Goal: Transaction & Acquisition: Purchase product/service

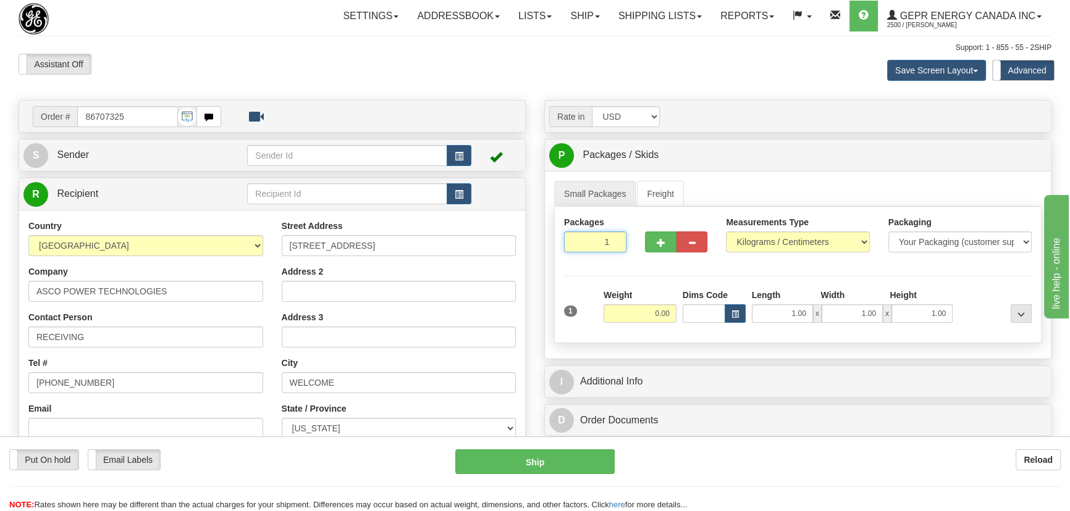
drag, startPoint x: 598, startPoint y: 241, endPoint x: 623, endPoint y: 259, distance: 31.0
click at [623, 252] on input "1" at bounding box center [595, 242] width 62 height 21
type input "6"
click at [657, 278] on div "Packages 6 1 Measurements Type" at bounding box center [797, 275] width 487 height 136
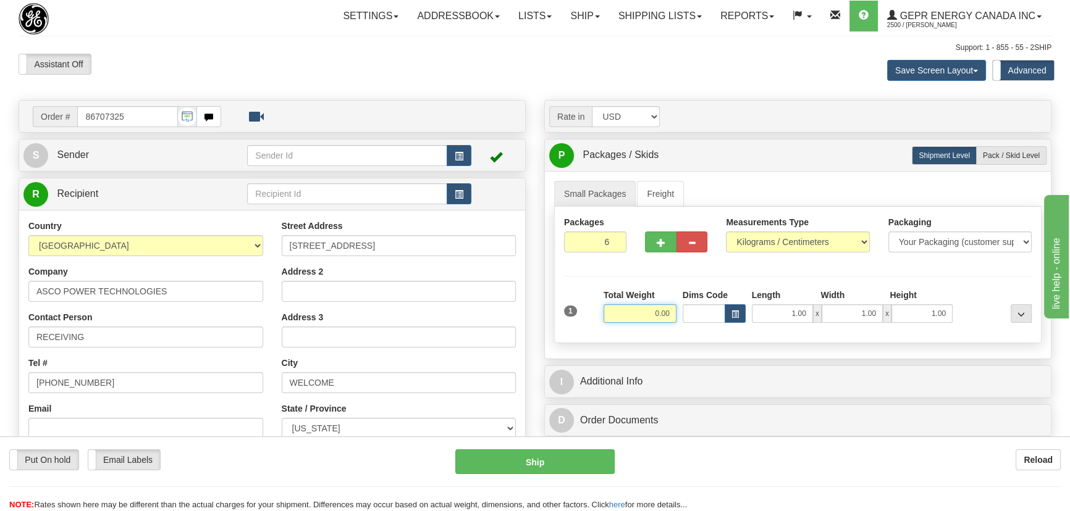
click at [628, 317] on input "0.00" at bounding box center [639, 313] width 73 height 19
type input "126.00"
click at [776, 243] on select "Pounds / Inches Kilograms / Centimeters" at bounding box center [797, 242] width 143 height 21
select select "0"
click at [726, 232] on select "Pounds / Inches Kilograms / Centimeters" at bounding box center [797, 242] width 143 height 21
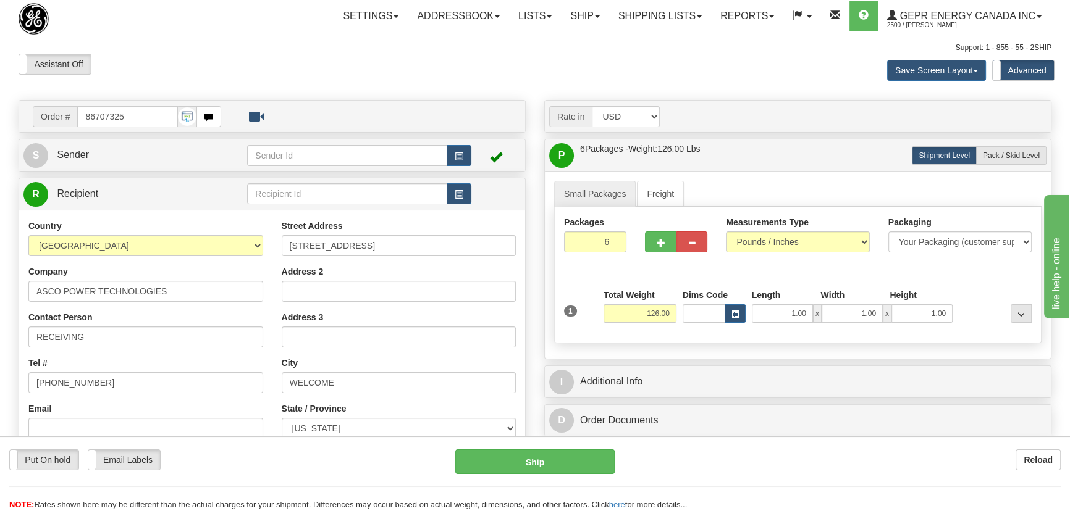
click at [991, 290] on div at bounding box center [994, 306] width 79 height 34
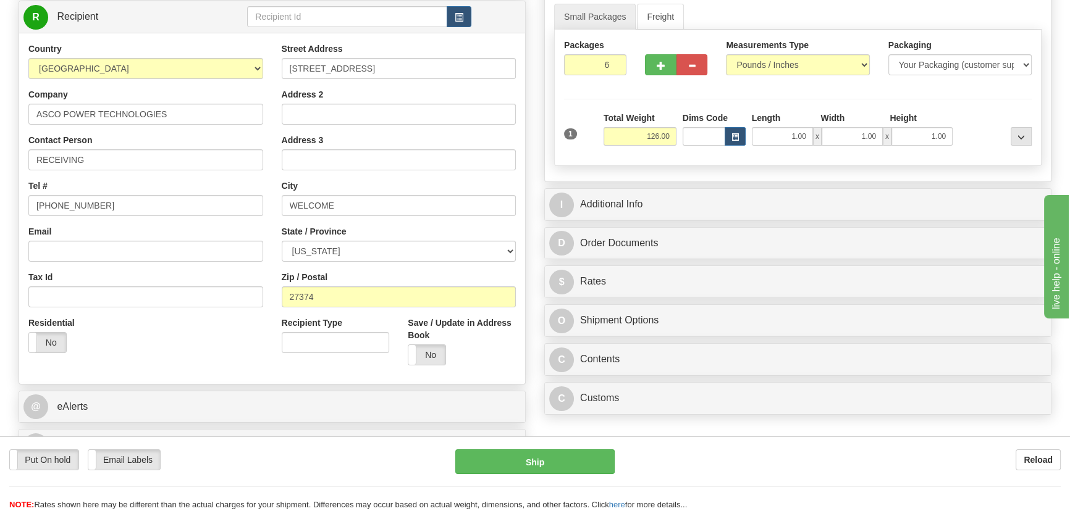
scroll to position [337, 0]
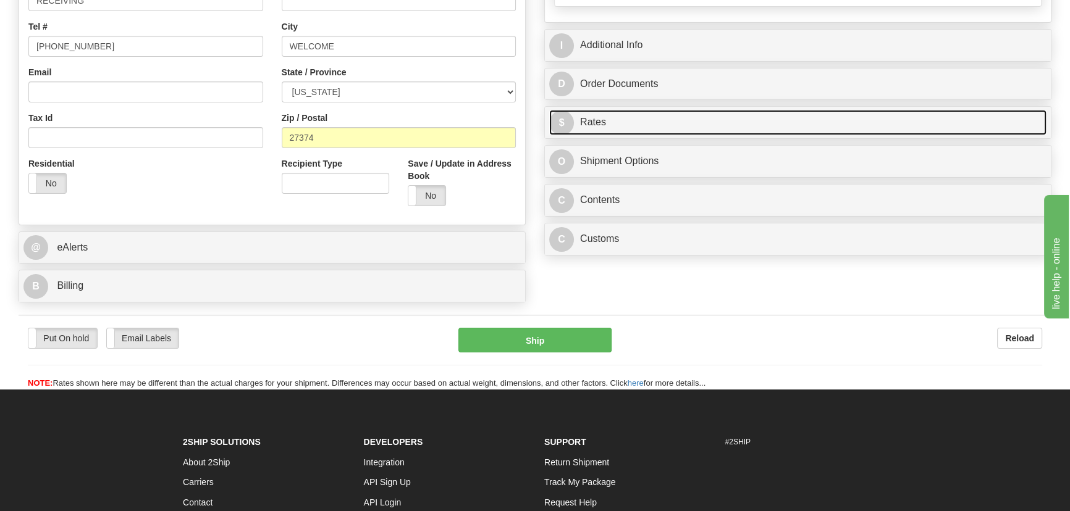
click at [865, 112] on link "$ Rates" at bounding box center [797, 122] width 497 height 25
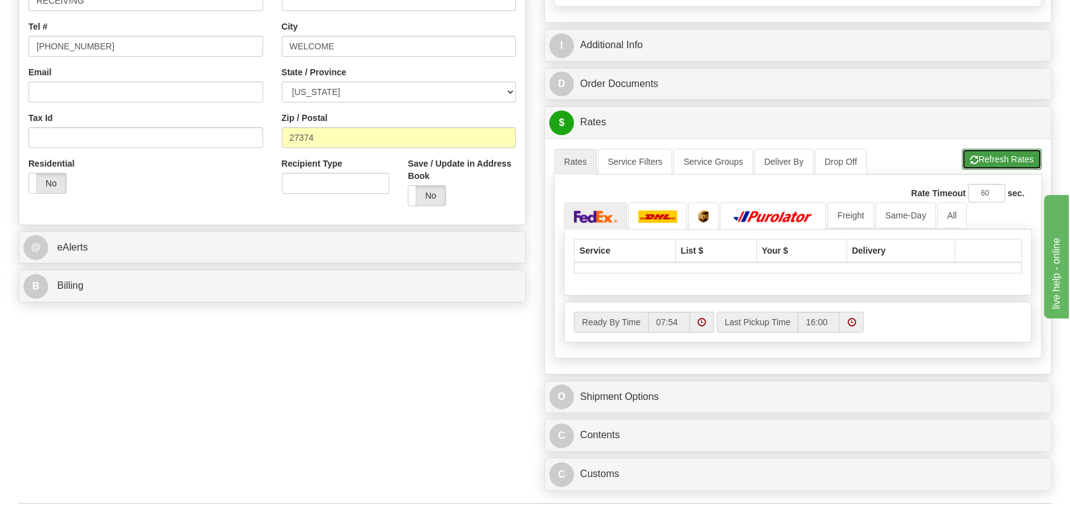
click at [997, 159] on button "Refresh Rates" at bounding box center [1002, 159] width 80 height 21
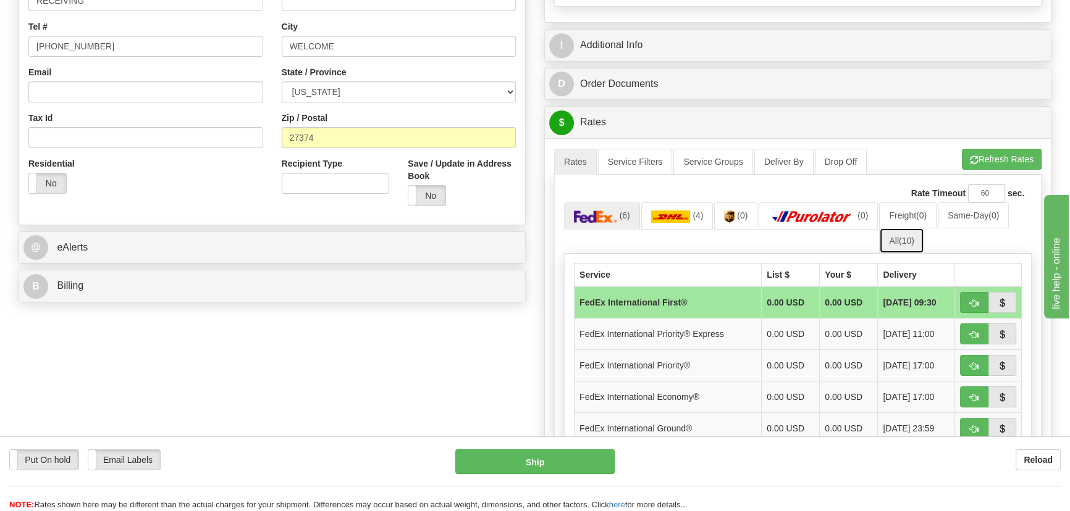
click at [897, 237] on link "All (10)" at bounding box center [901, 241] width 44 height 26
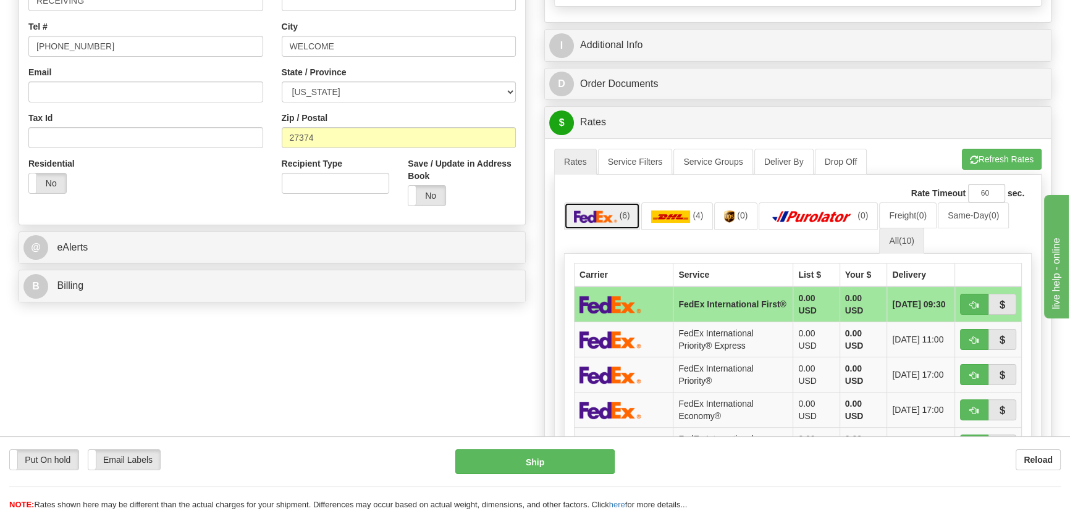
click at [618, 211] on link "(6)" at bounding box center [602, 216] width 76 height 27
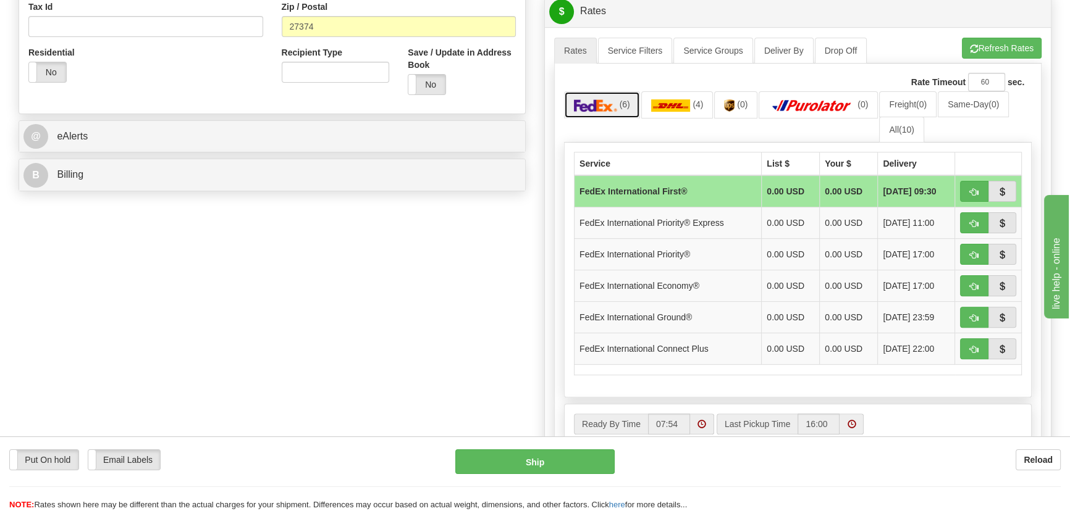
scroll to position [449, 0]
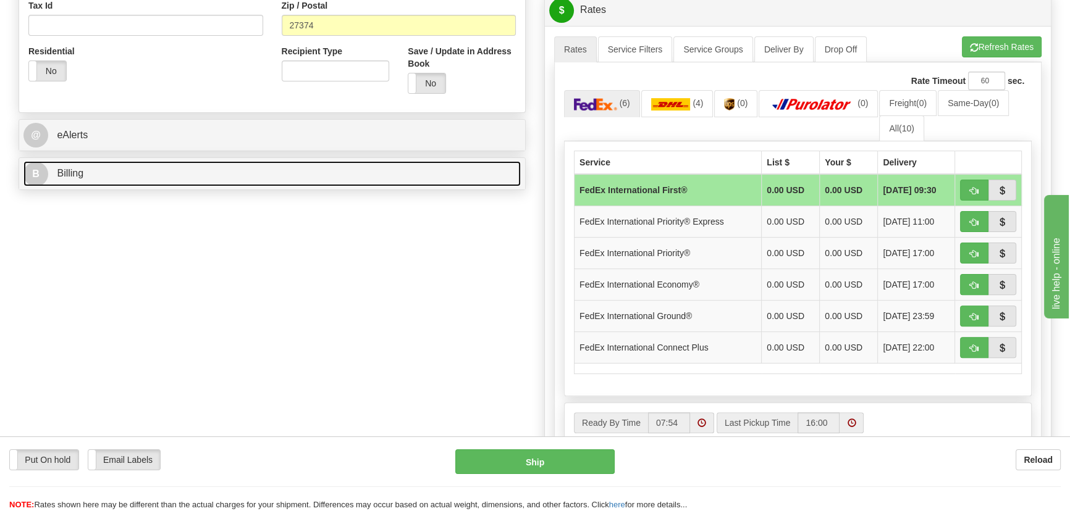
click at [301, 173] on link "B Billing" at bounding box center [271, 173] width 497 height 25
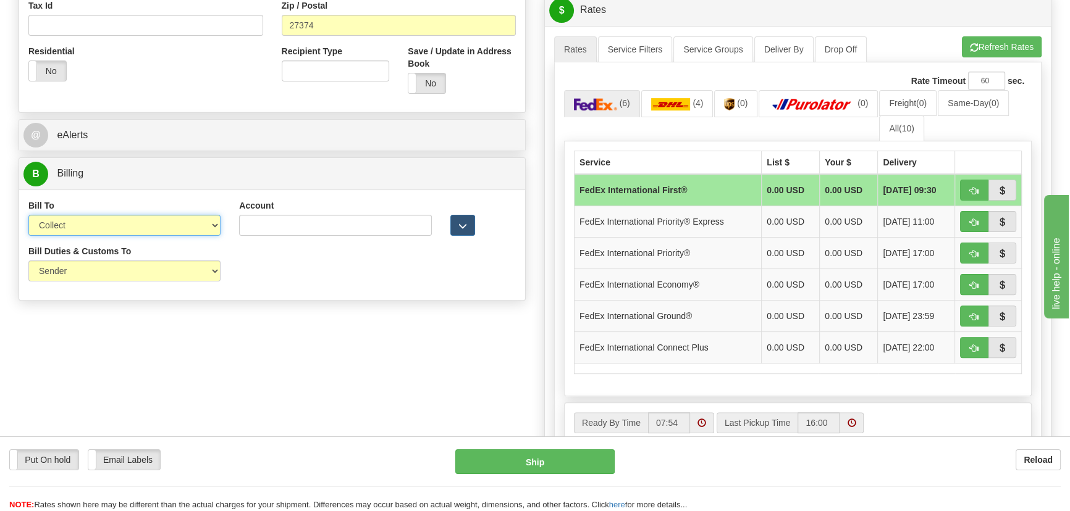
drag, startPoint x: 167, startPoint y: 227, endPoint x: 156, endPoint y: 233, distance: 13.0
click at [166, 227] on select "Sender Recipient Third Party Collect" at bounding box center [124, 225] width 192 height 21
select select "1"
click at [28, 215] on select "Sender Recipient Third Party Collect" at bounding box center [124, 225] width 192 height 21
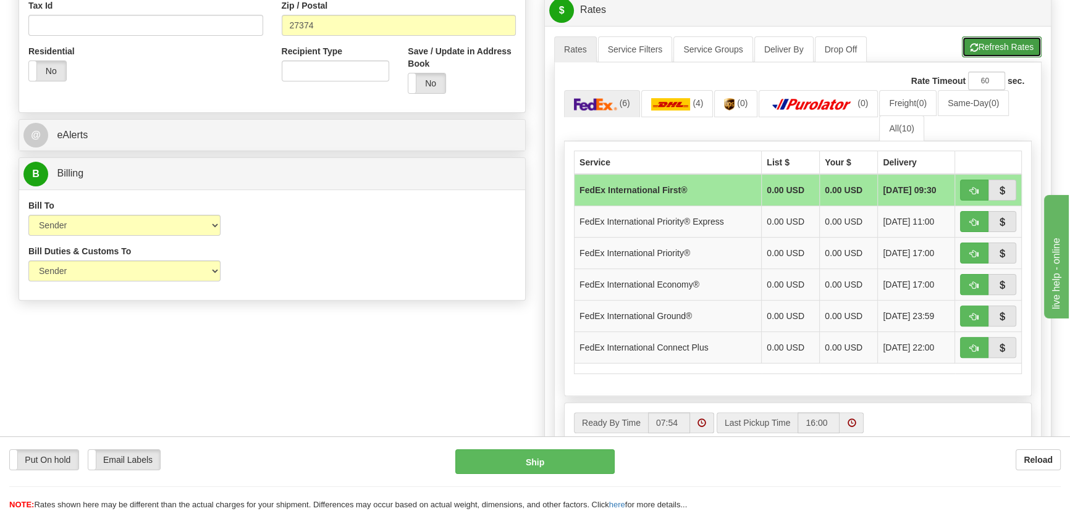
click at [1001, 41] on button "Refresh Rates" at bounding box center [1002, 46] width 80 height 21
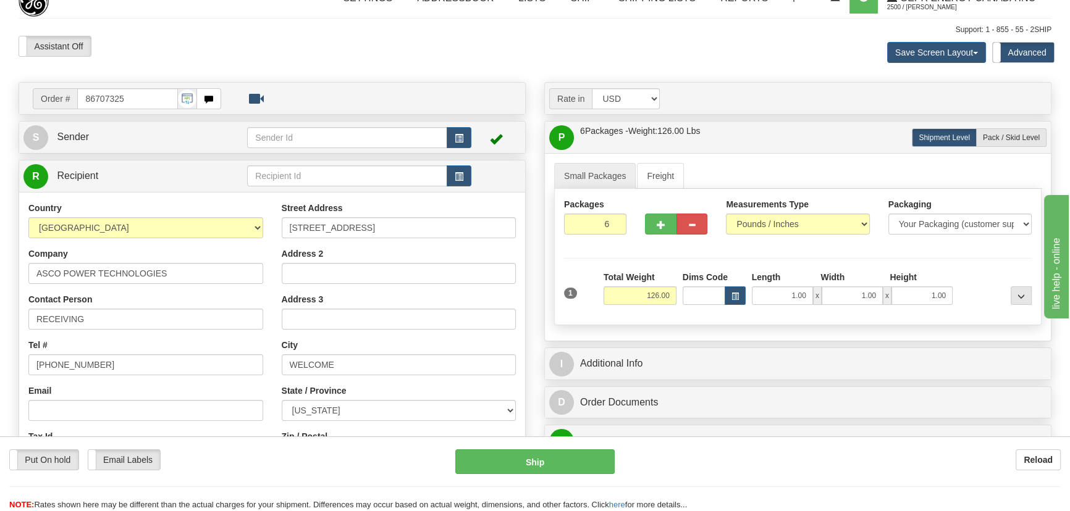
scroll to position [0, 0]
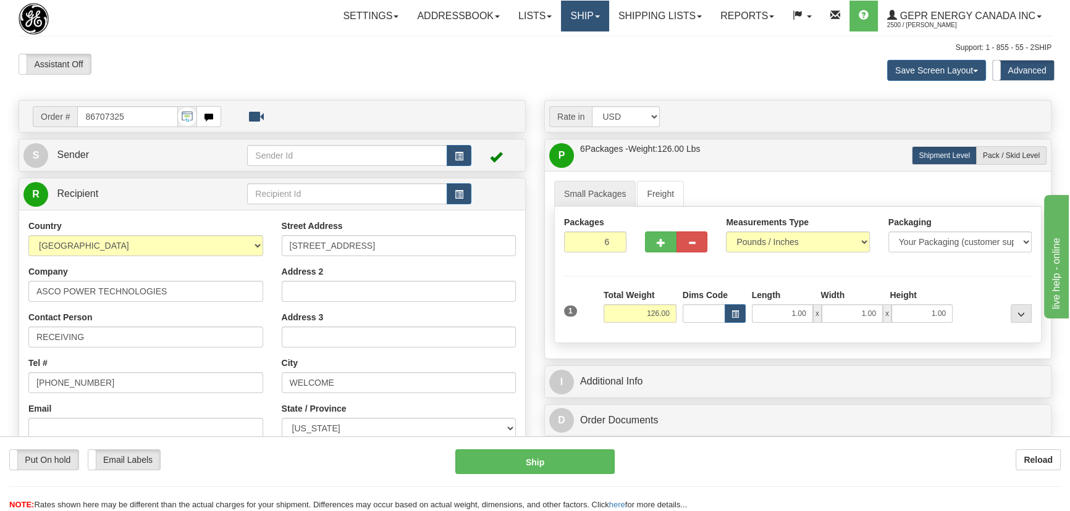
click at [570, 12] on link "Ship" at bounding box center [585, 16] width 48 height 31
click at [569, 43] on link "Ship Screen" at bounding box center [553, 43] width 112 height 16
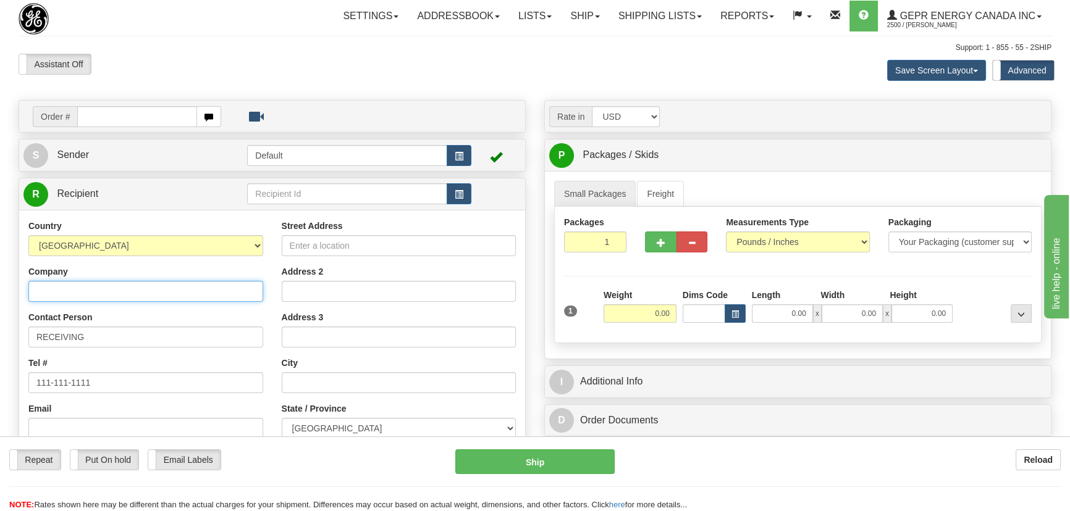
click at [162, 295] on input "Company" at bounding box center [145, 291] width 235 height 21
paste input "GE Power Management, S.L.U"
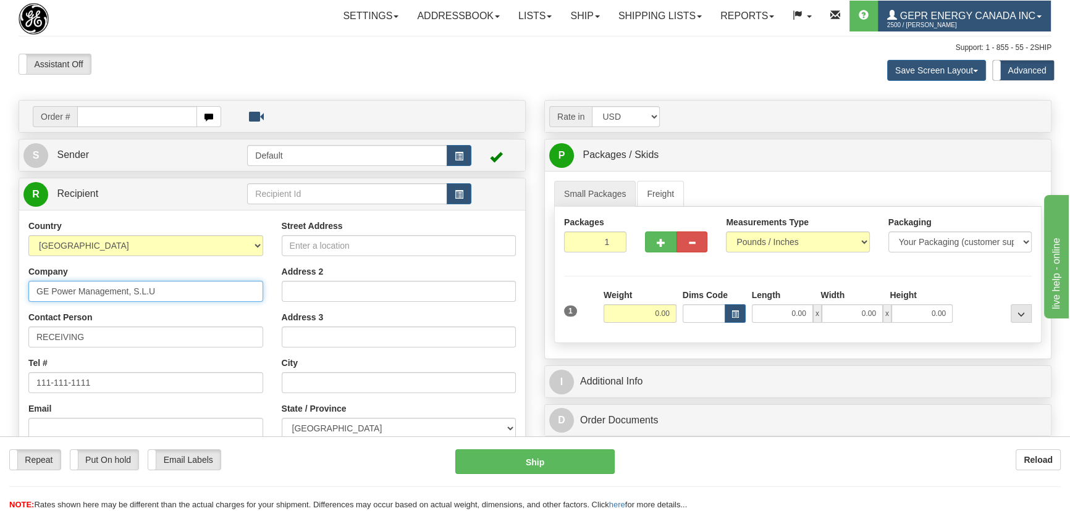
type input "GE Power Management, S.L.U"
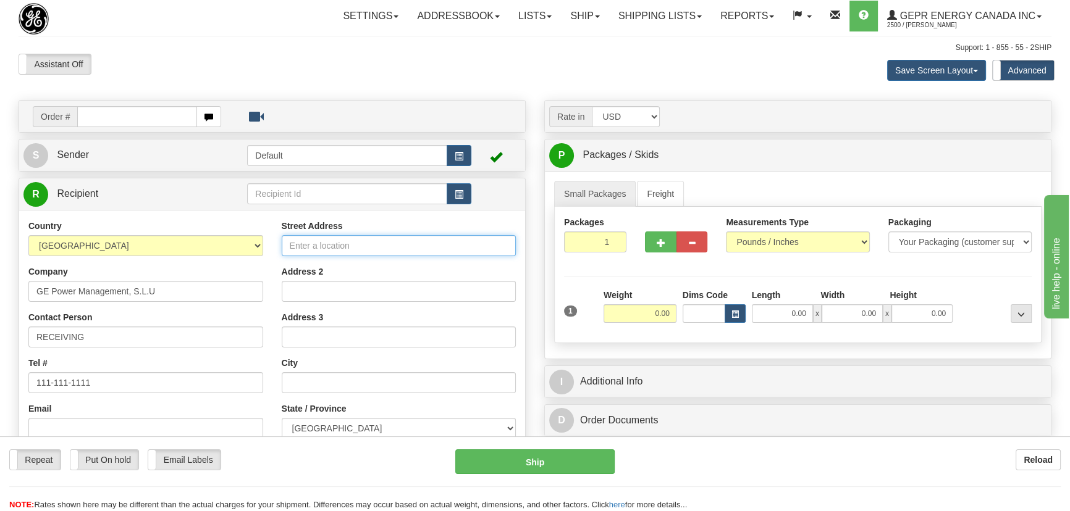
click at [344, 241] on input "Street Address" at bounding box center [399, 245] width 235 height 21
paste input "[STREET_ADDRESS]"
type input "[STREET_ADDRESS]"
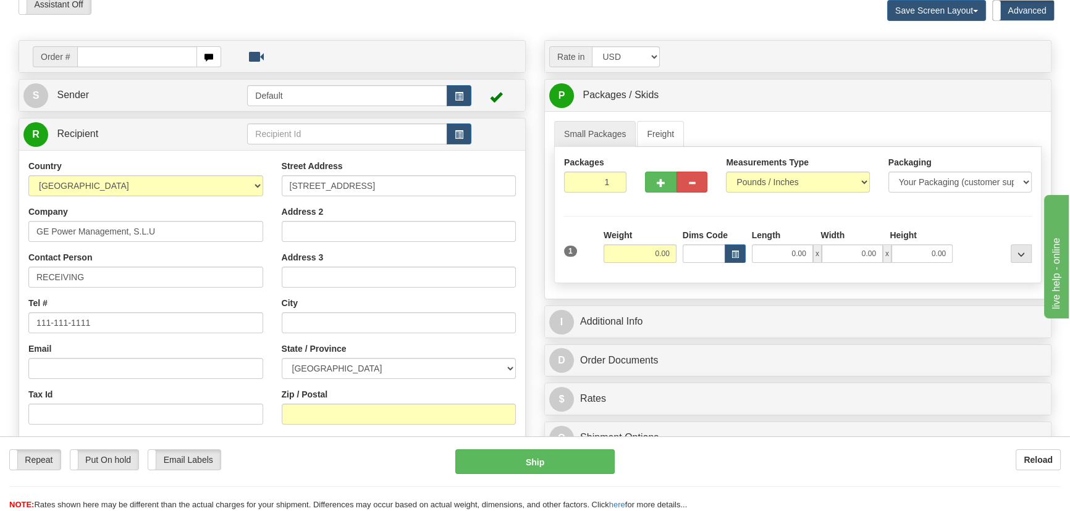
scroll to position [112, 0]
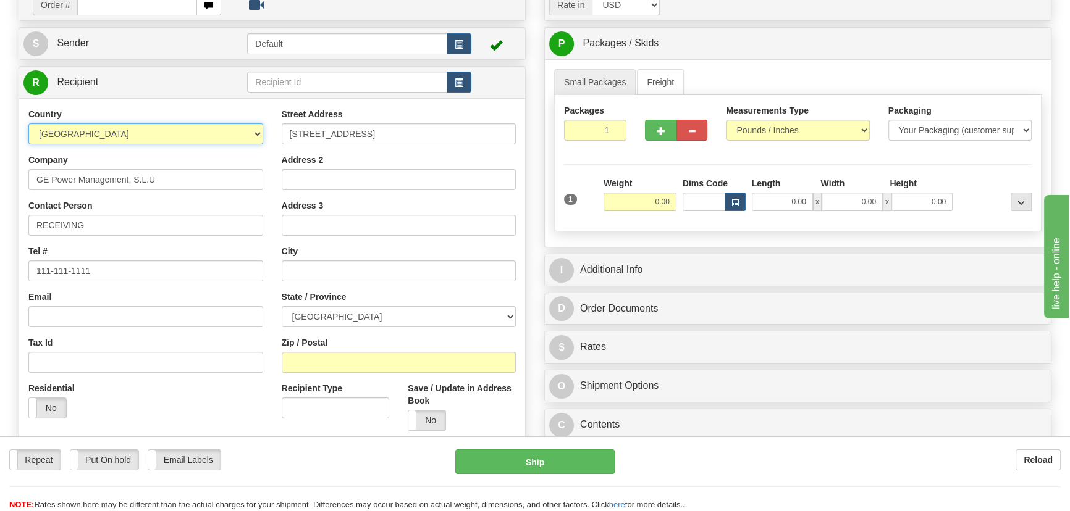
click at [241, 128] on select "[GEOGRAPHIC_DATA] [GEOGRAPHIC_DATA] [GEOGRAPHIC_DATA] [GEOGRAPHIC_DATA] [US_STA…" at bounding box center [145, 134] width 235 height 21
select select "ES"
click at [28, 124] on select "[GEOGRAPHIC_DATA] [GEOGRAPHIC_DATA] [GEOGRAPHIC_DATA] [GEOGRAPHIC_DATA] [US_STA…" at bounding box center [145, 134] width 235 height 21
click at [330, 264] on input "text" at bounding box center [399, 271] width 235 height 21
click at [334, 358] on input "Zip / Postal" at bounding box center [399, 362] width 235 height 21
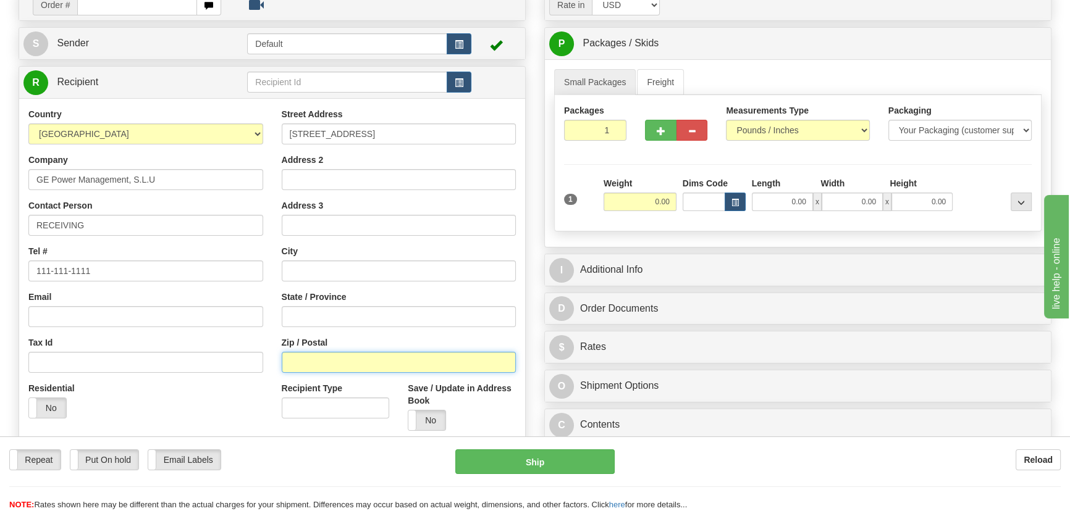
paste input "48170"
type input "48170"
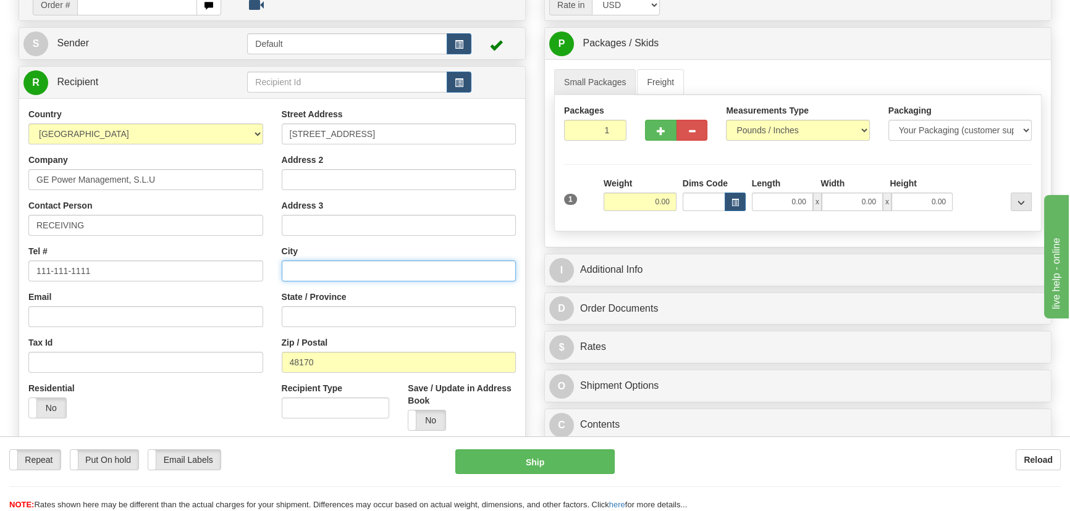
click at [341, 264] on input "text" at bounding box center [399, 271] width 235 height 21
paste input "[PERSON_NAME]"
type input "[PERSON_NAME]"
drag, startPoint x: 589, startPoint y: 130, endPoint x: 631, endPoint y: 160, distance: 51.8
click at [632, 157] on div "Packages 1 1 Measurements Type" at bounding box center [797, 163] width 487 height 136
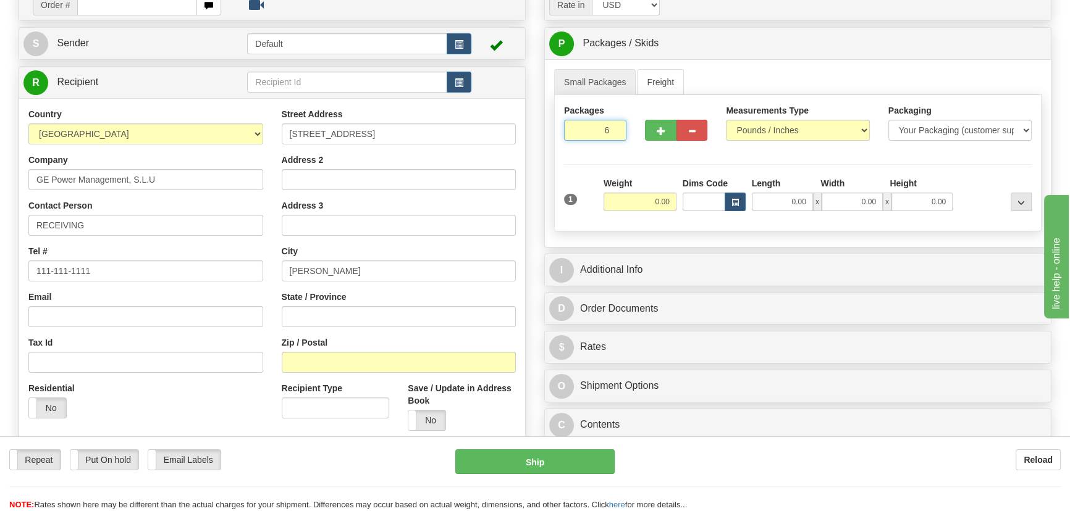
type input "6"
click at [659, 174] on div "Packages 6 1 Measurements Type" at bounding box center [797, 163] width 487 height 136
drag, startPoint x: 625, startPoint y: 209, endPoint x: 703, endPoint y: 222, distance: 79.6
click at [710, 222] on div "Packages 6 1 Measurements Type" at bounding box center [797, 163] width 487 height 136
type input "161.00"
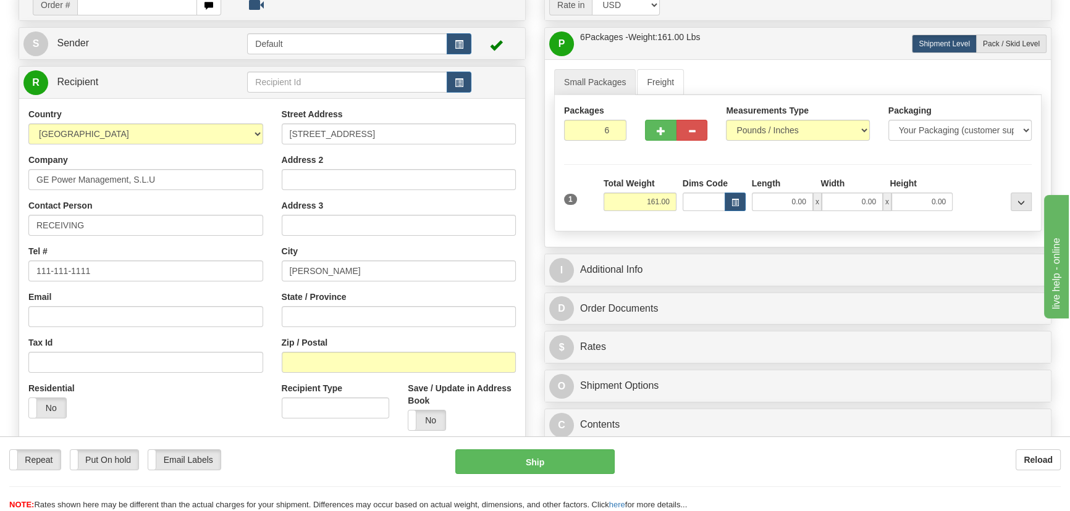
click at [847, 157] on div "Packages 6 1 Measurements Type" at bounding box center [797, 163] width 487 height 136
click at [350, 364] on input "Zip / Postal" at bounding box center [399, 362] width 235 height 21
paste input "48170"
type input "48170"
click at [185, 400] on div "Residential Yes No" at bounding box center [145, 405] width 253 height 46
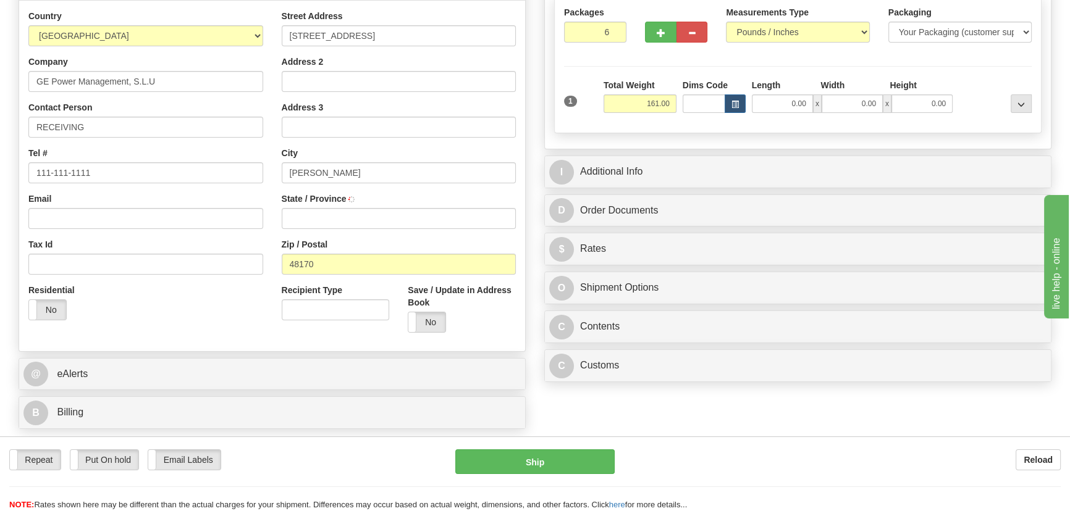
scroll to position [393, 0]
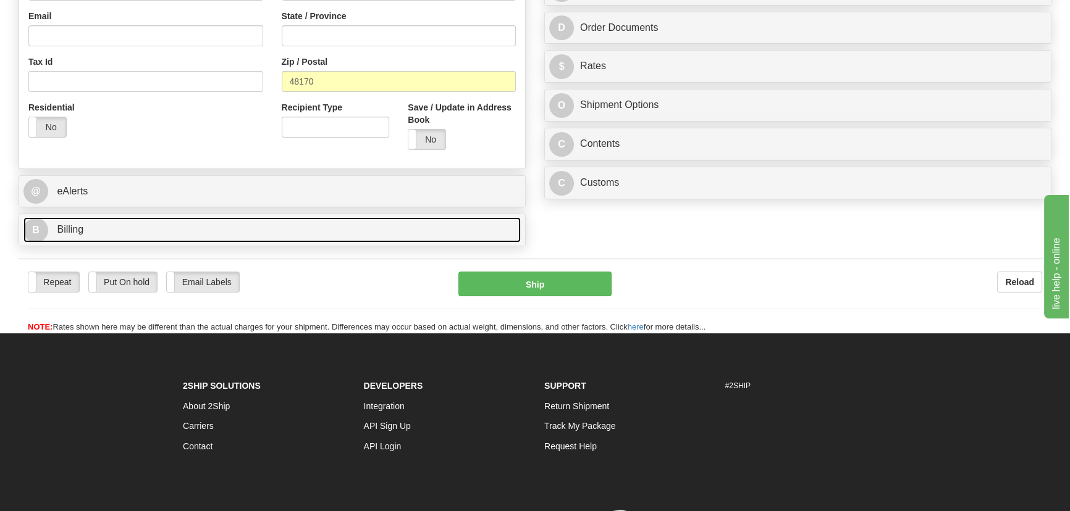
click at [323, 229] on link "B Billing" at bounding box center [271, 229] width 497 height 25
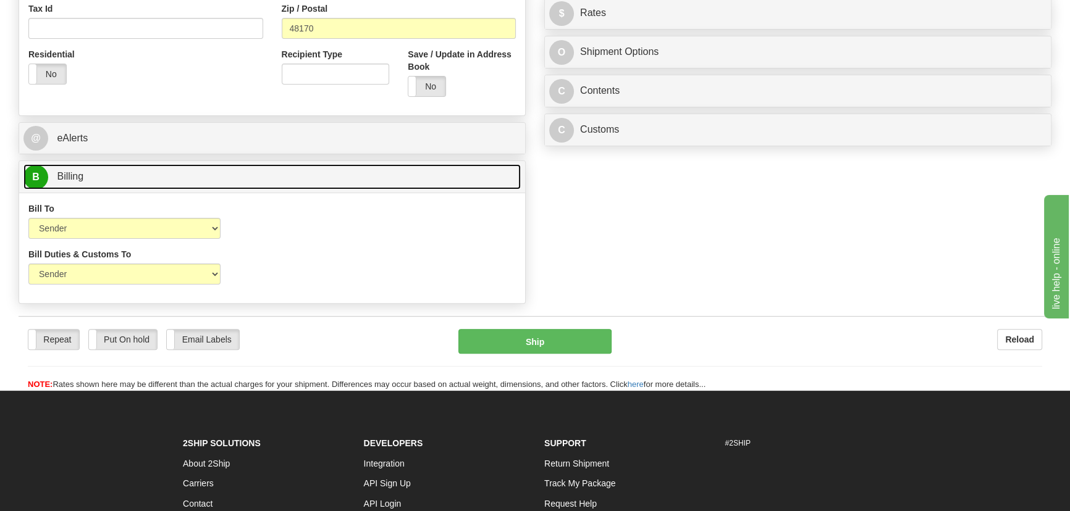
scroll to position [449, 0]
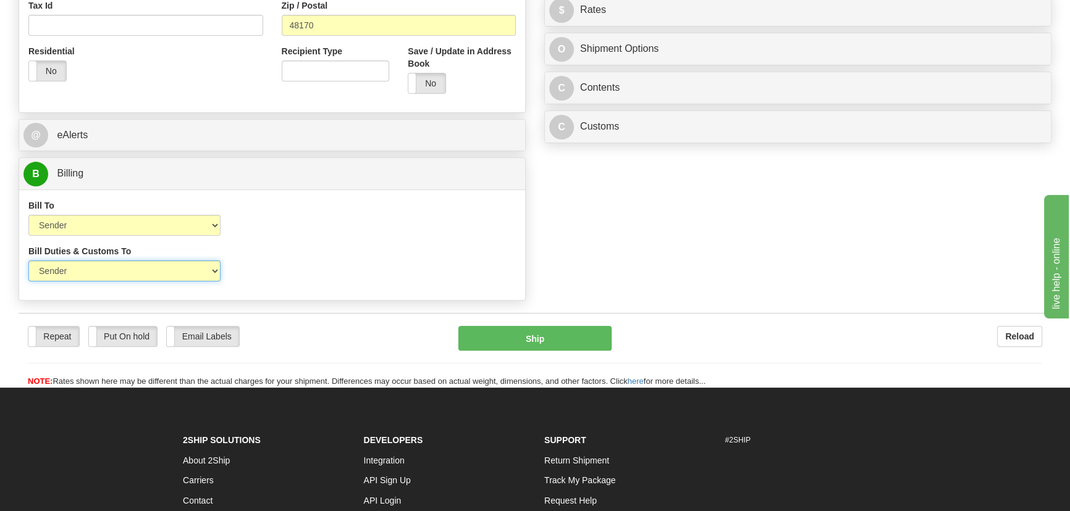
drag, startPoint x: 145, startPoint y: 267, endPoint x: 138, endPoint y: 276, distance: 11.4
click at [143, 271] on select "Sender Recipient Third Party" at bounding box center [124, 271] width 192 height 21
select select "2"
click at [28, 261] on select "Sender Recipient Third Party" at bounding box center [124, 271] width 192 height 21
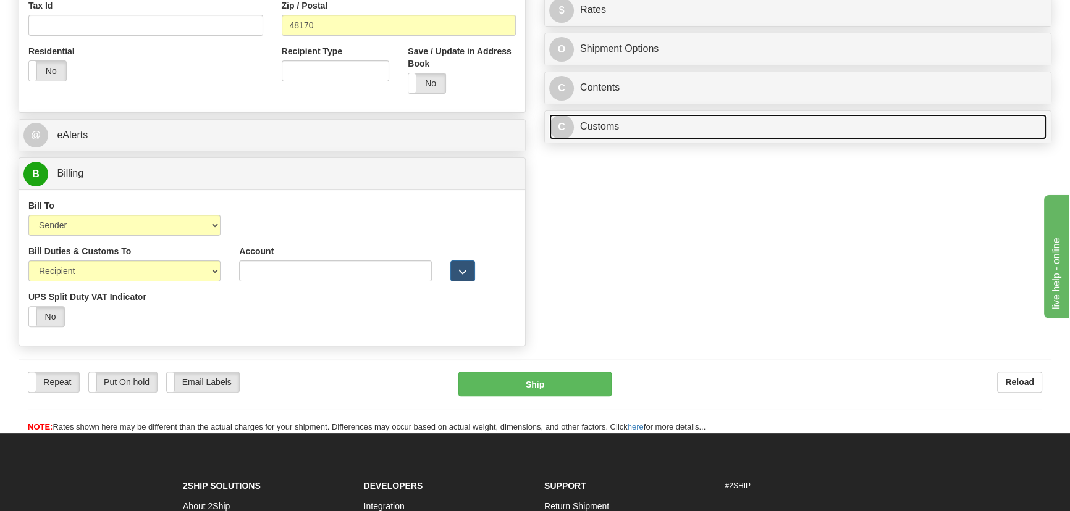
click at [763, 127] on link "C Customs" at bounding box center [797, 126] width 497 height 25
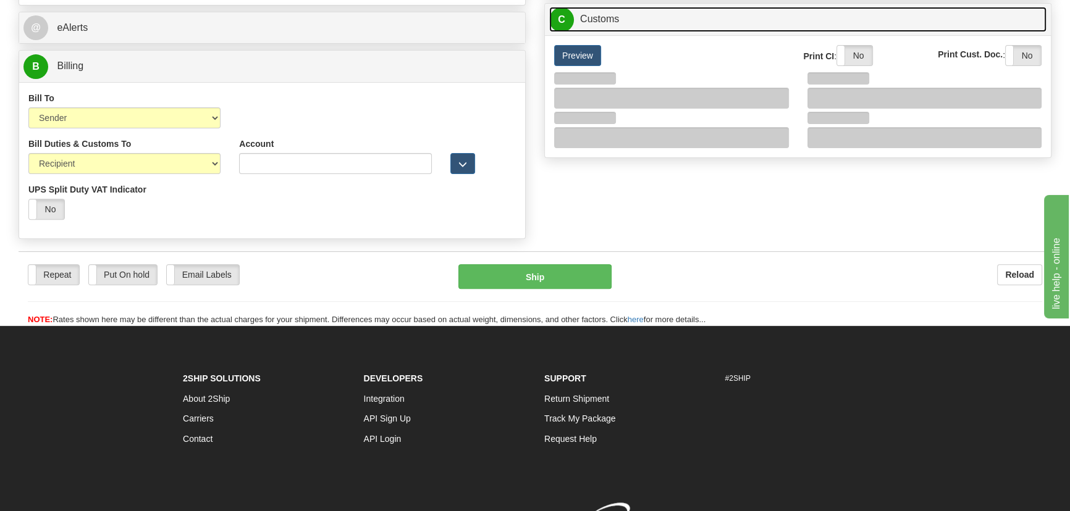
scroll to position [561, 0]
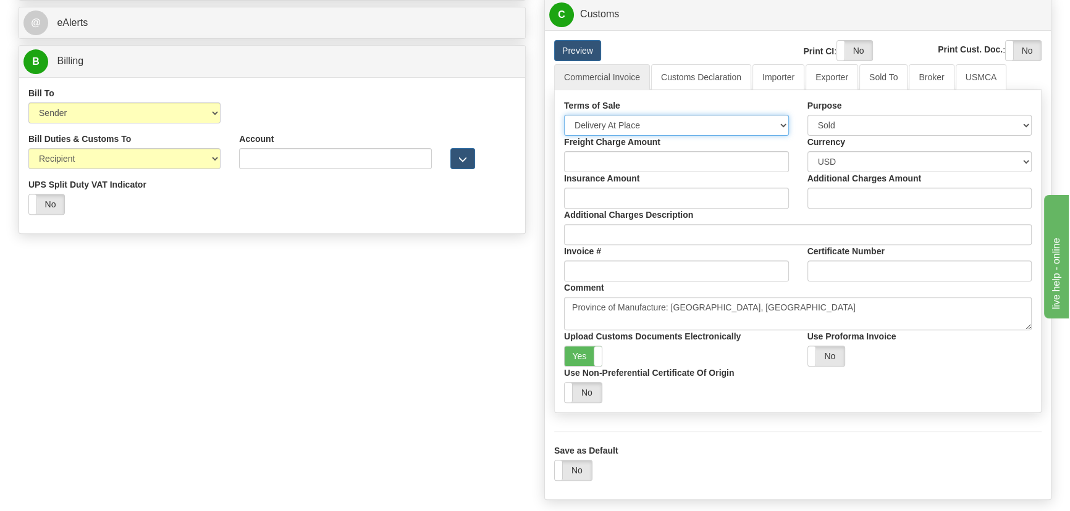
click at [616, 128] on select "Free Carrier Free On Board Ex Works Delivered Duty Unpaid Delivered Duty Paid C…" at bounding box center [676, 125] width 225 height 21
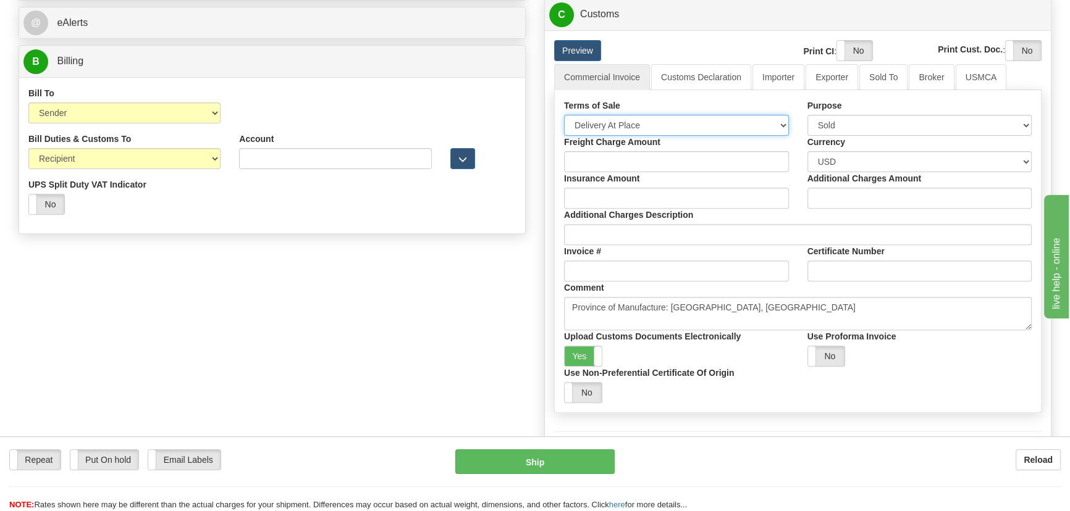
select select "7"
click at [564, 115] on select "Free Carrier Free On Board Ex Works Delivered Duty Unpaid Delivered Duty Paid C…" at bounding box center [676, 125] width 225 height 21
click at [779, 78] on link "Importer" at bounding box center [778, 77] width 52 height 26
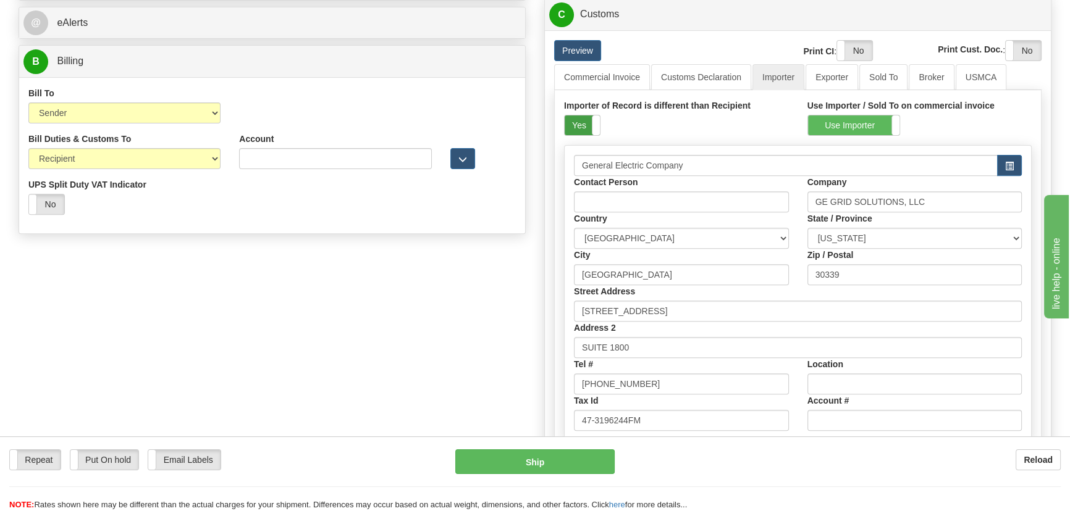
click at [584, 121] on label "Yes" at bounding box center [581, 125] width 35 height 20
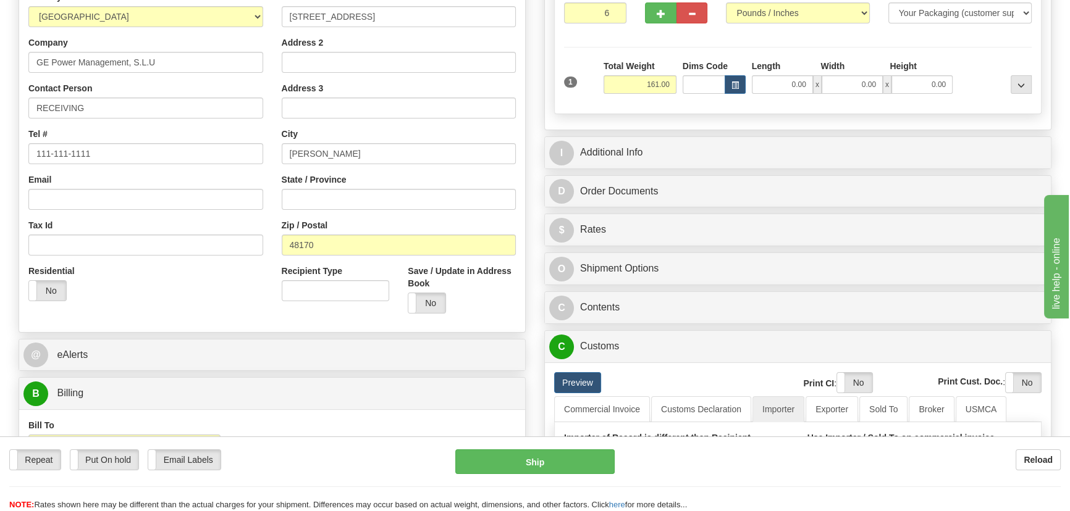
scroll to position [224, 0]
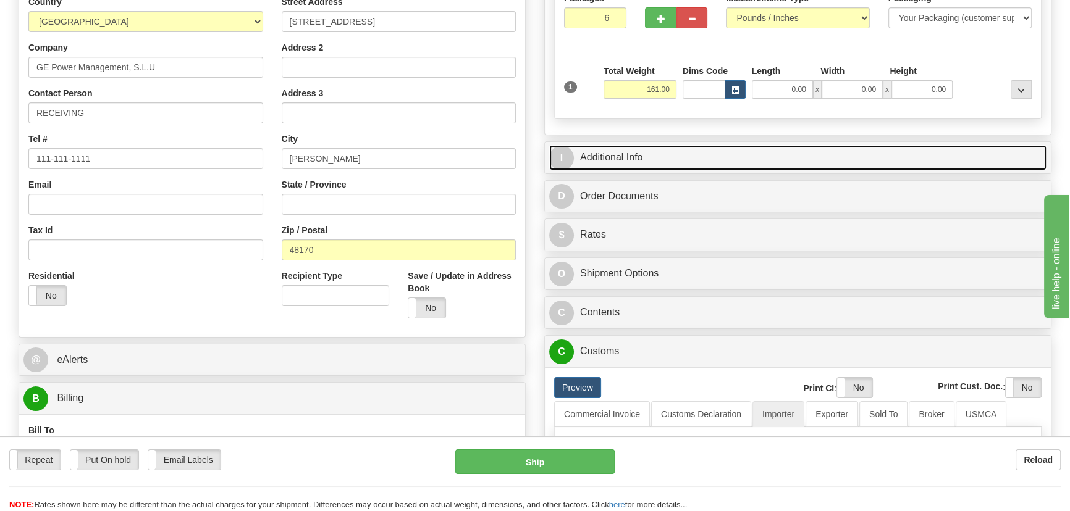
click at [808, 164] on link "I Additional Info" at bounding box center [797, 157] width 497 height 25
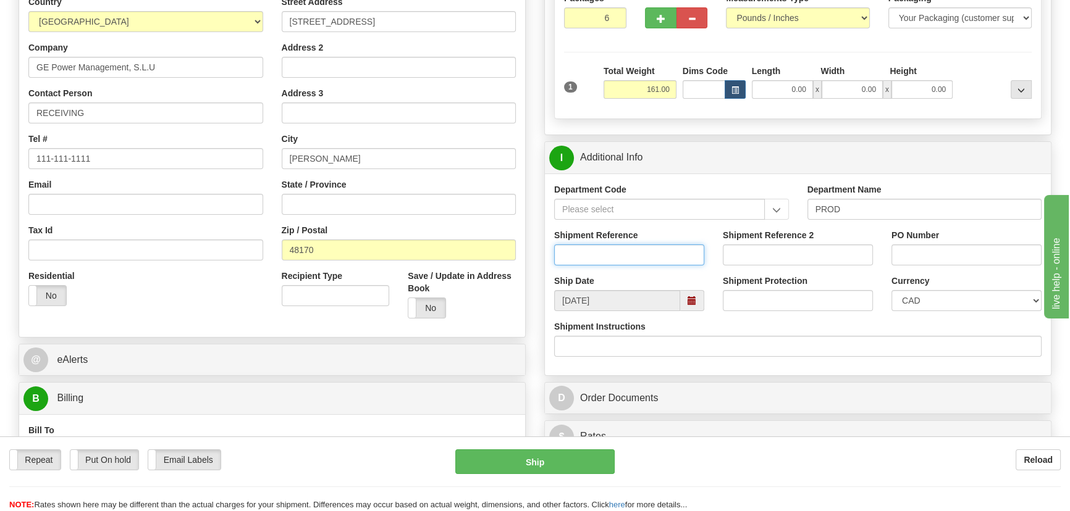
drag, startPoint x: 640, startPoint y: 251, endPoint x: 650, endPoint y: 247, distance: 10.0
click at [640, 251] on input "Shipment Reference" at bounding box center [629, 255] width 150 height 21
type input "5399004920,"
click at [910, 255] on input "PO Number" at bounding box center [966, 255] width 150 height 21
paste input "4501385336"
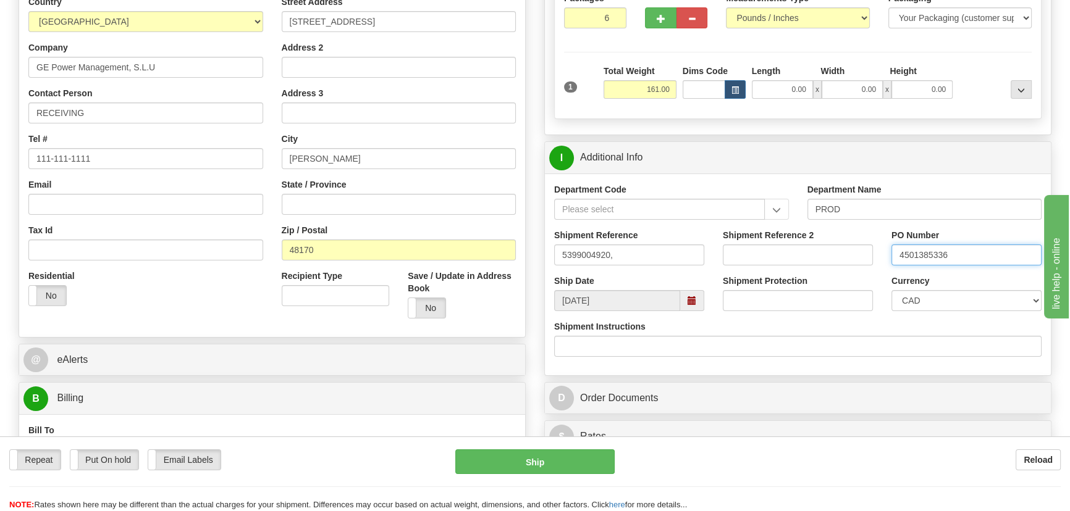
type input "4501385336"
click at [920, 297] on select "CAD USD EUR ZAR [PERSON_NAME] ARN AUD AUS AWG BBD BFR BGN BHD BMD BND BRC BRL C…" at bounding box center [966, 300] width 150 height 21
select select "1"
click at [891, 290] on select "CAD USD EUR ZAR [PERSON_NAME] ARN AUD AUS AWG BBD BFR BGN BHD BMD BND BRC BRL C…" at bounding box center [966, 300] width 150 height 21
click at [648, 250] on input "5399004920," at bounding box center [629, 255] width 150 height 21
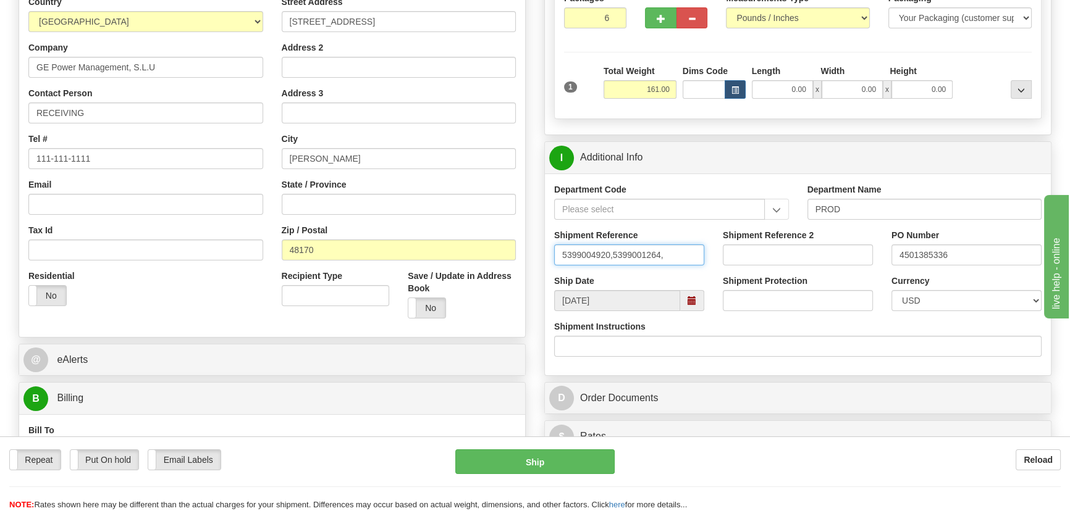
type input "5399004920,5399001264,"
click at [964, 254] on input "4501385336" at bounding box center [966, 255] width 150 height 21
paste input "4501351614"
type input "4501385336,4501351614"
click at [688, 262] on input "5399004920,5399001264," at bounding box center [629, 255] width 150 height 21
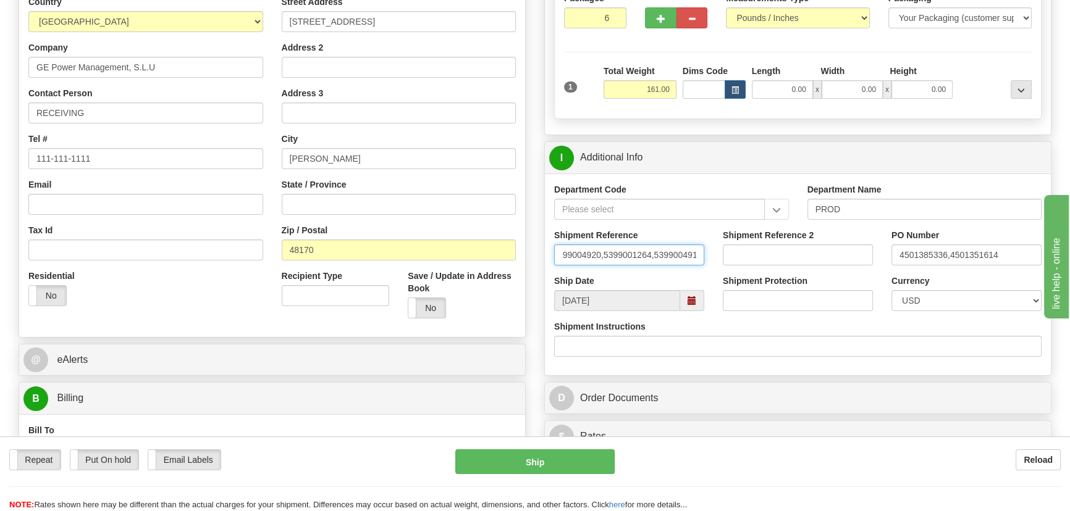
scroll to position [0, 14]
type input "5399004920,5399001264,5399004919"
click at [1017, 251] on input "4501385336,4501351614" at bounding box center [966, 255] width 150 height 21
paste input "4501385331"
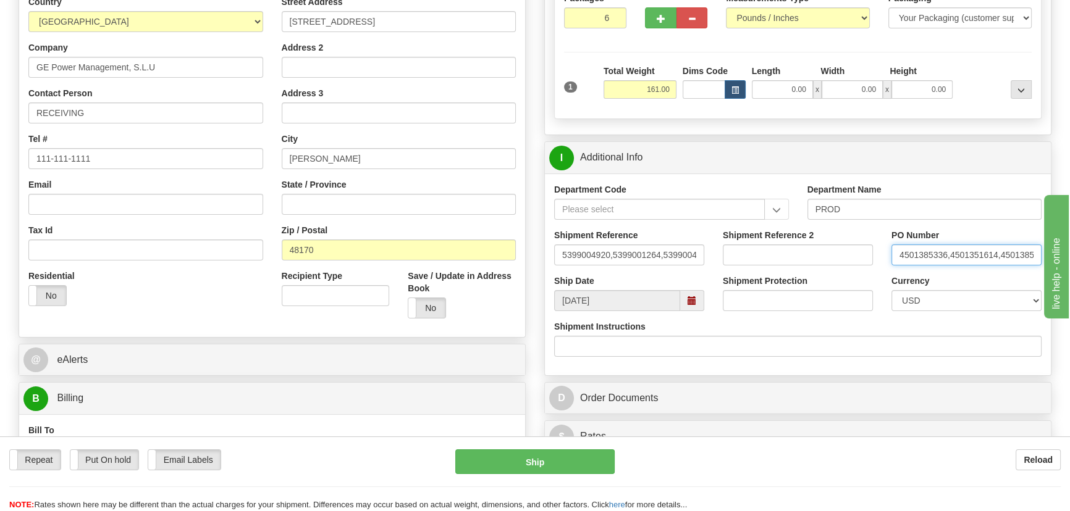
scroll to position [0, 15]
type input "4501385336,4501351614,4501385331"
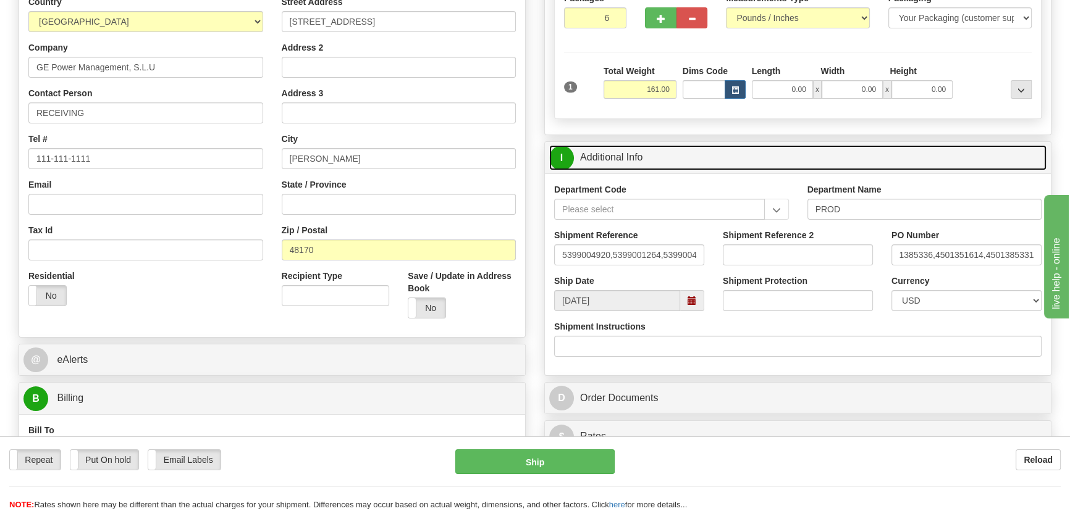
scroll to position [0, 0]
click at [891, 151] on link "I Additional Info" at bounding box center [797, 157] width 497 height 25
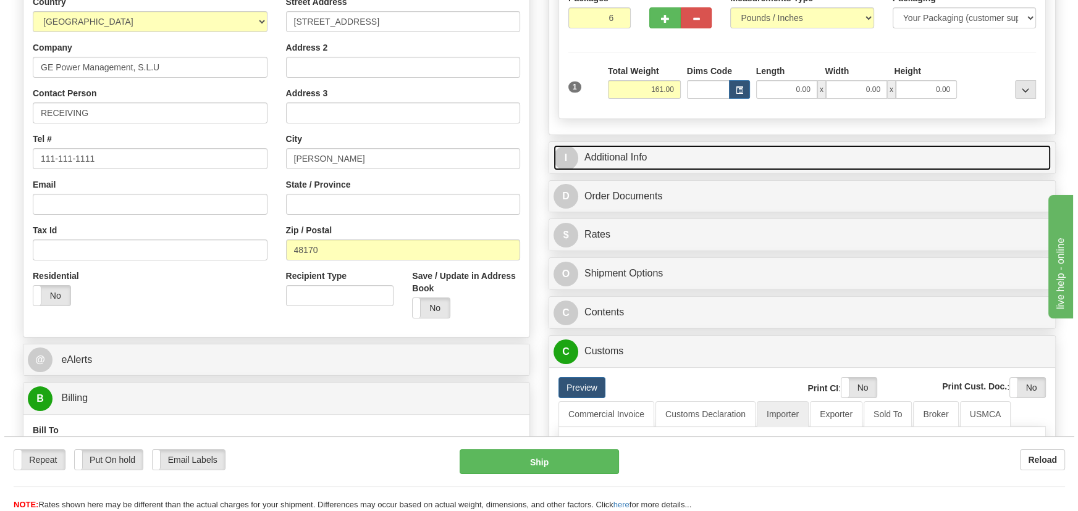
scroll to position [280, 0]
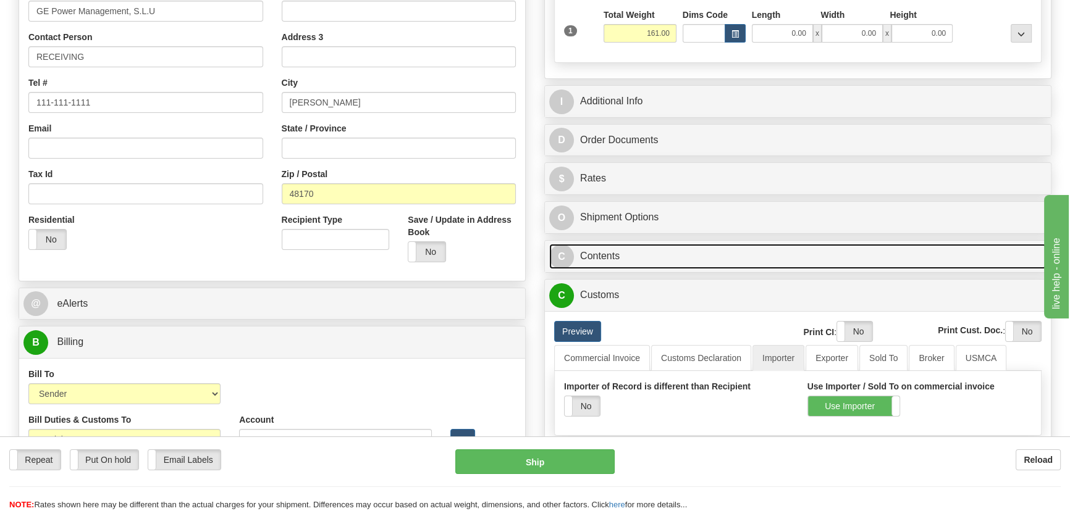
click at [849, 254] on link "C Contents" at bounding box center [797, 256] width 497 height 25
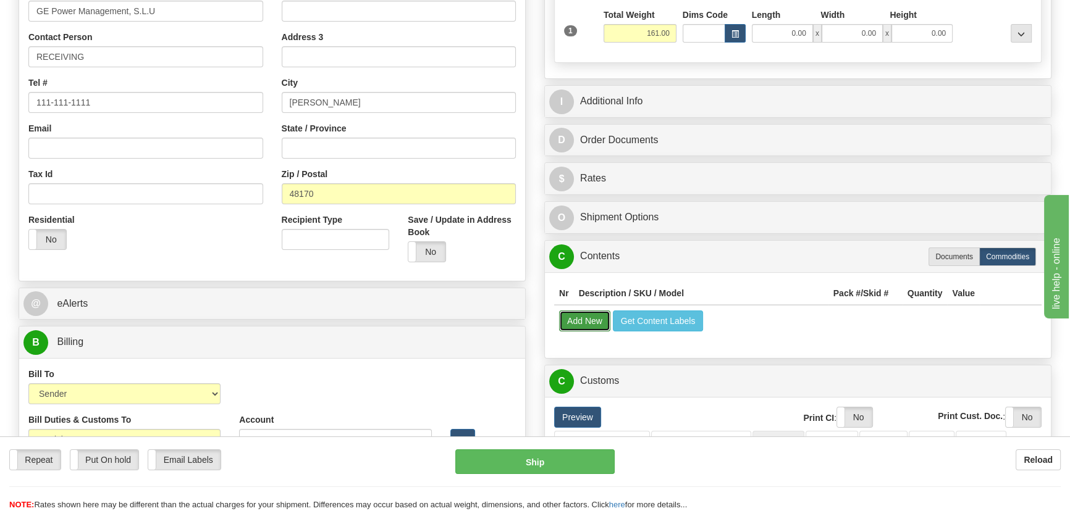
click at [590, 321] on button "Add New" at bounding box center [584, 321] width 51 height 21
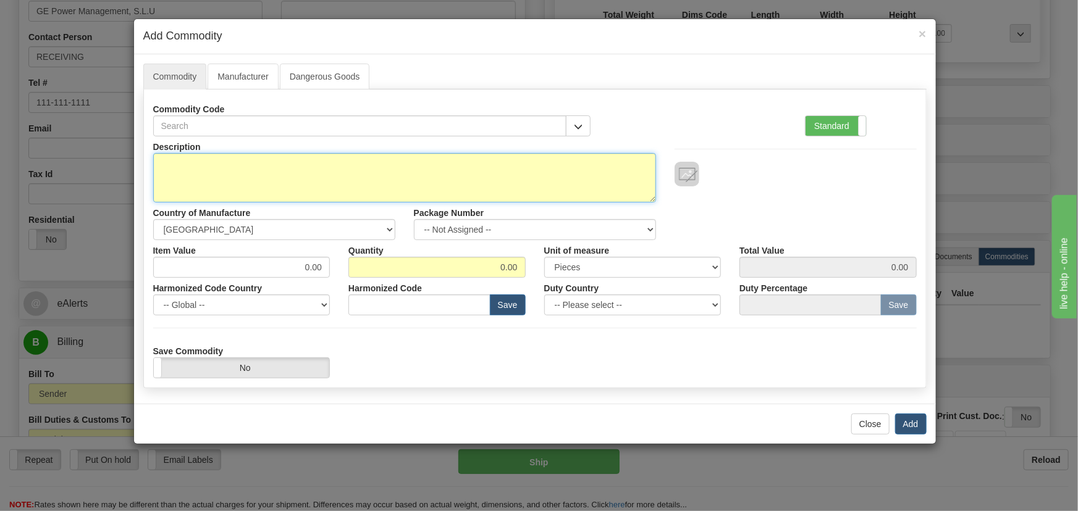
click at [380, 178] on textarea "Description" at bounding box center [404, 177] width 503 height 49
paste textarea "EGPM-S-B"
type textarea "EGPM-S-B"
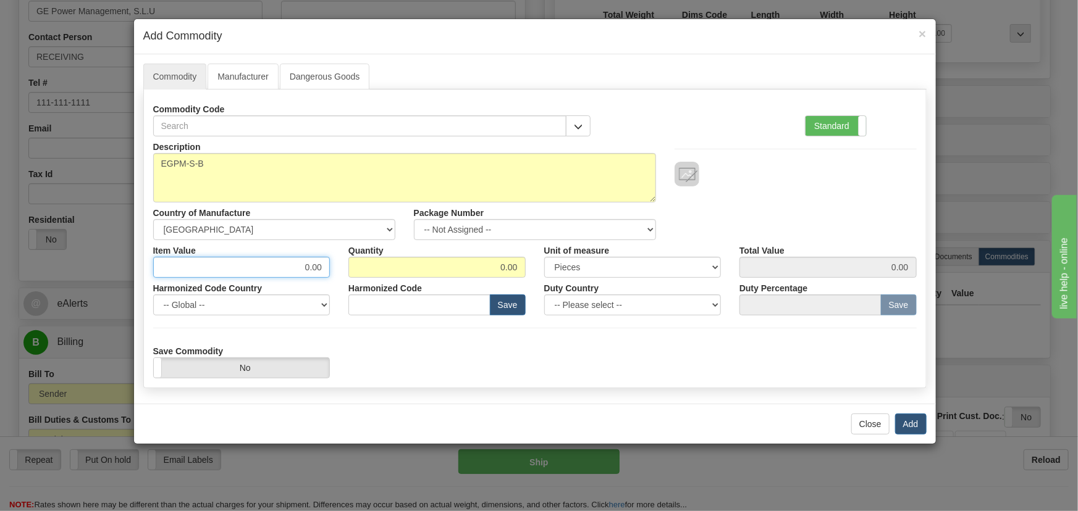
drag, startPoint x: 299, startPoint y: 266, endPoint x: 349, endPoint y: 272, distance: 50.4
click at [353, 275] on div "Item Value 0.00 Quantity 0.00 Unit of measure 3 Thousand Square Inches Adjustme…" at bounding box center [535, 259] width 782 height 38
type input "1895.25"
type input "2"
type input "3790.50"
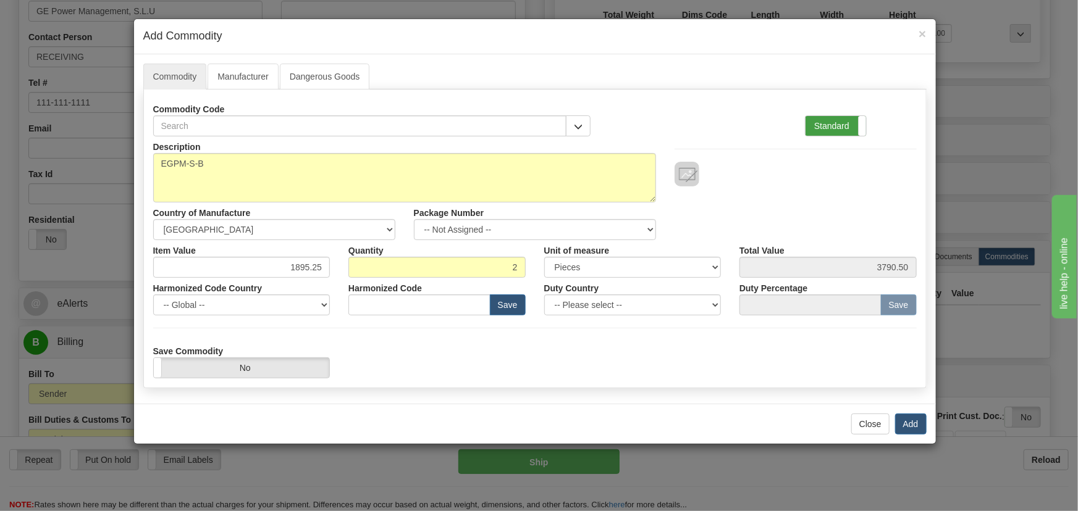
click at [834, 121] on label "Standard" at bounding box center [835, 126] width 61 height 20
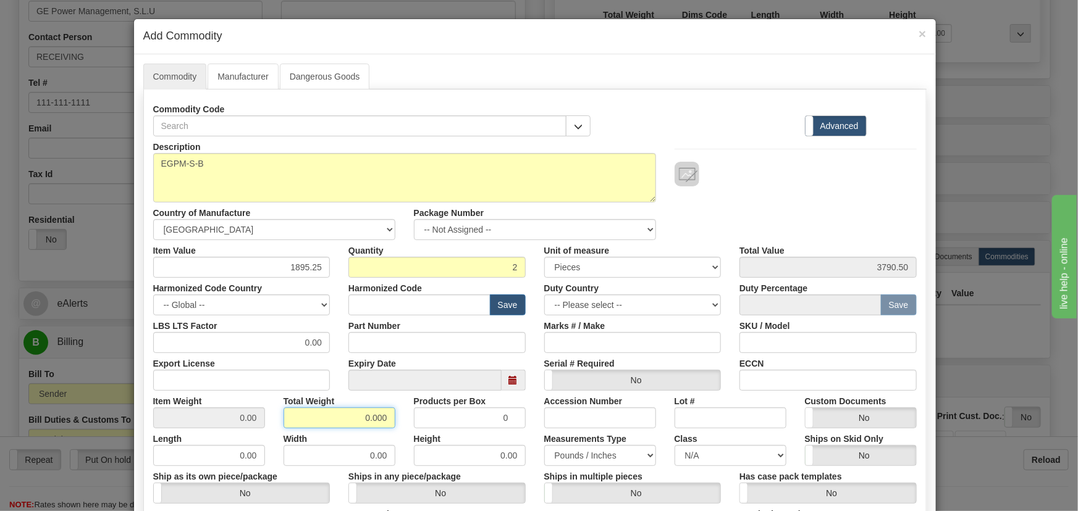
drag, startPoint x: 356, startPoint y: 418, endPoint x: 440, endPoint y: 422, distance: 84.7
click at [440, 422] on div "Item Weight 0.00 Total Weight 0.000 Products per Box 0 Accession Number Lot # C…" at bounding box center [535, 410] width 782 height 38
type input "2"
type input "1.0000"
click at [760, 197] on div "Description EGPM-S-B Country of Manufacture -- Unknown -- [GEOGRAPHIC_DATA] [GE…" at bounding box center [535, 188] width 782 height 104
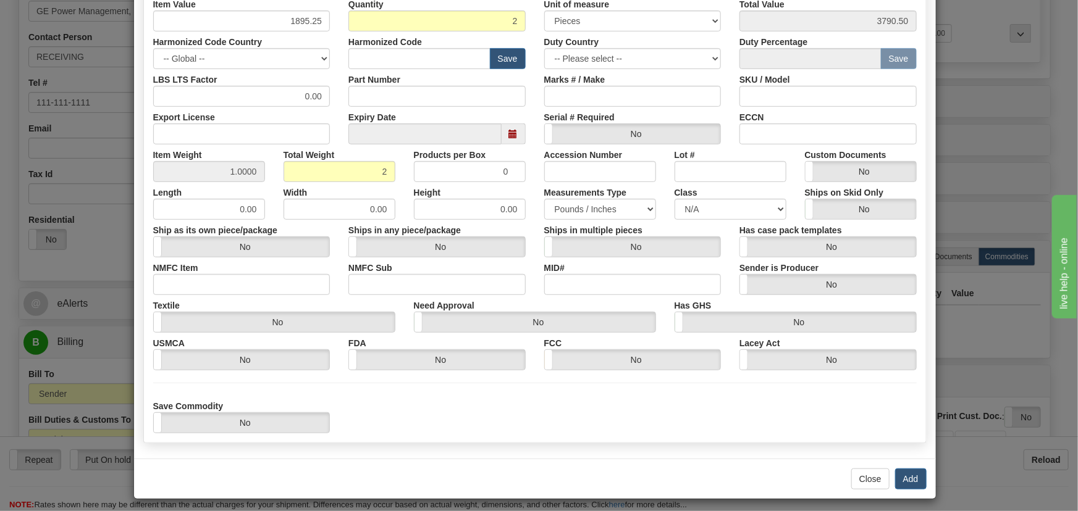
scroll to position [252, 0]
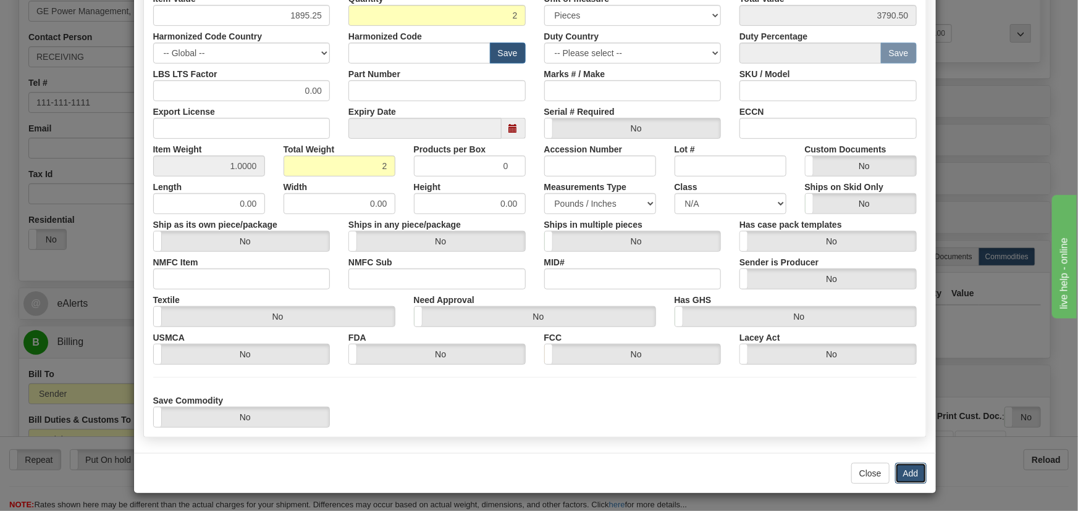
click at [914, 471] on button "Add" at bounding box center [910, 473] width 31 height 21
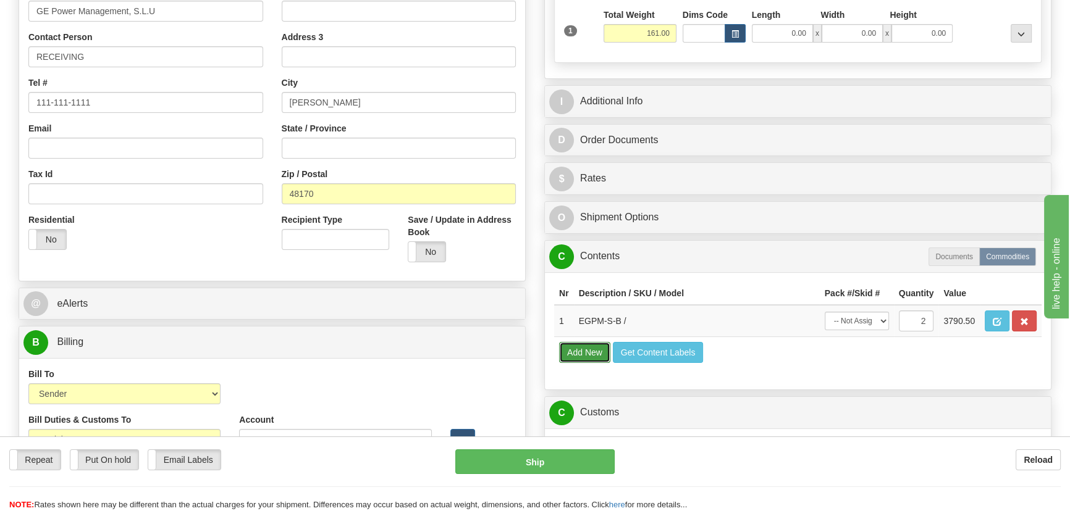
click at [602, 352] on button "Add New" at bounding box center [584, 352] width 51 height 21
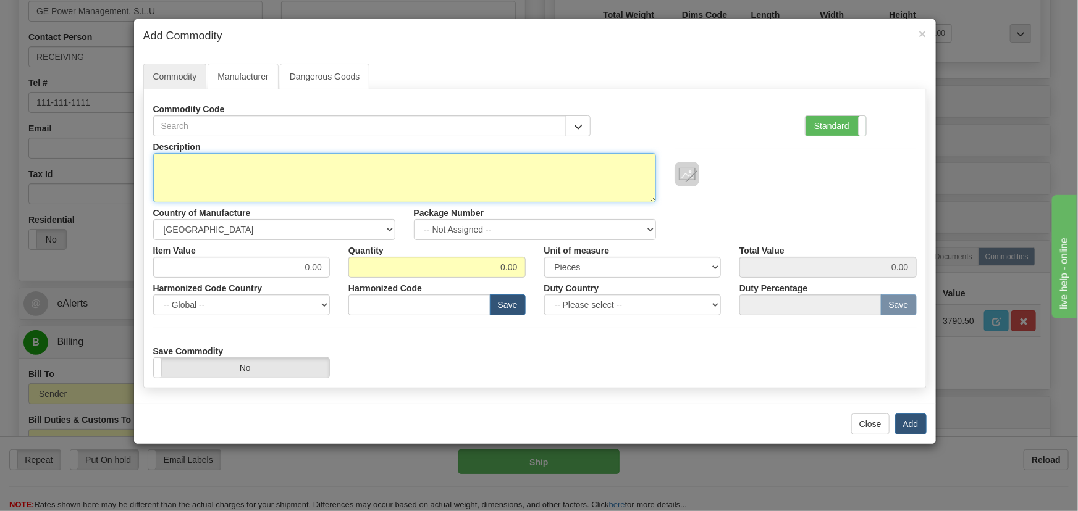
click at [357, 166] on textarea "Description" at bounding box center [404, 177] width 503 height 49
paste textarea "EGPM-S-G"
type textarea "EGPM-S-G"
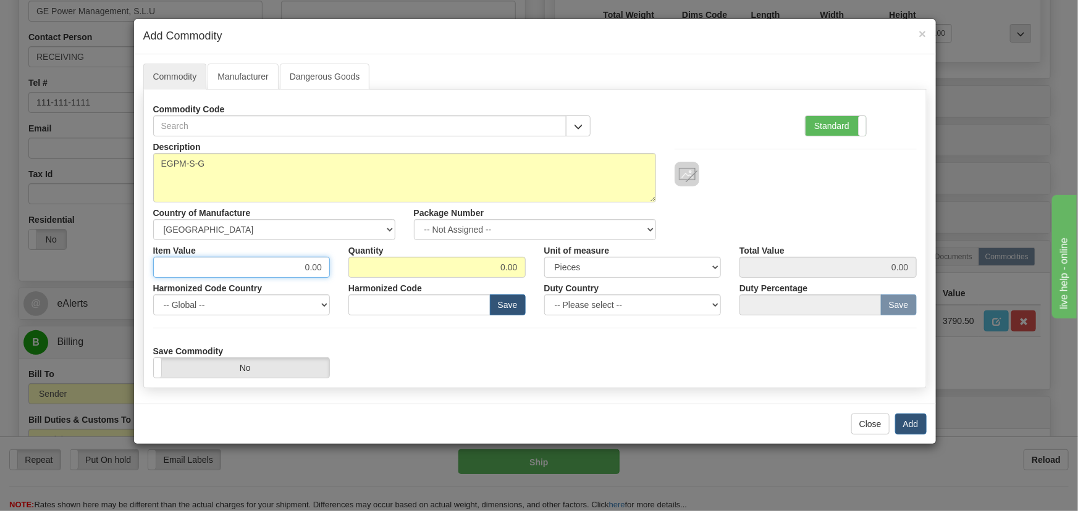
drag, startPoint x: 301, startPoint y: 269, endPoint x: 409, endPoint y: 275, distance: 108.3
click at [405, 277] on div "Item Value 0.00 Quantity 0.00 Unit of measure 3 Thousand Square Inches Adjustme…" at bounding box center [535, 259] width 782 height 38
type input "3481.27"
click at [826, 179] on div at bounding box center [795, 174] width 242 height 25
click at [823, 128] on label "Standard" at bounding box center [835, 126] width 61 height 20
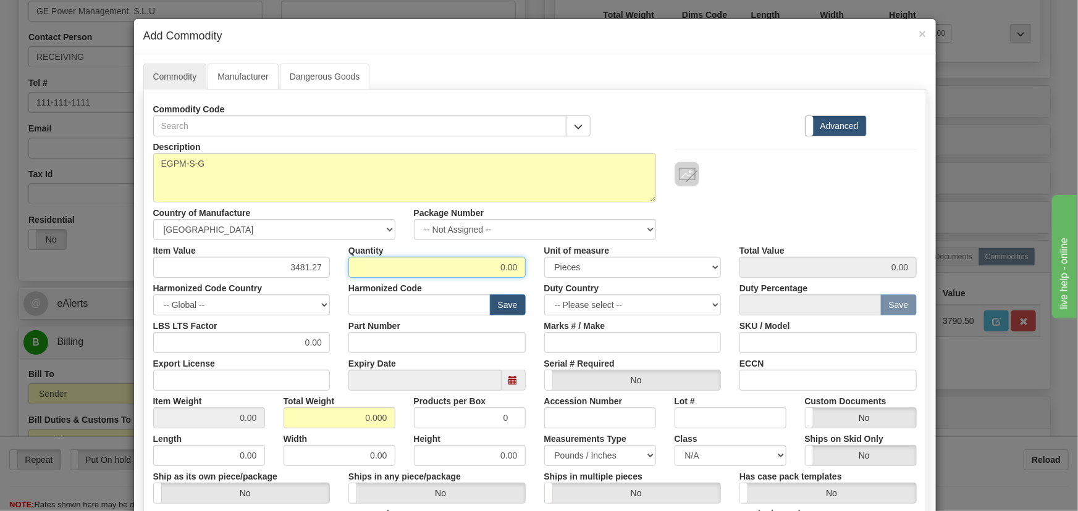
drag, startPoint x: 485, startPoint y: 266, endPoint x: 546, endPoint y: 275, distance: 61.9
click at [546, 275] on div "Item Value 3481.27 Quantity 0.00 Unit of measure 3 Thousand Square Inches Adjus…" at bounding box center [535, 259] width 782 height 38
type input "2"
type input "6962.54"
drag, startPoint x: 359, startPoint y: 414, endPoint x: 469, endPoint y: 430, distance: 111.6
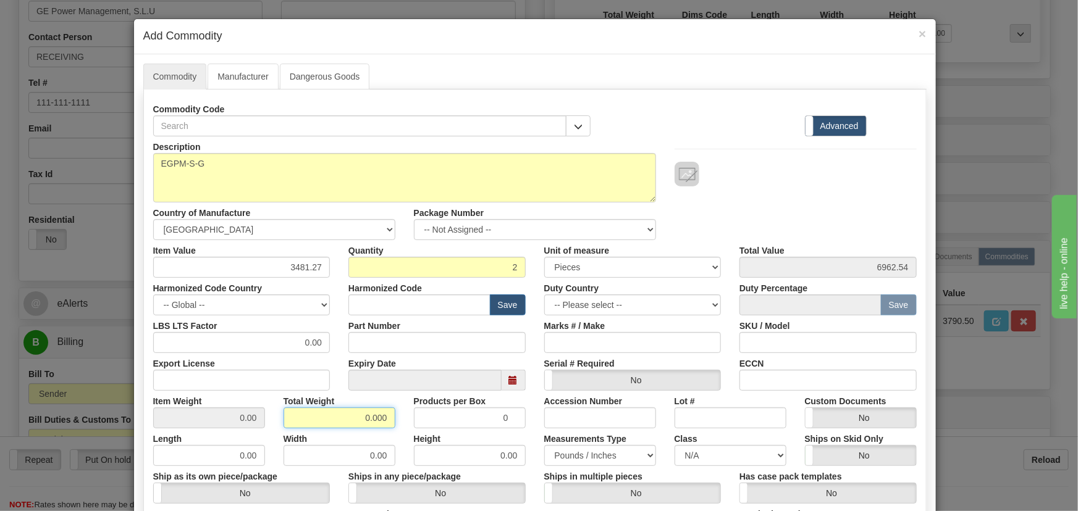
click at [467, 431] on div "Description EGPM-S-G Country of Manufacture -- Unknown -- [GEOGRAPHIC_DATA] [GE…" at bounding box center [534, 407] width 763 height 543
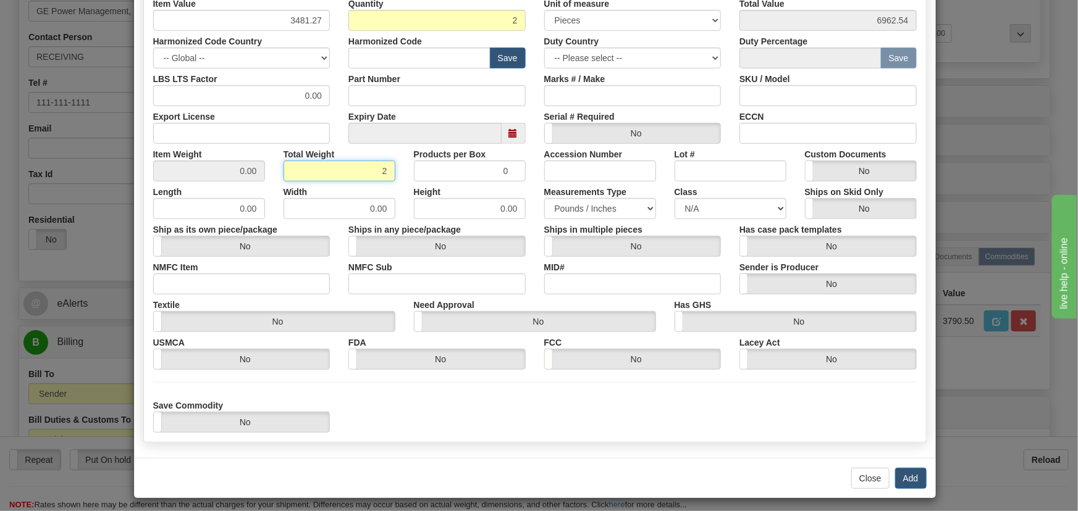
scroll to position [252, 0]
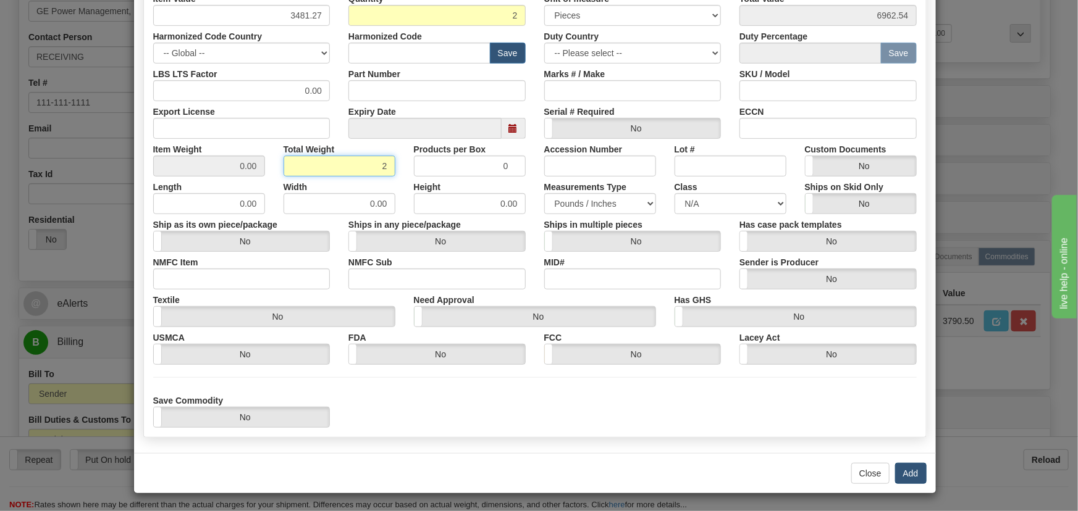
type input "2"
type input "1.0000"
click at [912, 469] on button "Add" at bounding box center [910, 473] width 31 height 21
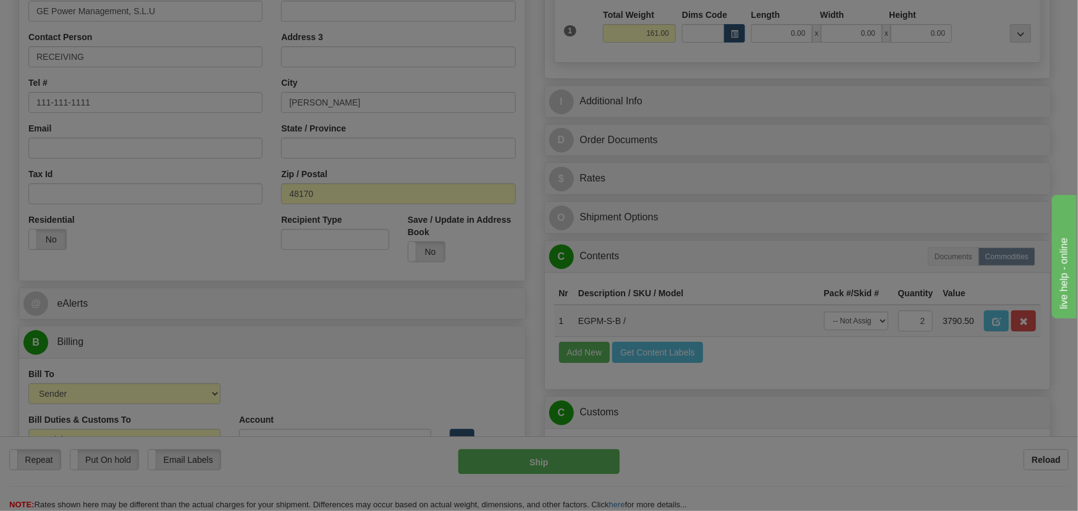
scroll to position [0, 0]
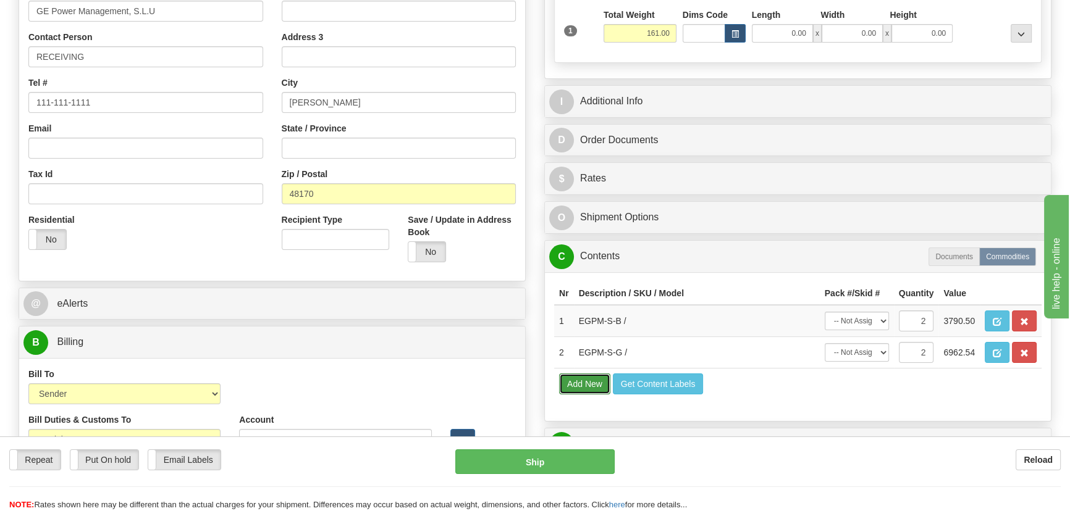
click at [587, 380] on button "Add New" at bounding box center [584, 384] width 51 height 21
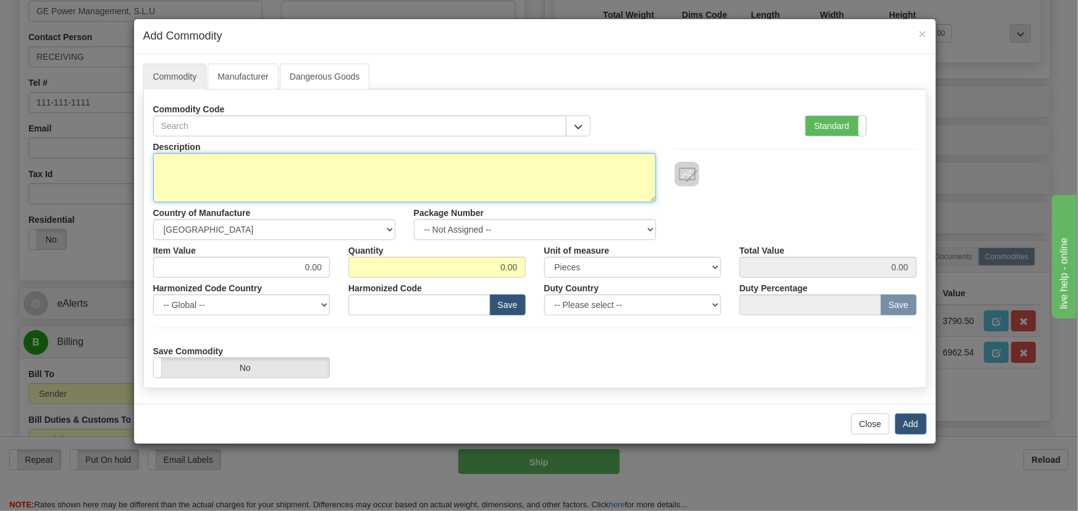
click at [267, 161] on textarea "Description" at bounding box center [404, 177] width 503 height 49
paste textarea "EGPM-S-B"
type textarea "EGPM-S-B"
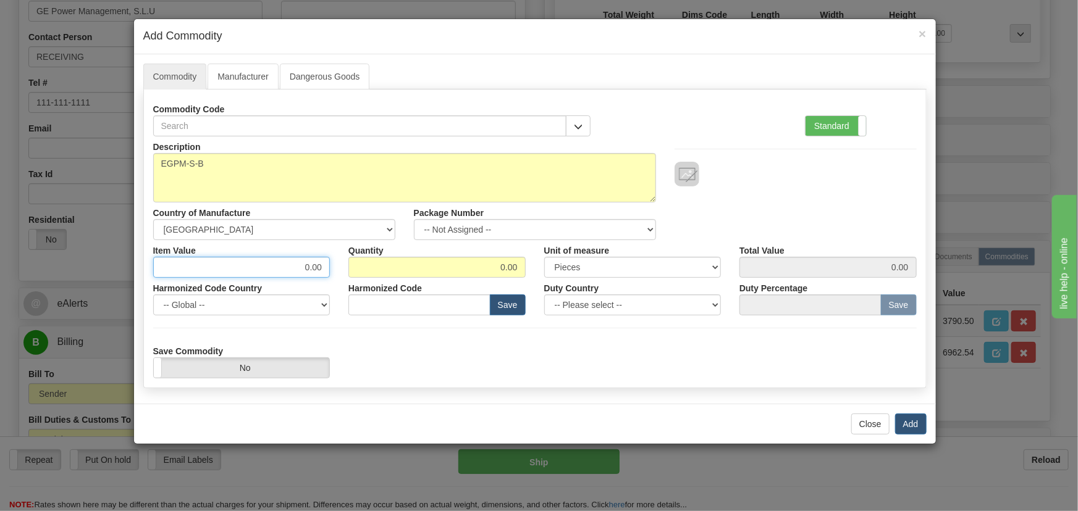
drag, startPoint x: 292, startPoint y: 269, endPoint x: 395, endPoint y: 283, distance: 104.2
click at [405, 282] on div "Description EGPM-S-B Country of Manufacture -- Unknown -- [GEOGRAPHIC_DATA] [GE…" at bounding box center [534, 257] width 763 height 242
type input "1878.66"
type input "1"
type input "1878.66"
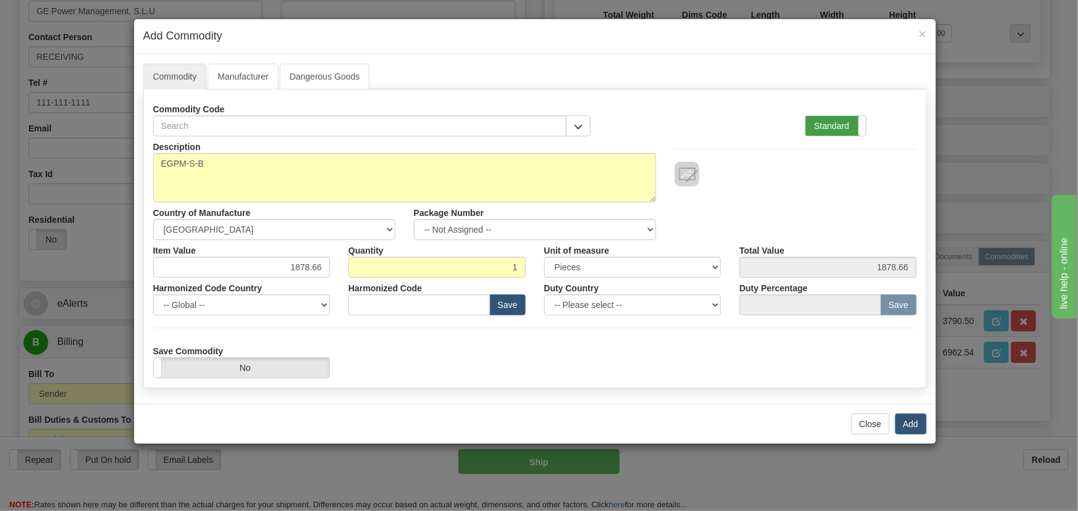
click at [823, 123] on label "Standard" at bounding box center [835, 126] width 61 height 20
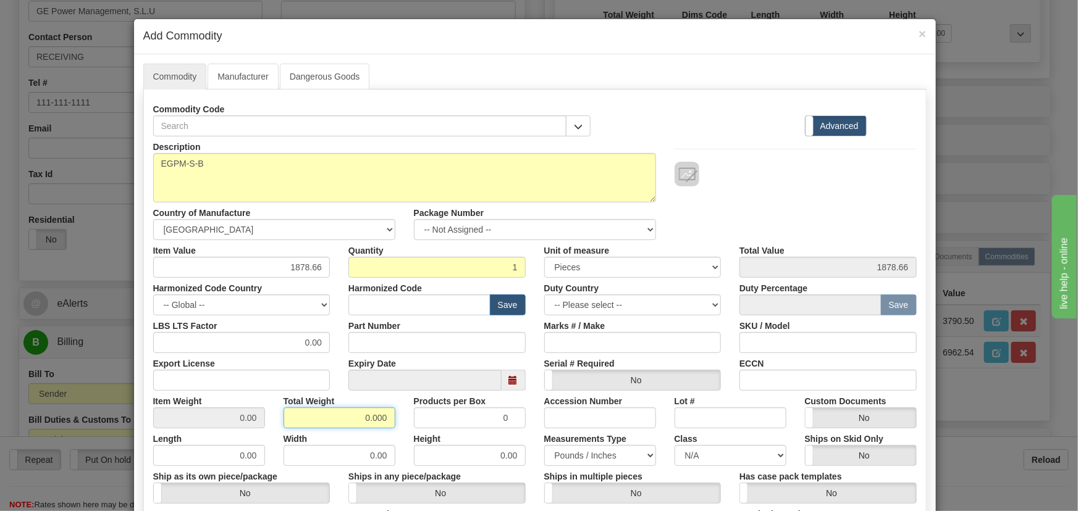
drag, startPoint x: 355, startPoint y: 417, endPoint x: 405, endPoint y: 432, distance: 52.4
click at [404, 432] on div "Description EGPM-S-B Country of Manufacture -- Unknown -- [GEOGRAPHIC_DATA] [GE…" at bounding box center [534, 407] width 763 height 543
type input "1"
type input "1.0000"
click at [405, 433] on div "Height 0.00" at bounding box center [470, 448] width 130 height 38
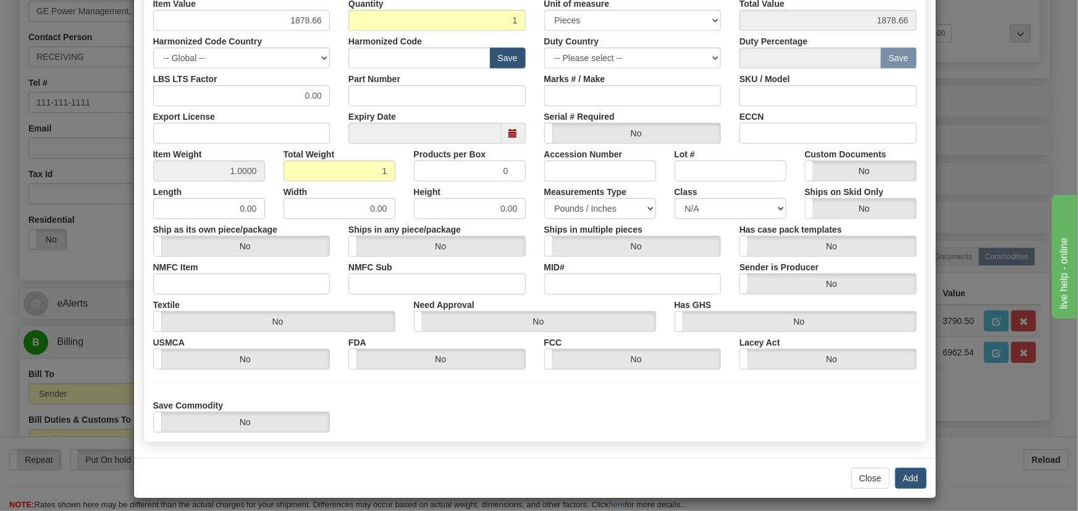
scroll to position [252, 0]
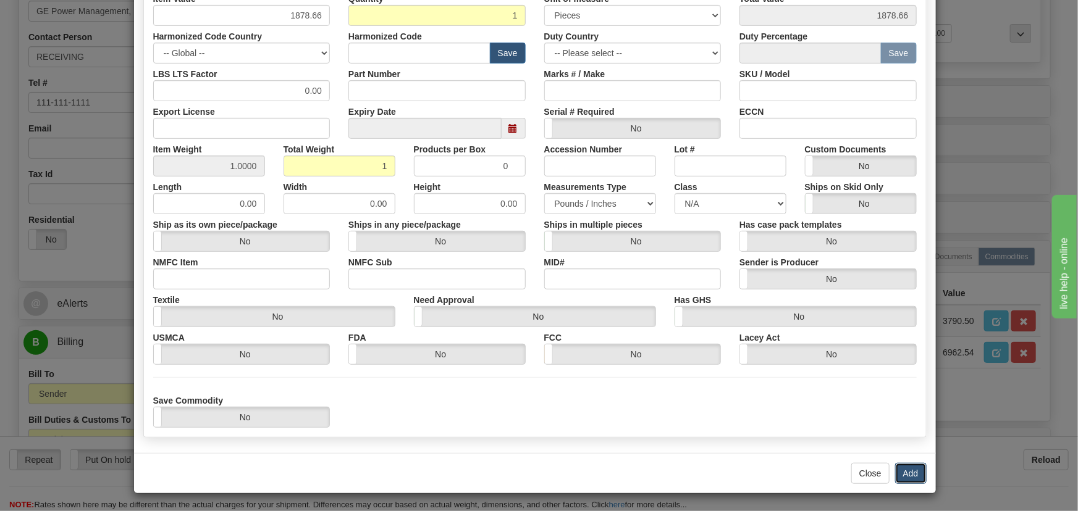
click at [907, 477] on button "Add" at bounding box center [910, 473] width 31 height 21
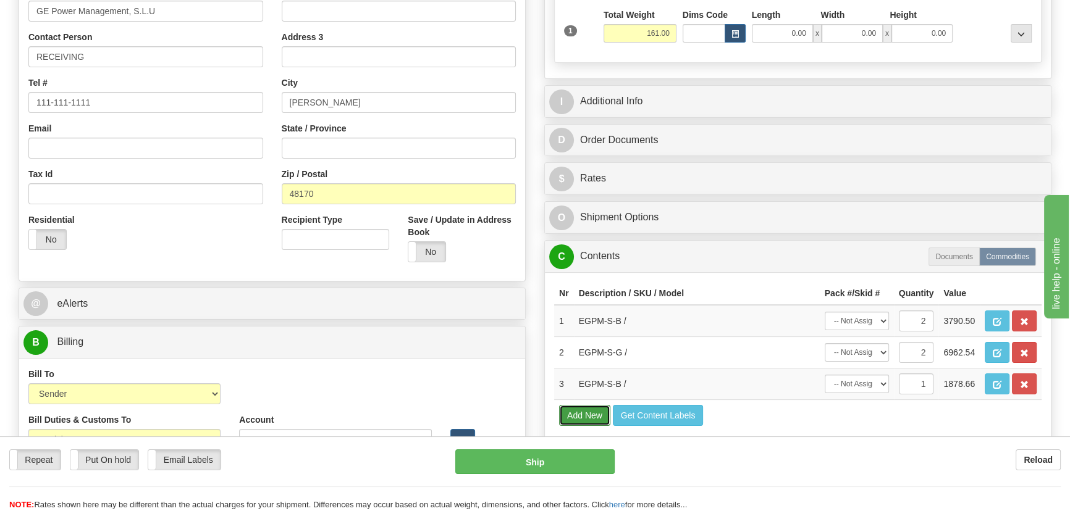
click at [597, 410] on button "Add New" at bounding box center [584, 415] width 51 height 21
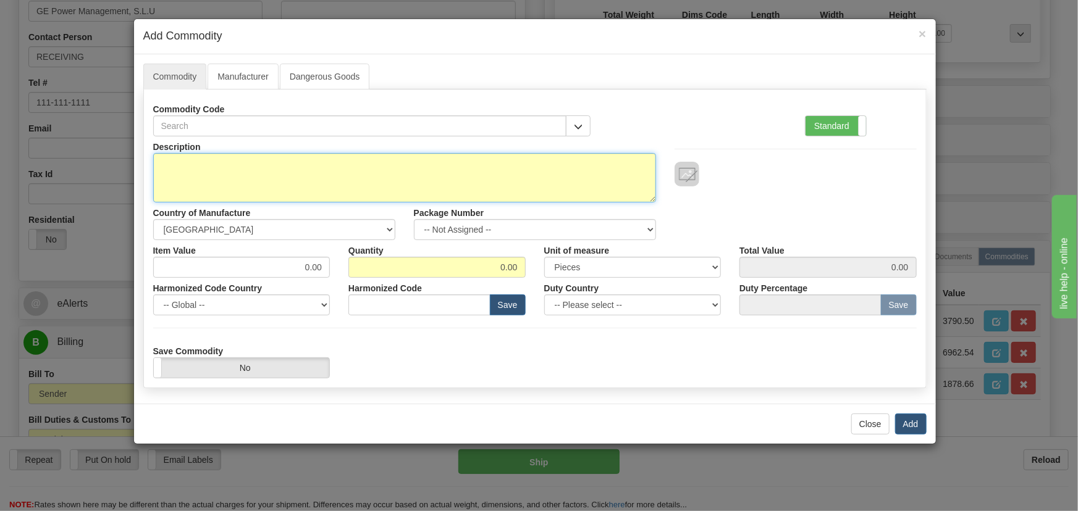
click at [411, 175] on textarea "Description" at bounding box center [404, 177] width 503 height 49
paste textarea "EGPM-S-G"
type textarea "EGPM-S-G"
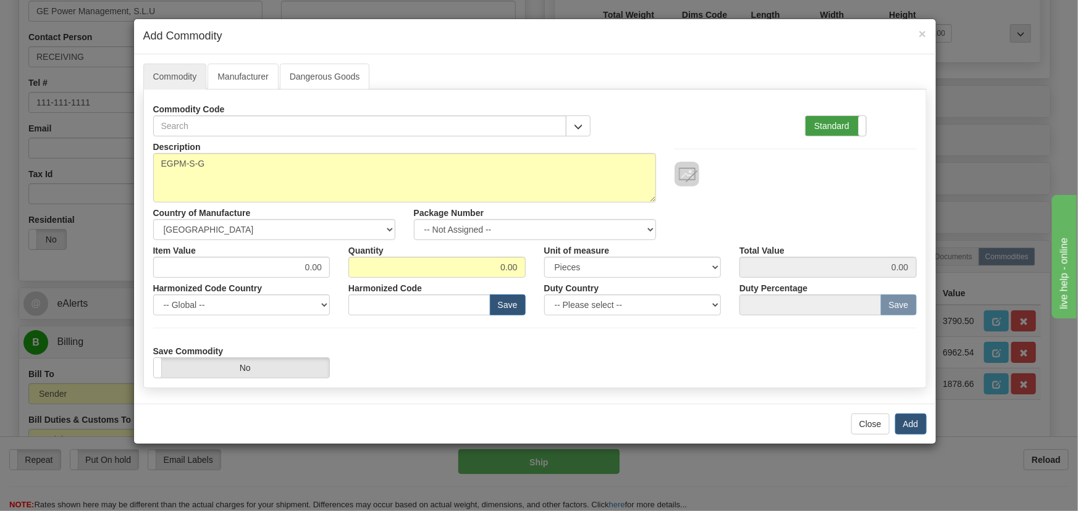
click at [838, 125] on label "Standard" at bounding box center [835, 126] width 61 height 20
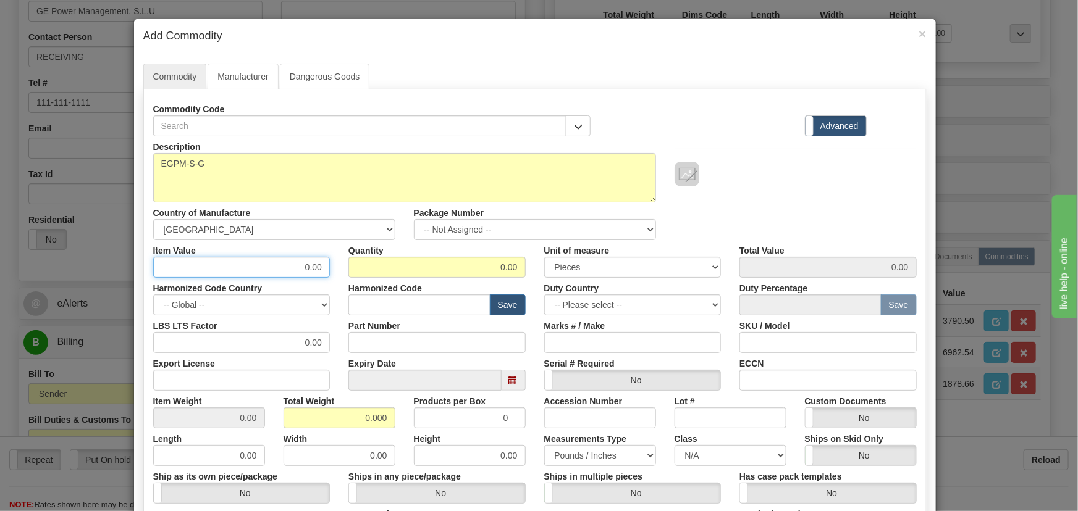
drag, startPoint x: 284, startPoint y: 259, endPoint x: 407, endPoint y: 278, distance: 124.4
click at [406, 278] on div "Description EGPM-S-G Country of Manufacture -- Unknown -- [GEOGRAPHIC_DATA] [GE…" at bounding box center [534, 407] width 763 height 543
type input "3294.91"
type input "1"
type input "3294.91"
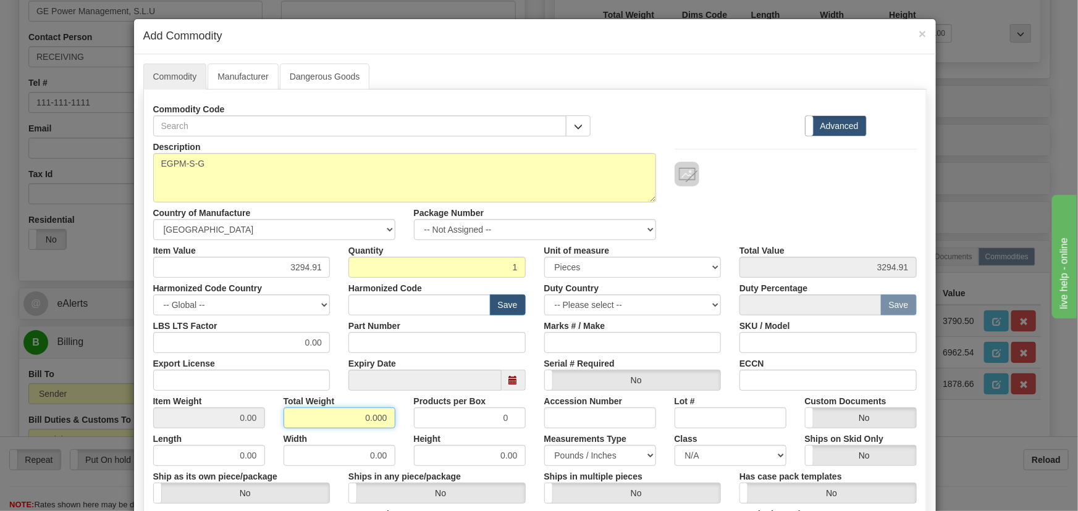
drag, startPoint x: 348, startPoint y: 414, endPoint x: 425, endPoint y: 435, distance: 79.4
click at [425, 435] on div "Description EGPM-S-G Country of Manufacture -- Unknown -- [GEOGRAPHIC_DATA] [GE…" at bounding box center [534, 407] width 763 height 543
type input "1"
type input "1.0000"
click at [418, 435] on label "Height" at bounding box center [427, 437] width 27 height 17
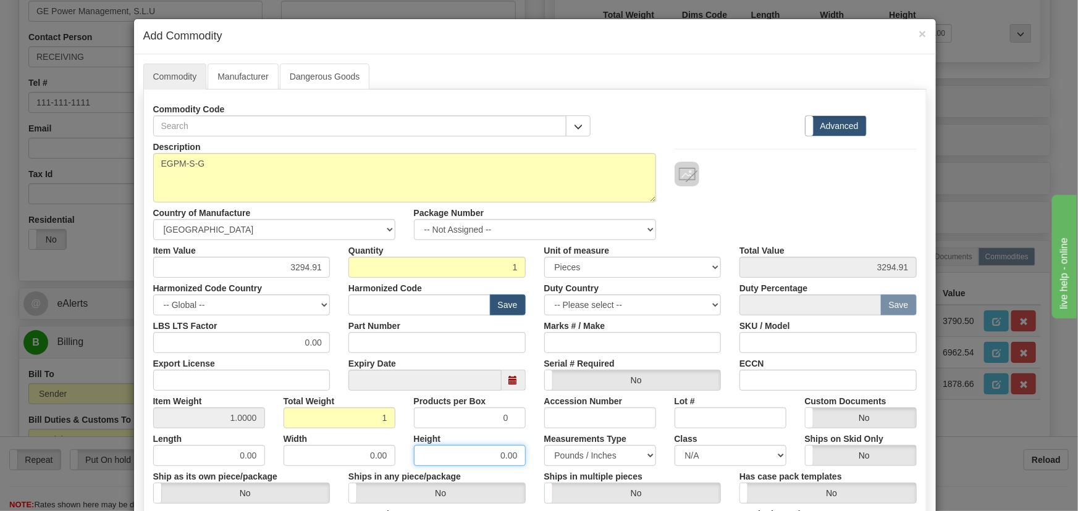
click at [418, 445] on input "0.00" at bounding box center [470, 455] width 112 height 21
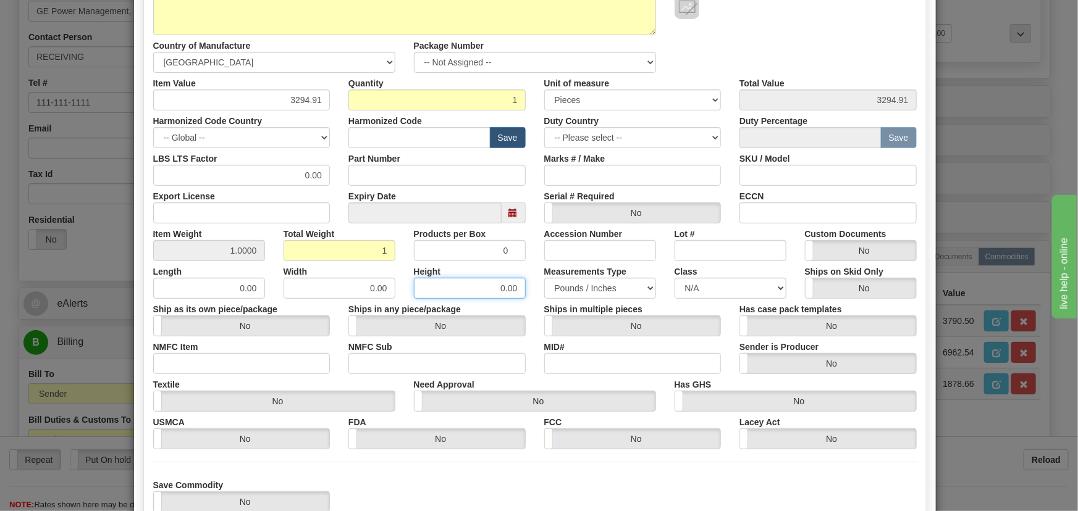
scroll to position [224, 0]
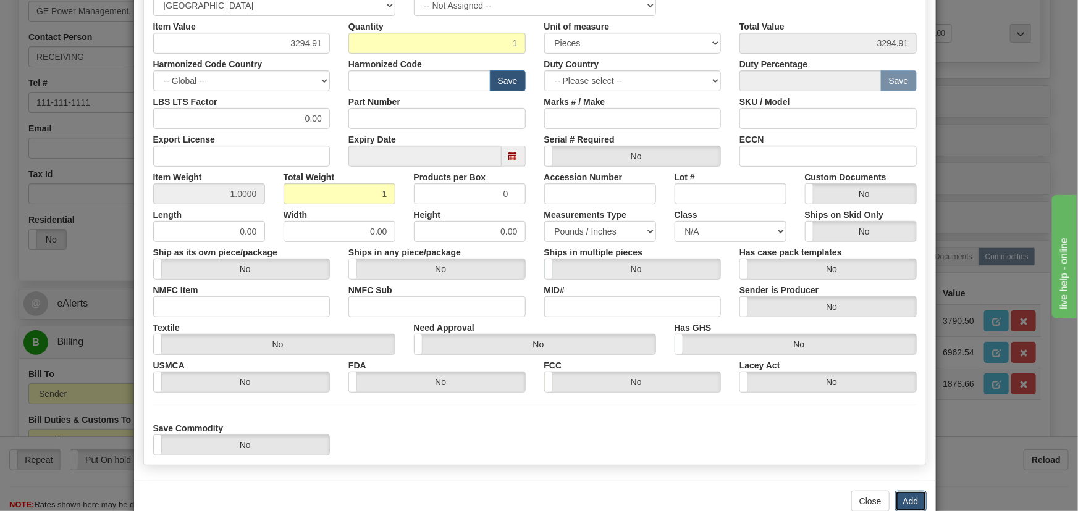
click at [908, 500] on button "Add" at bounding box center [910, 501] width 31 height 21
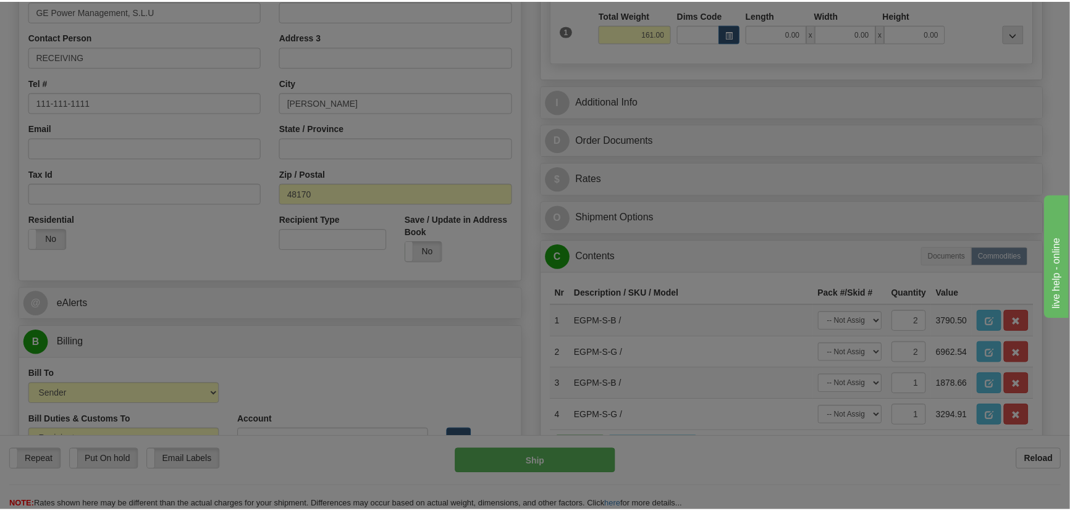
scroll to position [0, 0]
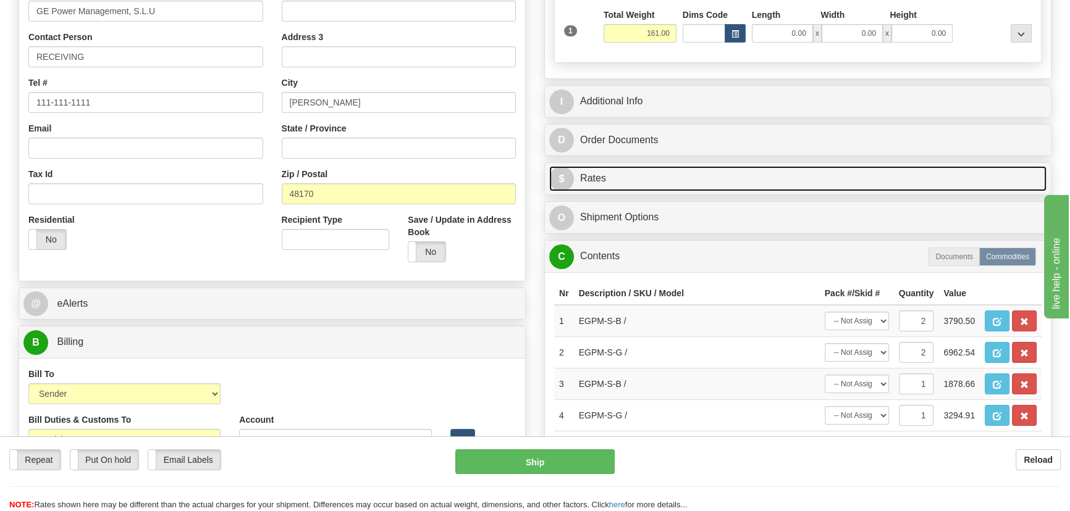
click at [967, 173] on link "$ Rates" at bounding box center [797, 178] width 497 height 25
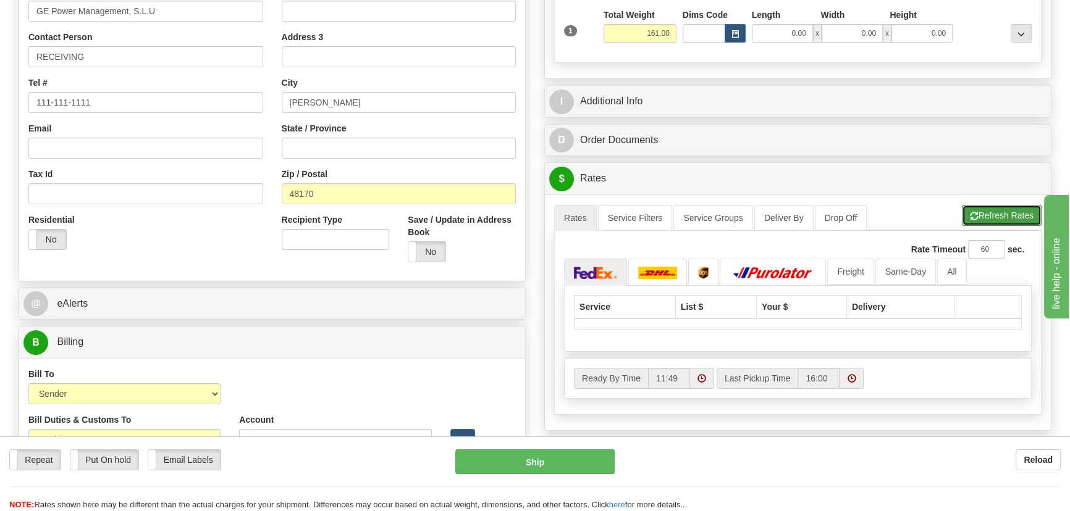
click at [997, 214] on button "Refresh Rates" at bounding box center [1002, 215] width 80 height 21
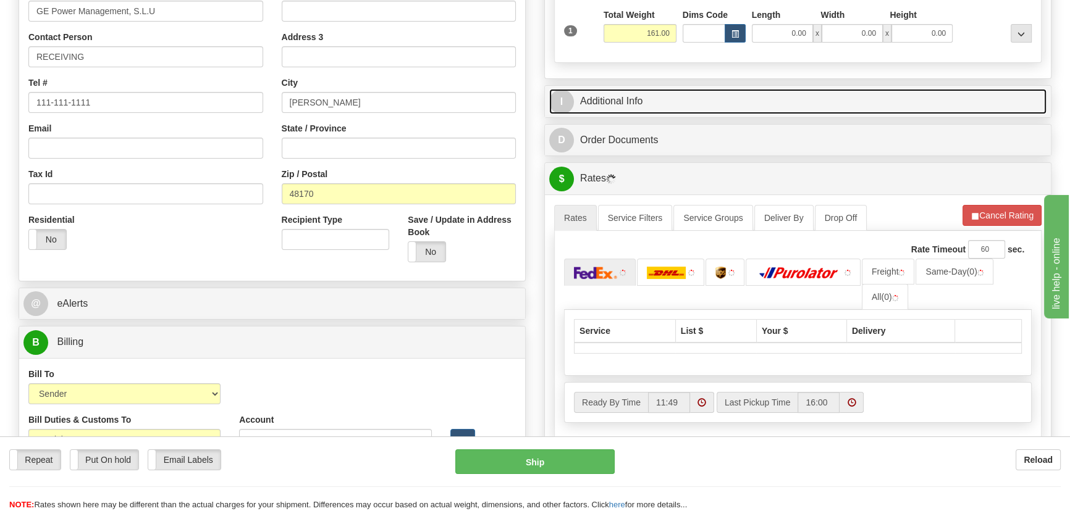
click at [945, 100] on link "I Additional Info" at bounding box center [797, 101] width 497 height 25
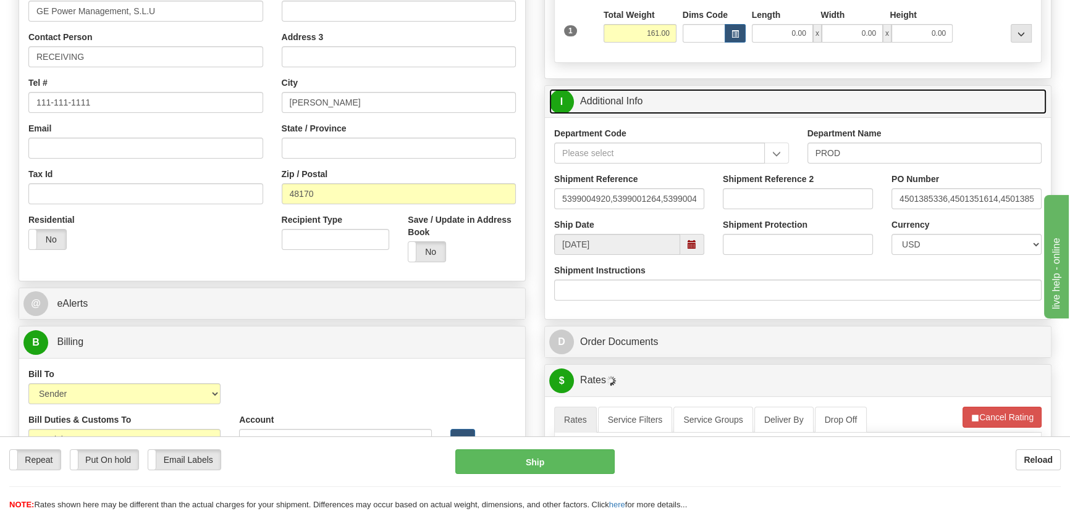
click at [937, 97] on link "I Additional Info" at bounding box center [797, 101] width 497 height 25
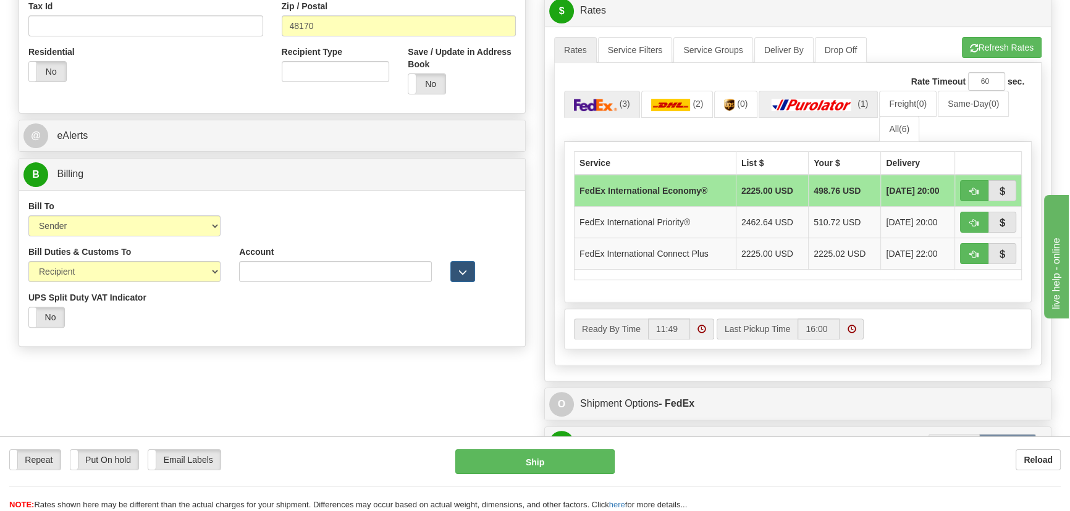
scroll to position [449, 0]
click at [896, 129] on link "All (6)" at bounding box center [899, 128] width 40 height 26
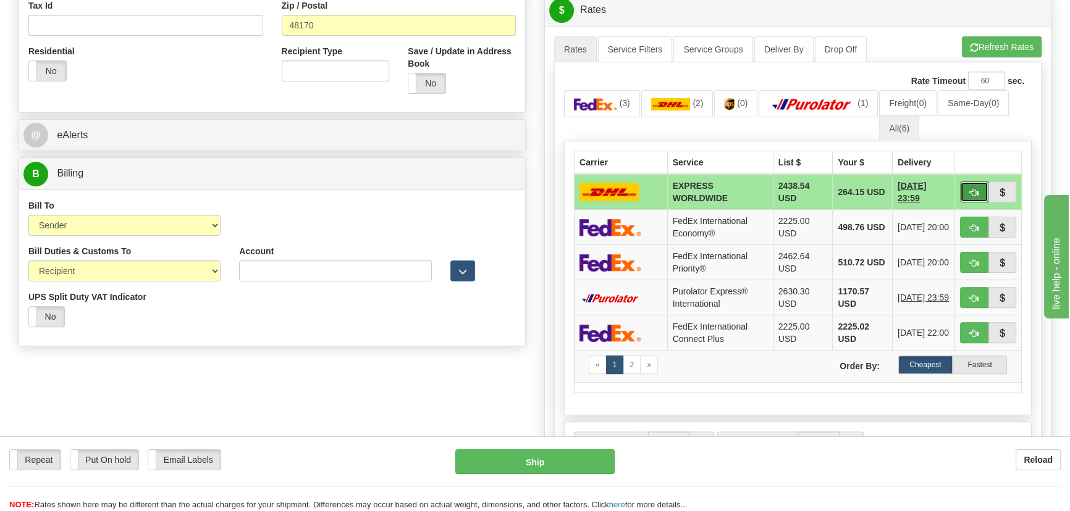
click at [975, 192] on span "button" at bounding box center [974, 193] width 9 height 8
type input "P"
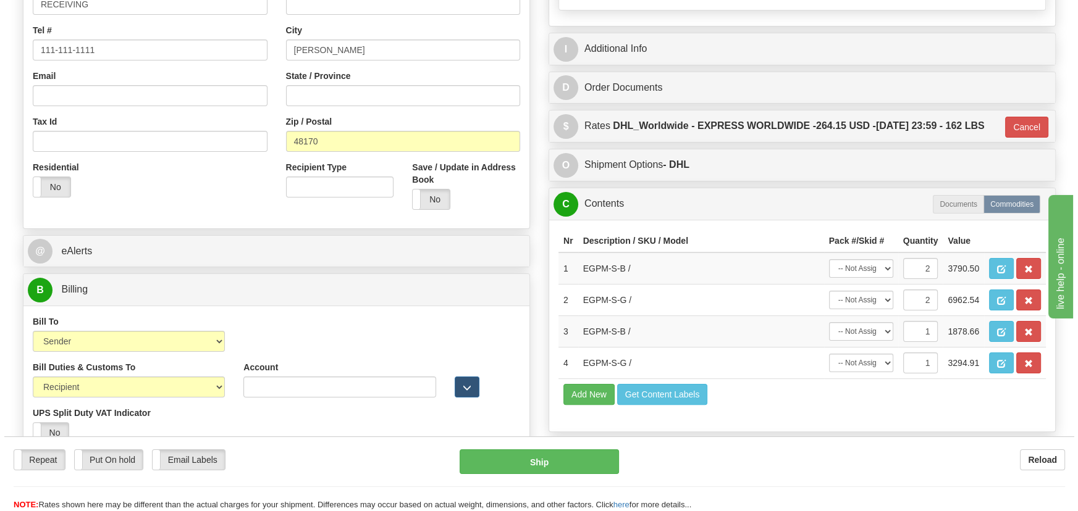
scroll to position [337, 0]
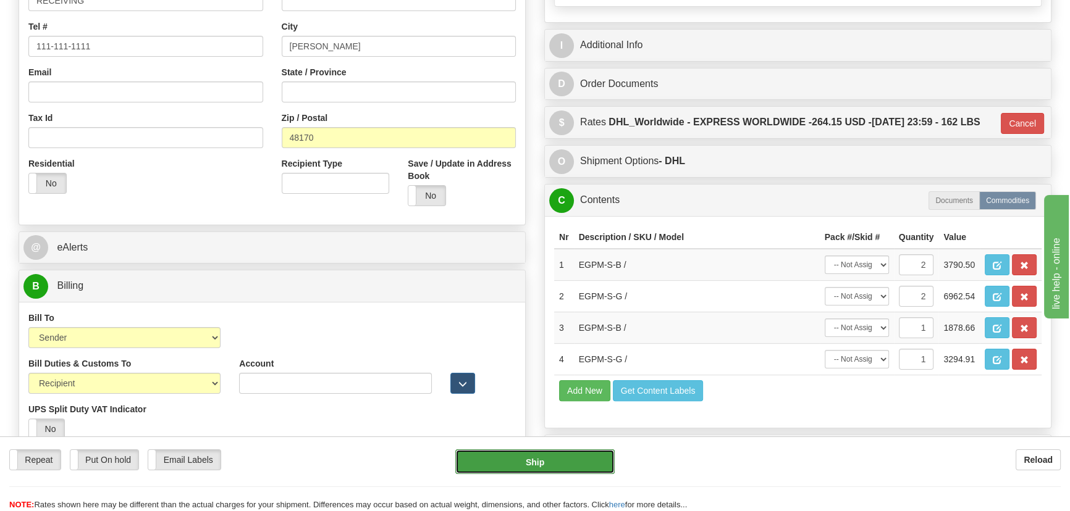
click at [574, 460] on button "Ship" at bounding box center [535, 462] width 160 height 25
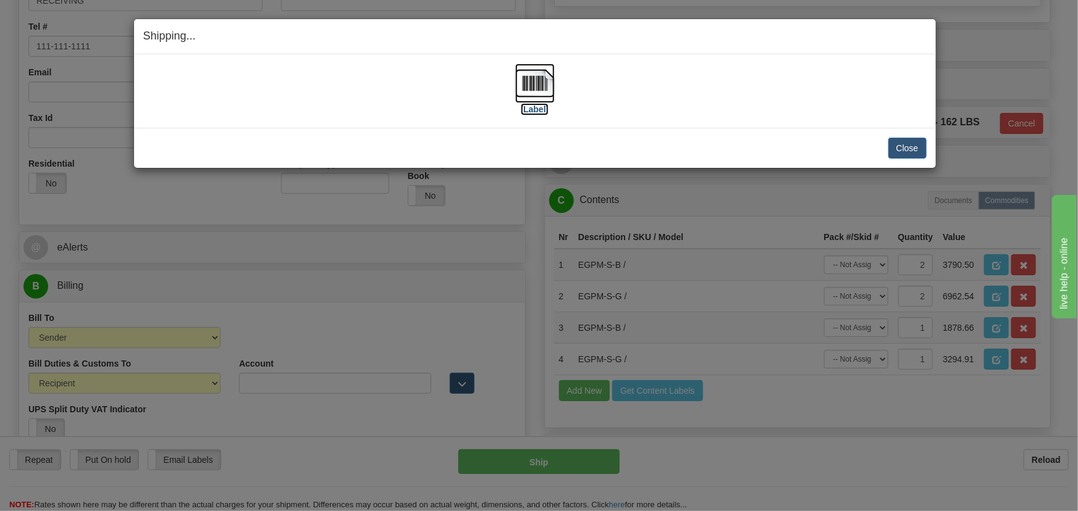
click at [545, 88] on img at bounding box center [535, 84] width 40 height 40
drag, startPoint x: 899, startPoint y: 146, endPoint x: 887, endPoint y: 146, distance: 11.7
click at [899, 146] on button "Close" at bounding box center [907, 148] width 38 height 21
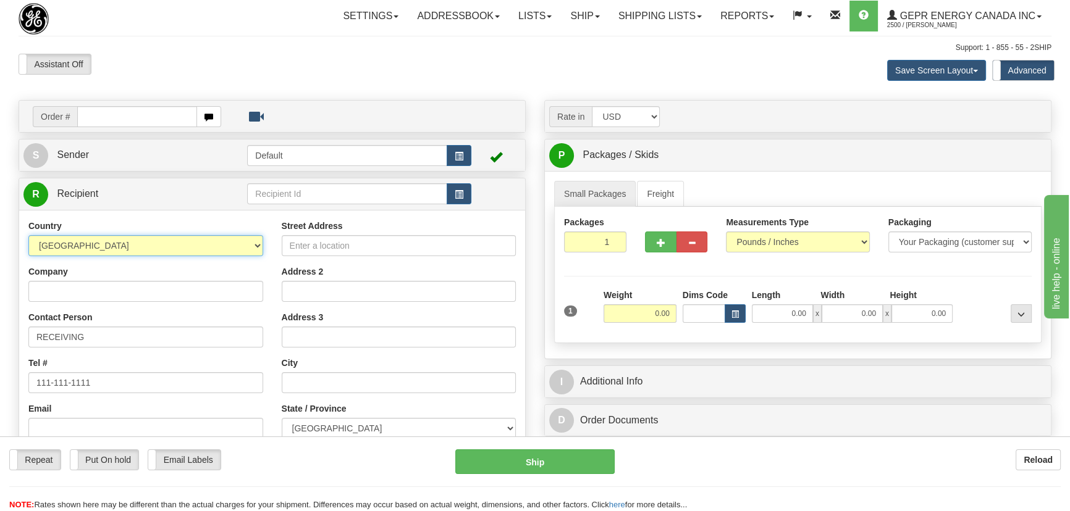
click at [167, 245] on select "[GEOGRAPHIC_DATA] [GEOGRAPHIC_DATA] [GEOGRAPHIC_DATA] [GEOGRAPHIC_DATA] [US_STA…" at bounding box center [145, 245] width 235 height 21
select select "US"
click at [28, 235] on select "[GEOGRAPHIC_DATA] [GEOGRAPHIC_DATA] [GEOGRAPHIC_DATA] [GEOGRAPHIC_DATA] [US_STA…" at bounding box center [145, 245] width 235 height 21
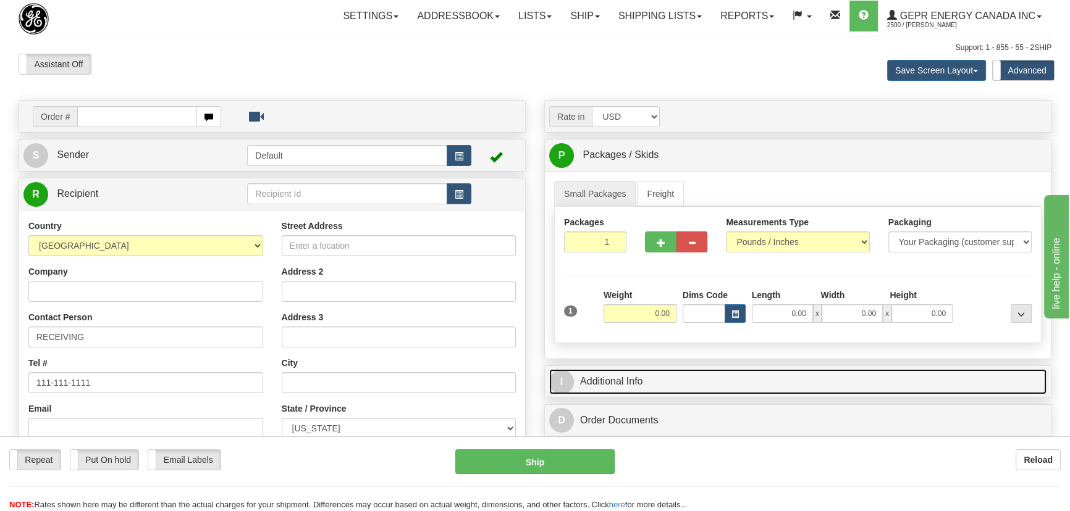
click at [849, 388] on link "I Additional Info" at bounding box center [797, 381] width 497 height 25
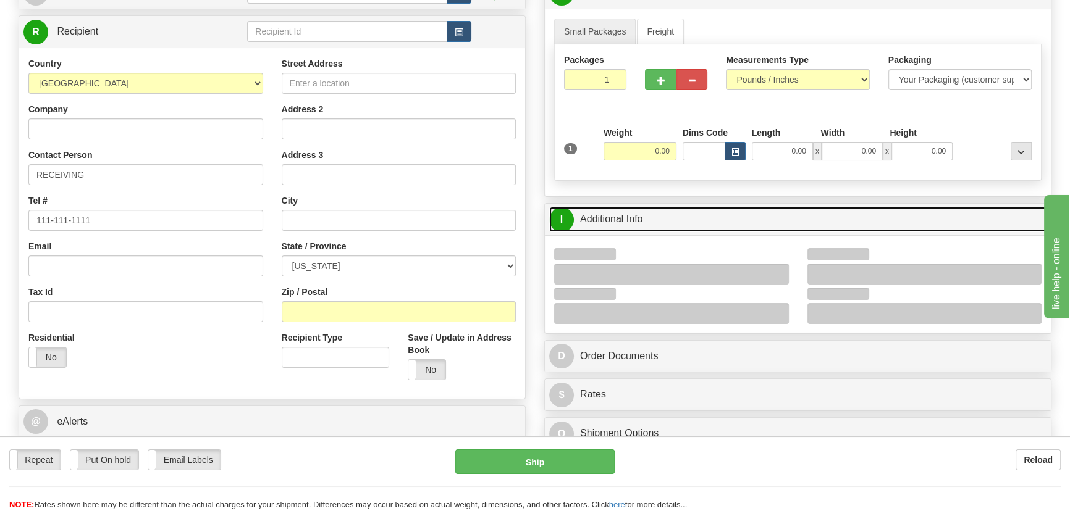
scroll to position [168, 0]
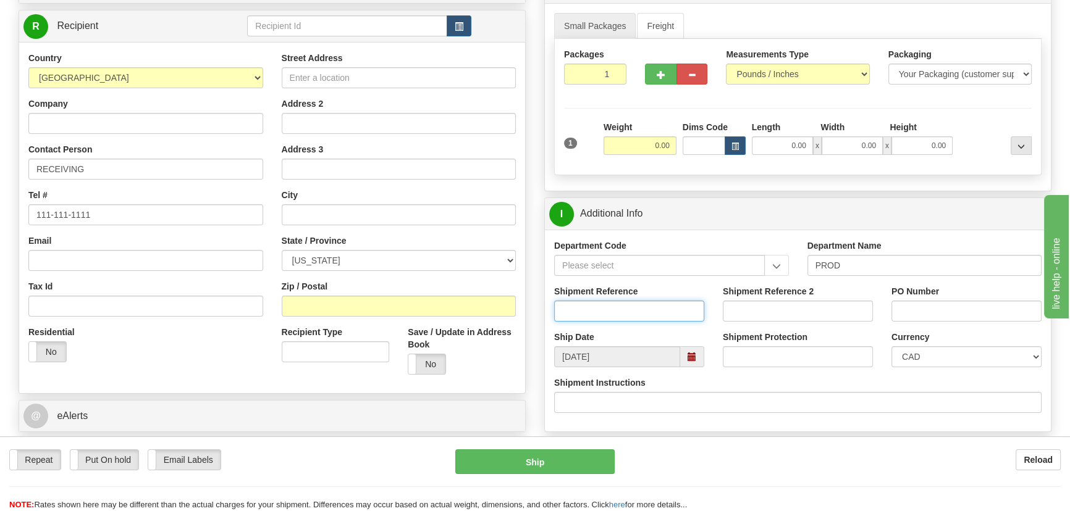
click at [623, 309] on input "Shipment Reference" at bounding box center [629, 311] width 150 height 21
type input "5399006636"
click at [934, 297] on div "PO Number" at bounding box center [966, 303] width 150 height 36
click at [935, 302] on input "PO Number" at bounding box center [966, 311] width 150 height 21
paste input "DEMO 14640622539 SGANESHAN"
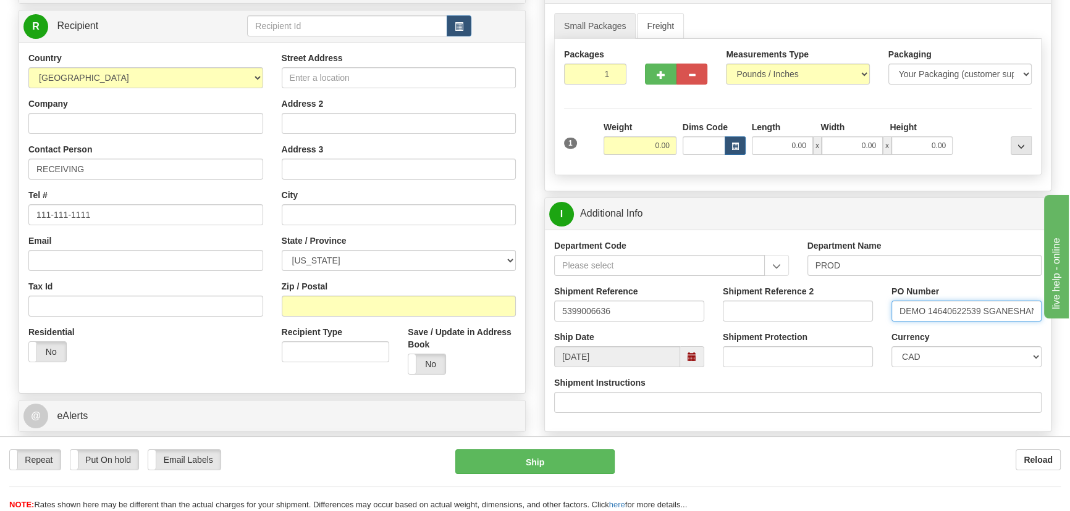
scroll to position [0, 4]
type input "DEMO 14640622539 SGANESHAN"
click at [925, 355] on select "CAD USD EUR ZAR [PERSON_NAME] ARN AUD AUS AWG BBD BFR BGN BHD BMD BND BRC BRL C…" at bounding box center [966, 356] width 150 height 21
select select "1"
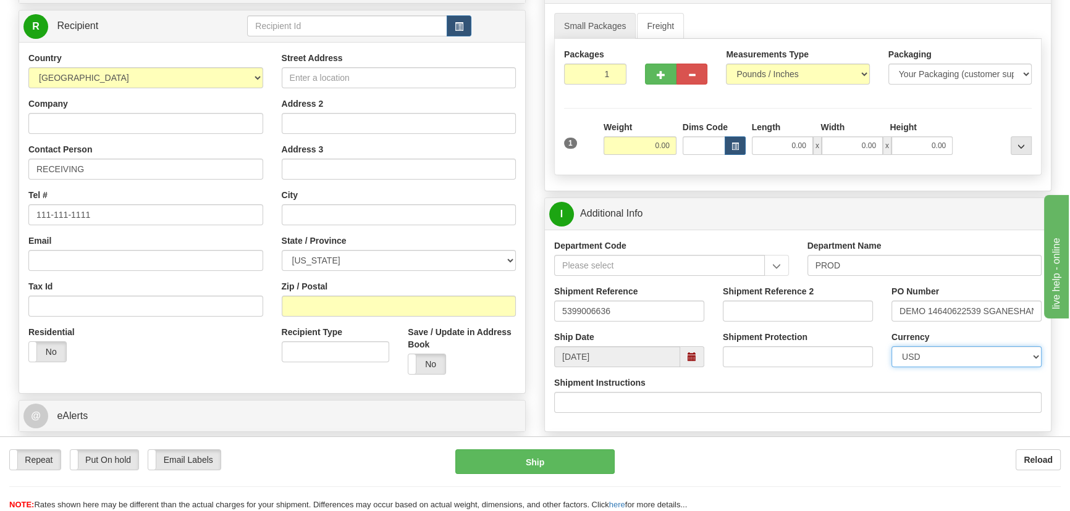
click at [891, 346] on select "CAD USD EUR ZAR [PERSON_NAME] ARN AUD AUS AWG BBD BFR BGN BHD BMD BND BRC BRL C…" at bounding box center [966, 356] width 150 height 21
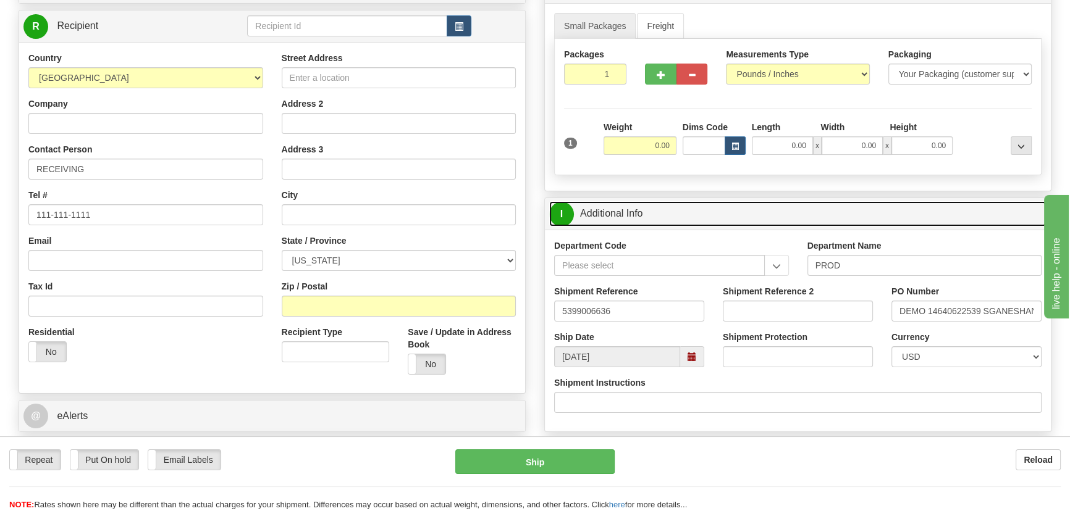
click at [941, 216] on link "I Additional Info" at bounding box center [797, 213] width 497 height 25
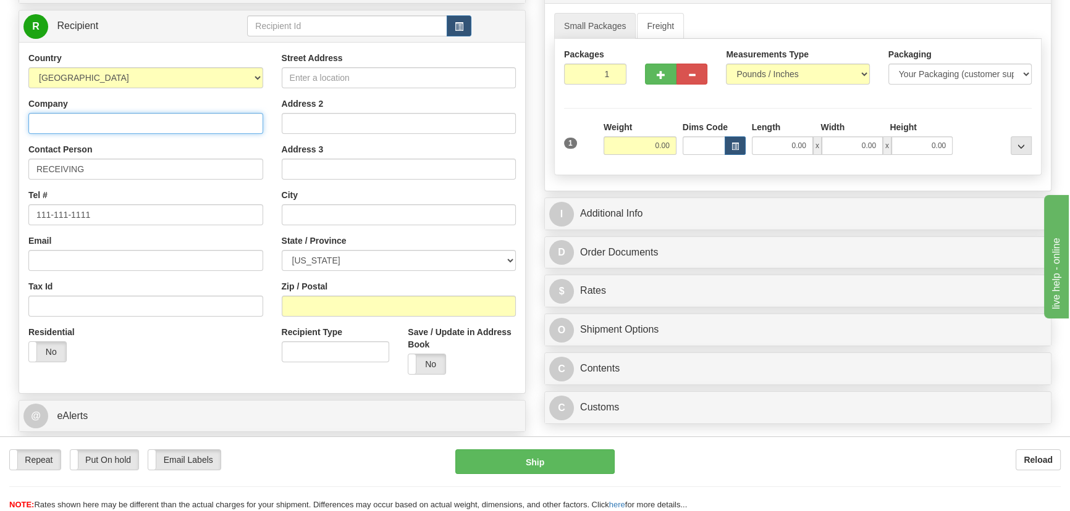
click at [215, 120] on input "Company" at bounding box center [145, 123] width 235 height 21
paste input "KIEWIT POWER CONSTRUCTORS CO"
type input "KIEWIT POWER CONSTRUCTORS CO"
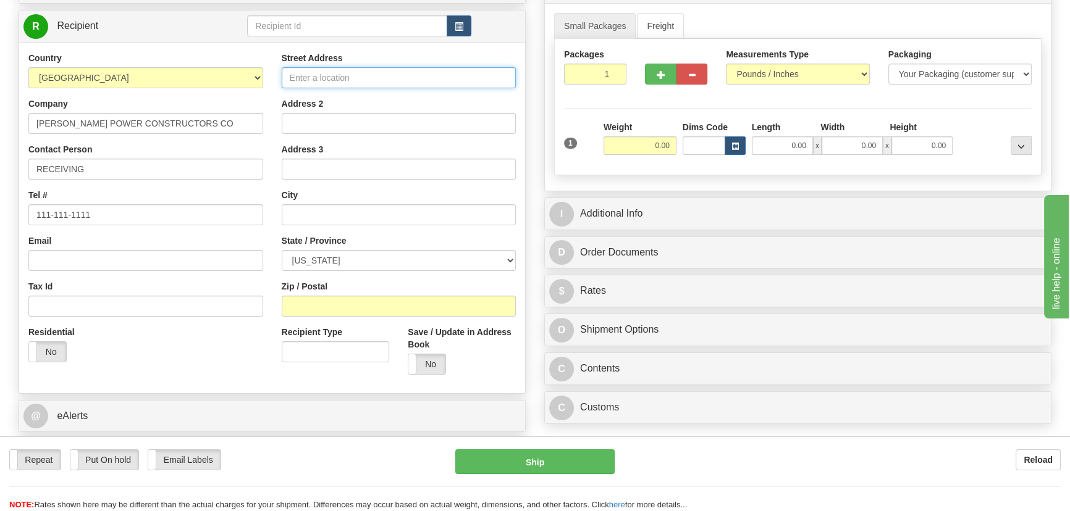
click at [411, 72] on input "Street Address" at bounding box center [399, 77] width 235 height 21
paste input "1 Armorcast Rd"
type input "1 Armorcast Rd"
click at [327, 312] on input "Zip / Postal" at bounding box center [399, 306] width 235 height 21
paste input "19508"
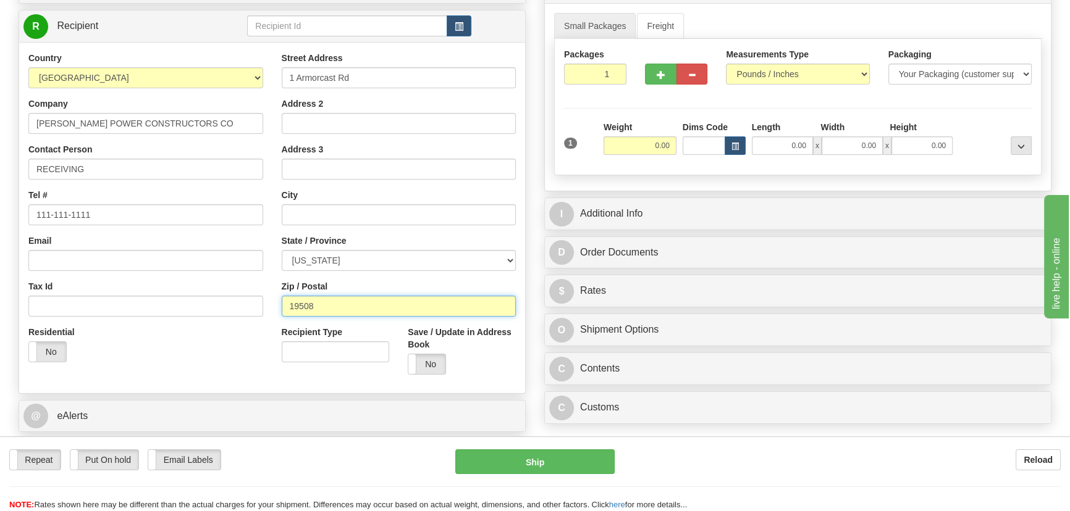
type input "19508"
click at [179, 365] on div "Residential Yes No" at bounding box center [145, 349] width 253 height 46
type input "BIRDSBORO"
select select "PA"
drag, startPoint x: 683, startPoint y: 153, endPoint x: 710, endPoint y: 157, distance: 27.0
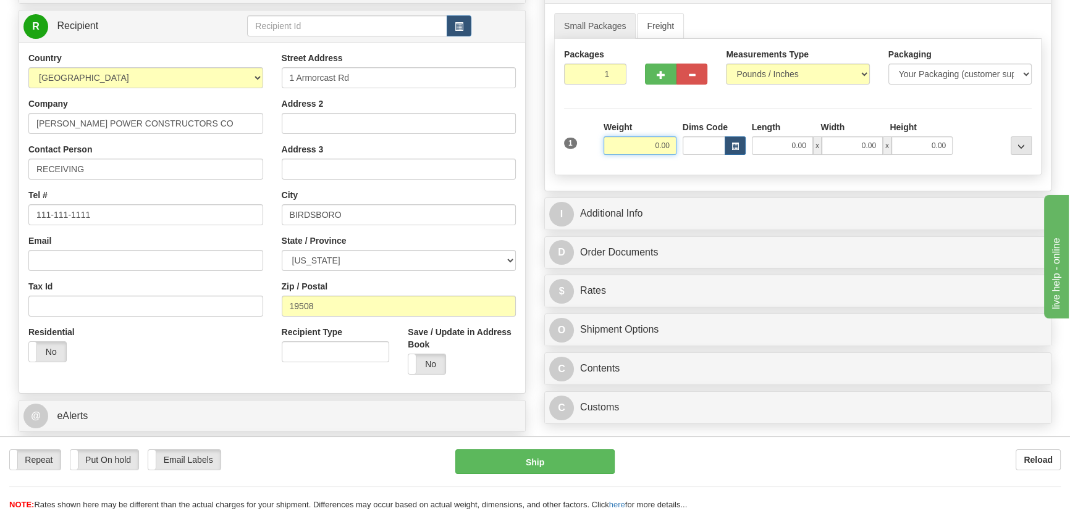
click at [700, 156] on div "1 Weight 0.00 Dims Code 0.00" at bounding box center [798, 143] width 474 height 44
type input "4.00"
drag, startPoint x: 960, startPoint y: 109, endPoint x: 880, endPoint y: 90, distance: 82.5
click at [952, 107] on div "Packages 1 1 Measurements Type" at bounding box center [797, 107] width 487 height 136
click at [978, 125] on div at bounding box center [994, 138] width 79 height 34
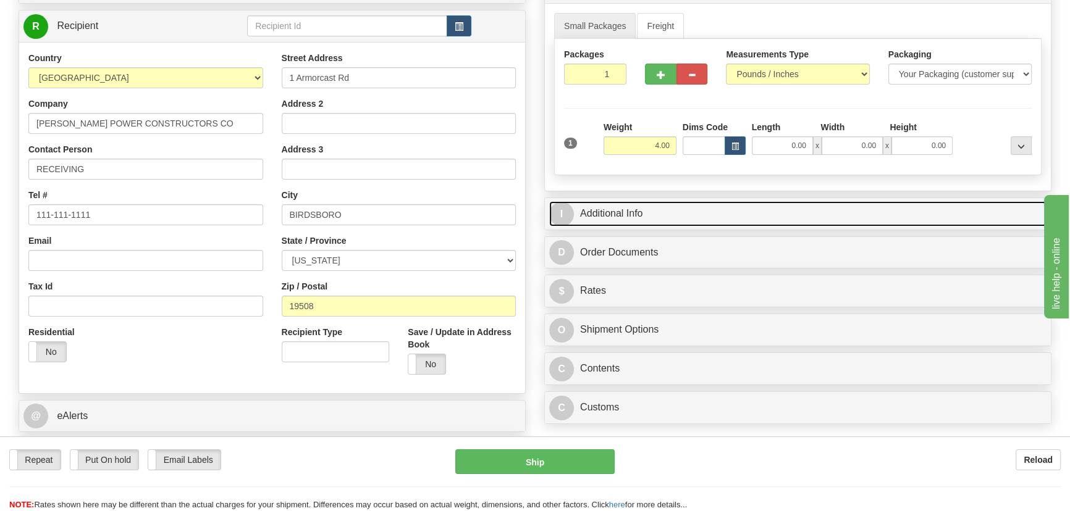
click at [917, 203] on link "I Additional Info" at bounding box center [797, 213] width 497 height 25
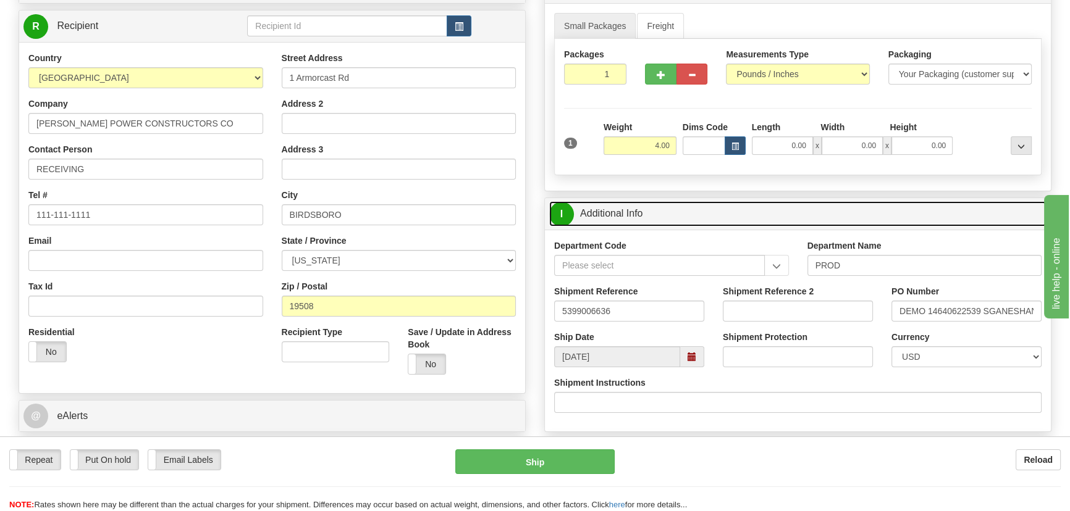
scroll to position [280, 0]
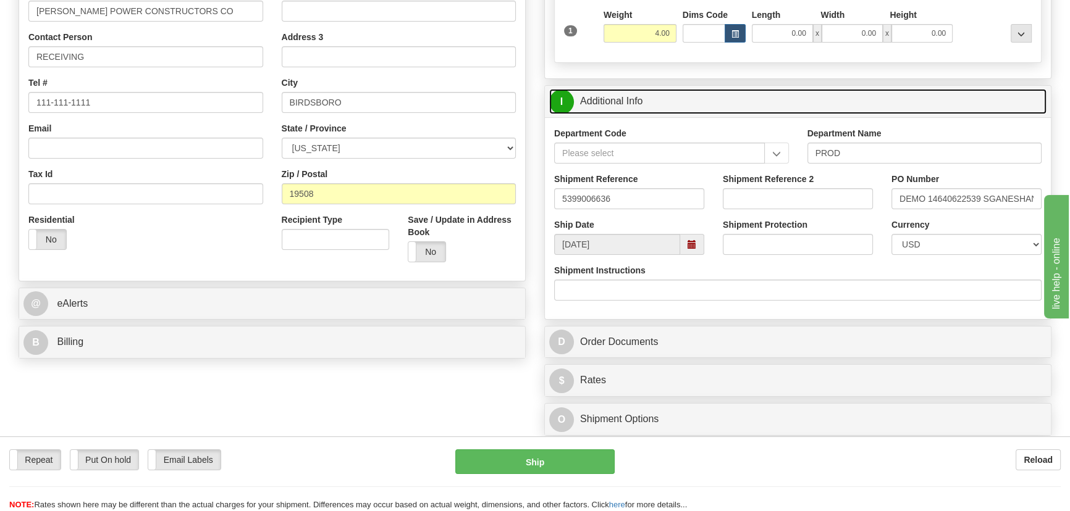
click at [916, 98] on link "I Additional Info" at bounding box center [797, 101] width 497 height 25
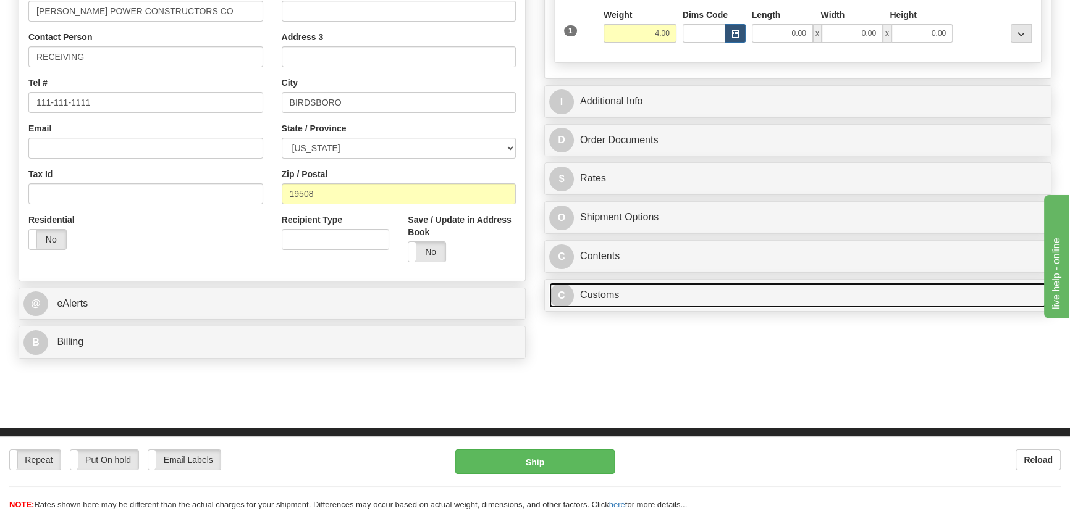
click at [672, 301] on link "C Customs" at bounding box center [797, 295] width 497 height 25
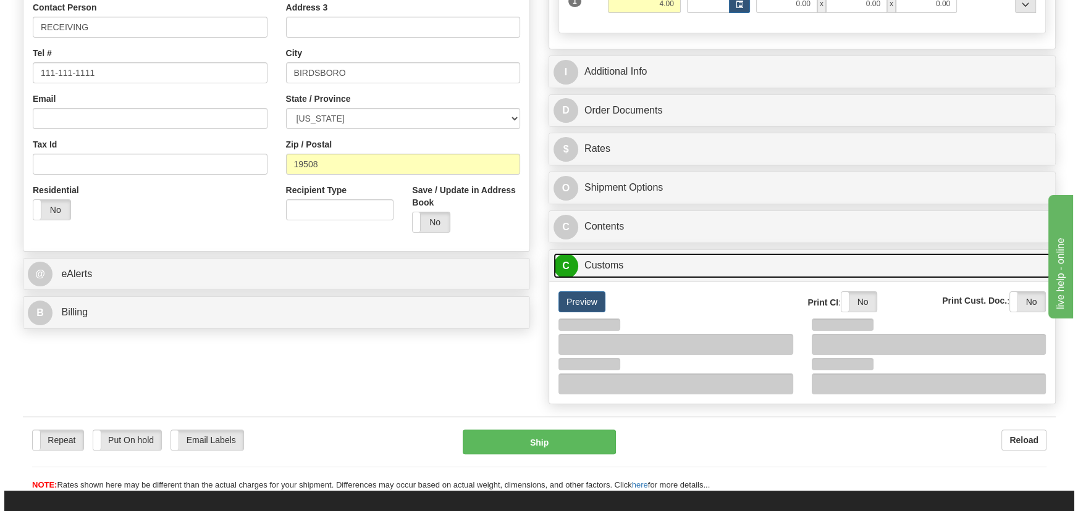
scroll to position [393, 0]
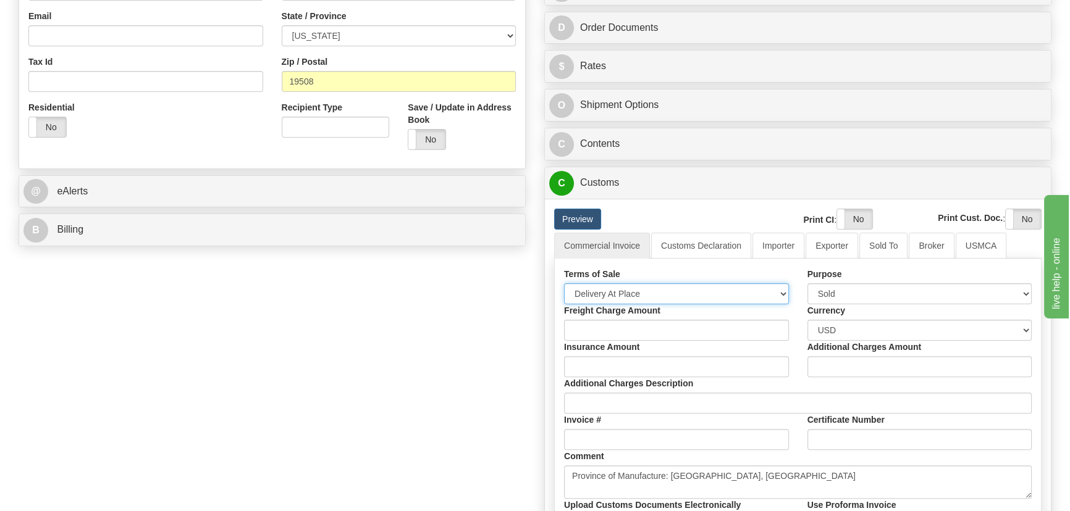
click at [652, 288] on select "Free Carrier Free On Board Ex Works Delivered Duty Unpaid Delivered Duty Paid C…" at bounding box center [676, 293] width 225 height 21
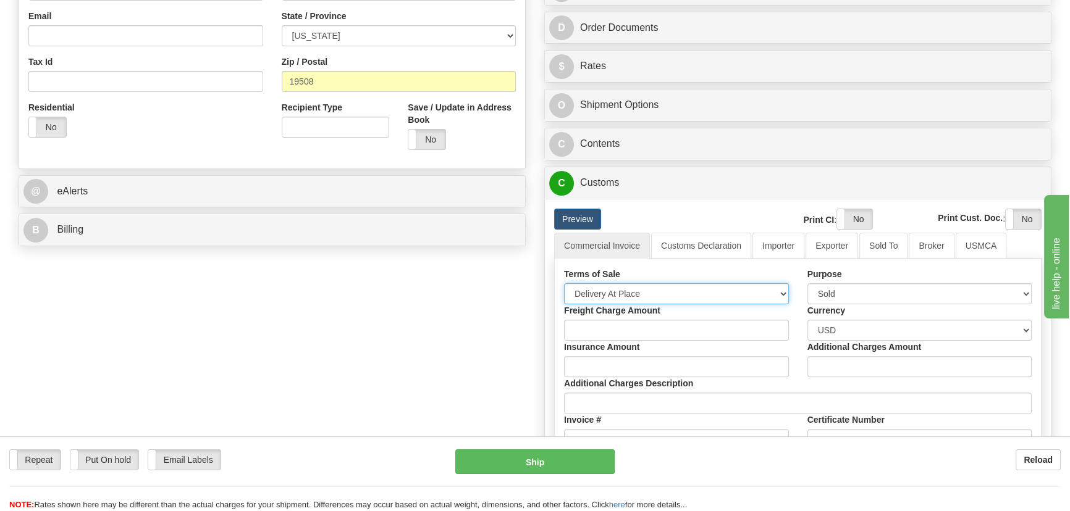
select select "7"
click at [564, 283] on select "Free Carrier Free On Board Ex Works Delivered Duty Unpaid Delivered Duty Paid C…" at bounding box center [676, 293] width 225 height 21
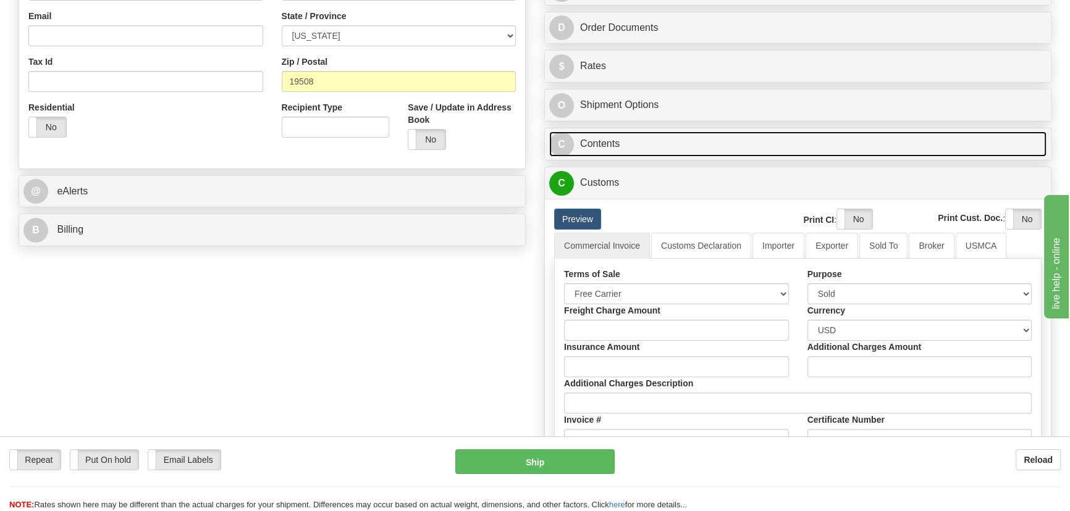
click at [784, 133] on link "C Contents" at bounding box center [797, 144] width 497 height 25
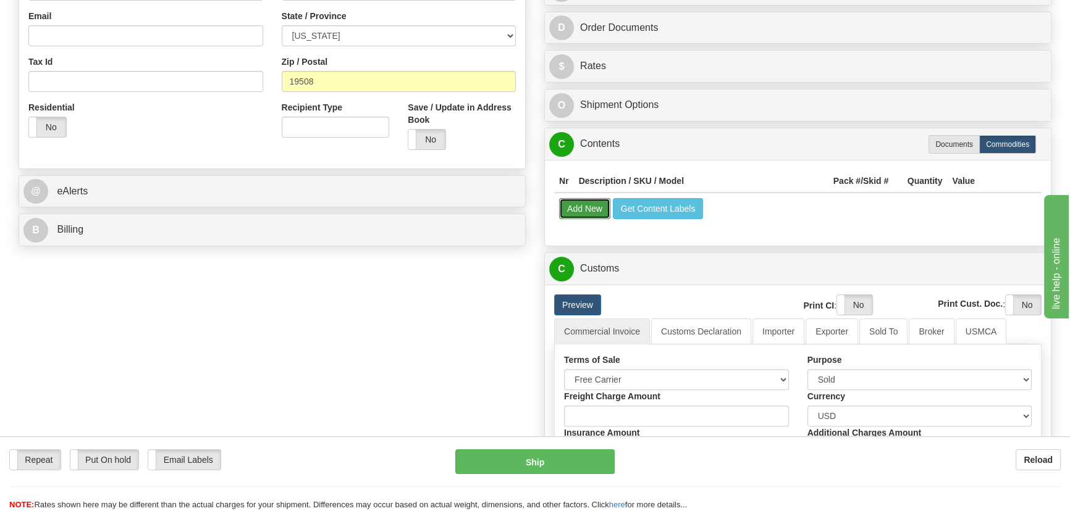
click at [574, 206] on button "Add New" at bounding box center [584, 208] width 51 height 21
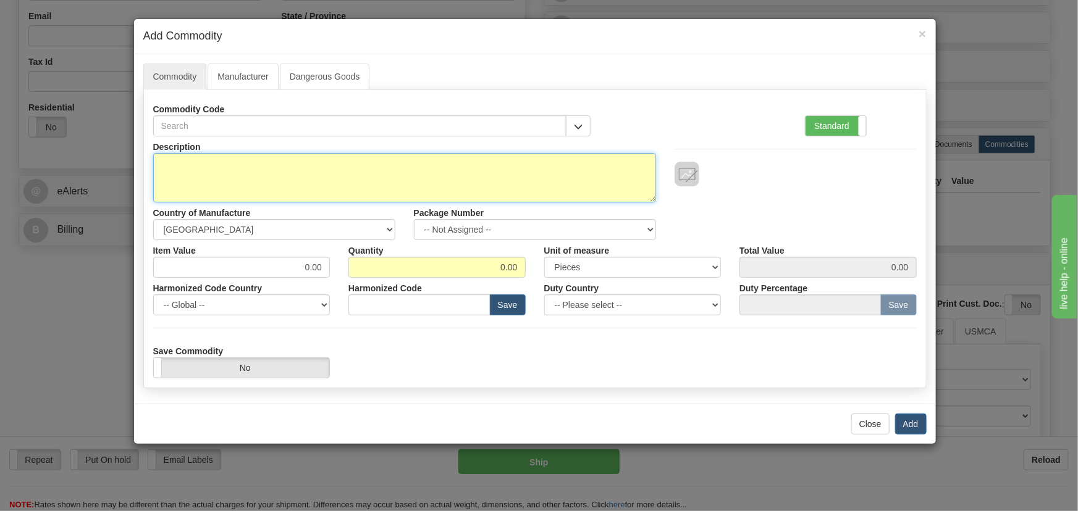
click at [286, 167] on textarea "Description" at bounding box center [404, 177] width 503 height 49
paste textarea "EMM300XEHR1CABXXXA"
type textarea "EMM300XEHR1CABXXXA"
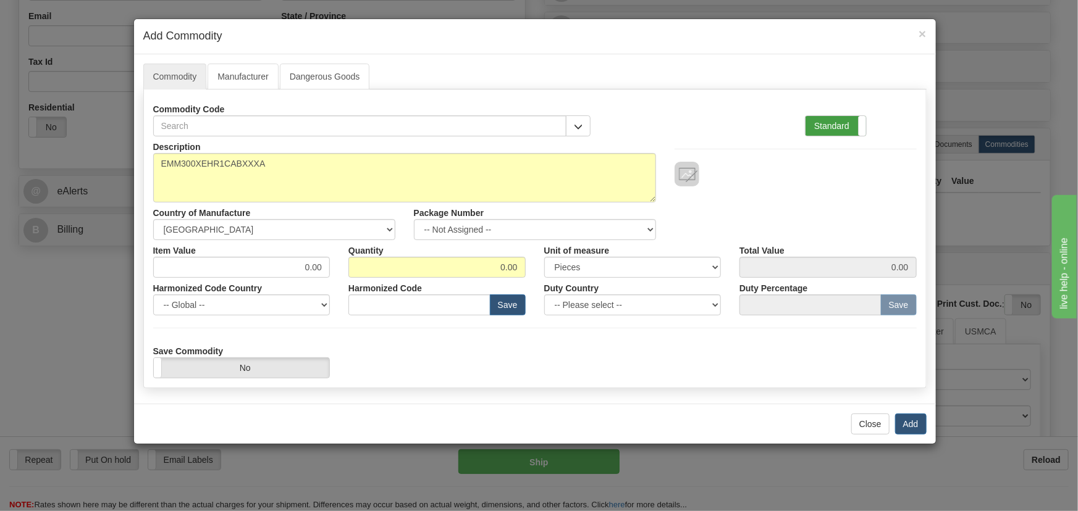
click at [849, 132] on label "Standard" at bounding box center [835, 126] width 61 height 20
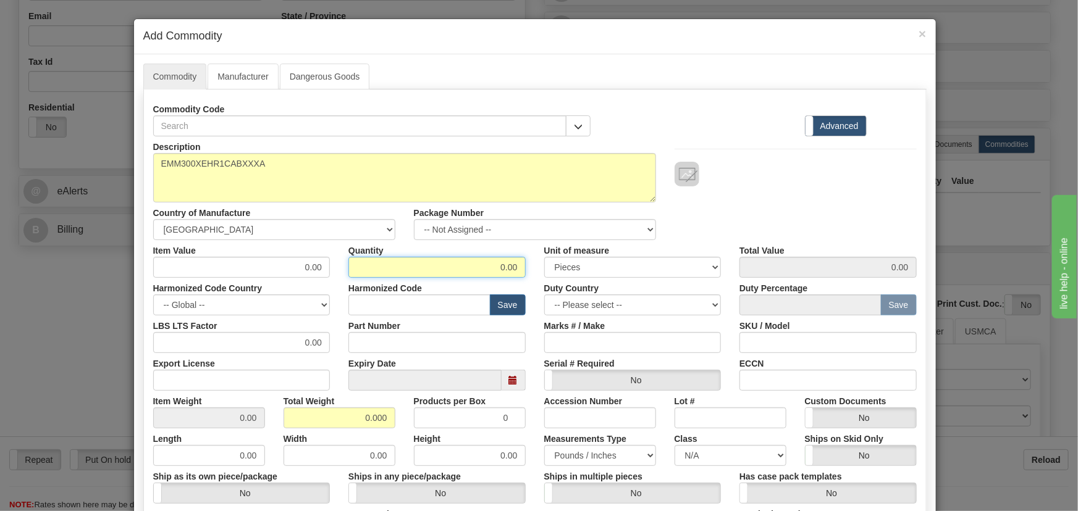
drag, startPoint x: 509, startPoint y: 267, endPoint x: 529, endPoint y: 290, distance: 29.7
click at [552, 277] on div "Description EMM300XEHR1CABXXXA Country of Manufacture -- Unknown -- AFGHANISTAN…" at bounding box center [534, 407] width 763 height 543
type input "1"
drag, startPoint x: 413, startPoint y: 432, endPoint x: 505, endPoint y: 453, distance: 93.8
click at [420, 433] on div "Description EMM300XEHR1CABXXXA Country of Manufacture -- Unknown -- AFGHANISTAN…" at bounding box center [534, 407] width 763 height 543
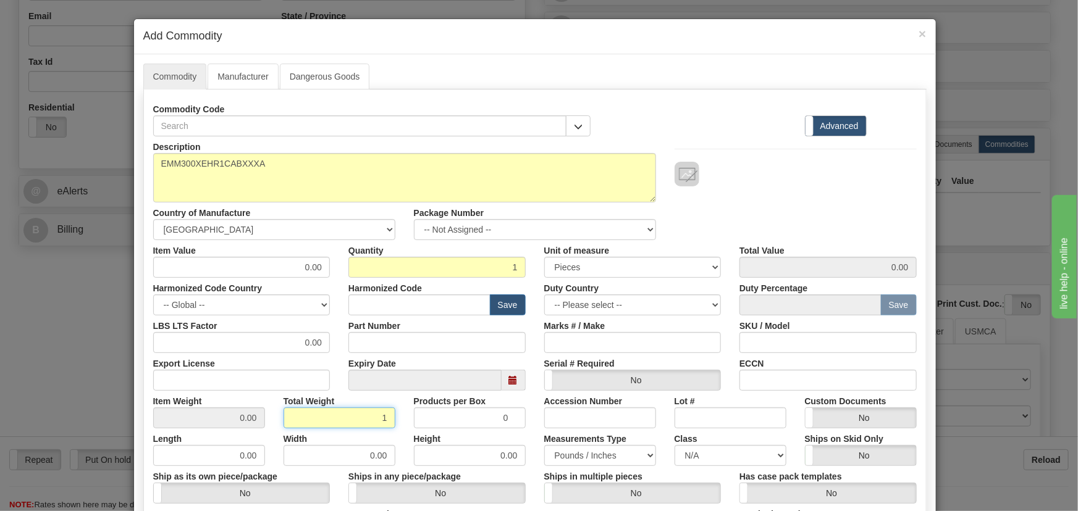
type input "1"
type input "1.0000"
drag, startPoint x: 309, startPoint y: 266, endPoint x: 347, endPoint y: 267, distance: 38.3
click at [341, 271] on div "Item Value 0.00 Quantity 1 Unit of measure 3 Thousand Square Inches Adjustments…" at bounding box center [535, 259] width 782 height 38
paste input "610,58"
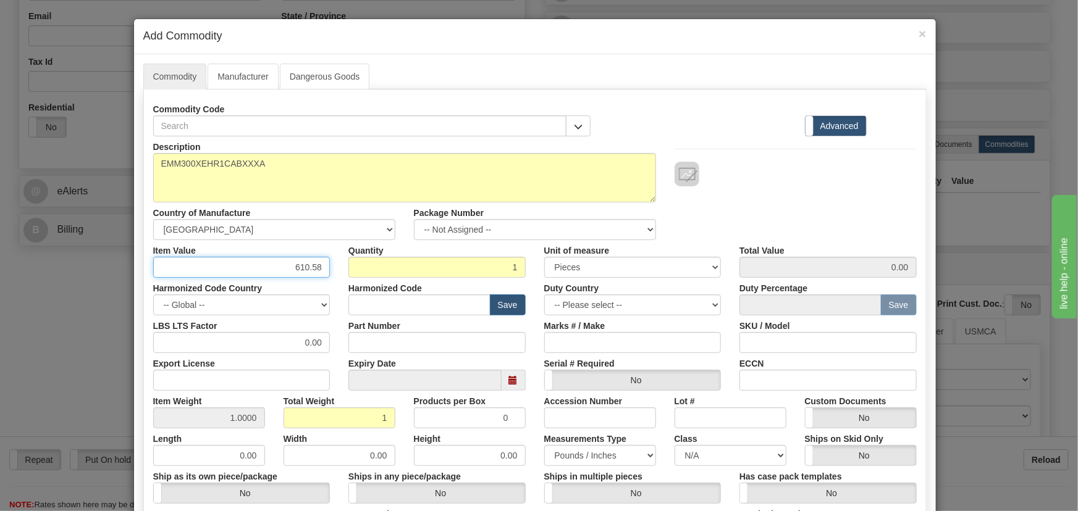
type input "610.58"
click at [792, 216] on div "Description EMM300XEHR1CABXXXA Country of Manufacture -- Unknown -- AFGHANISTAN…" at bounding box center [535, 188] width 782 height 104
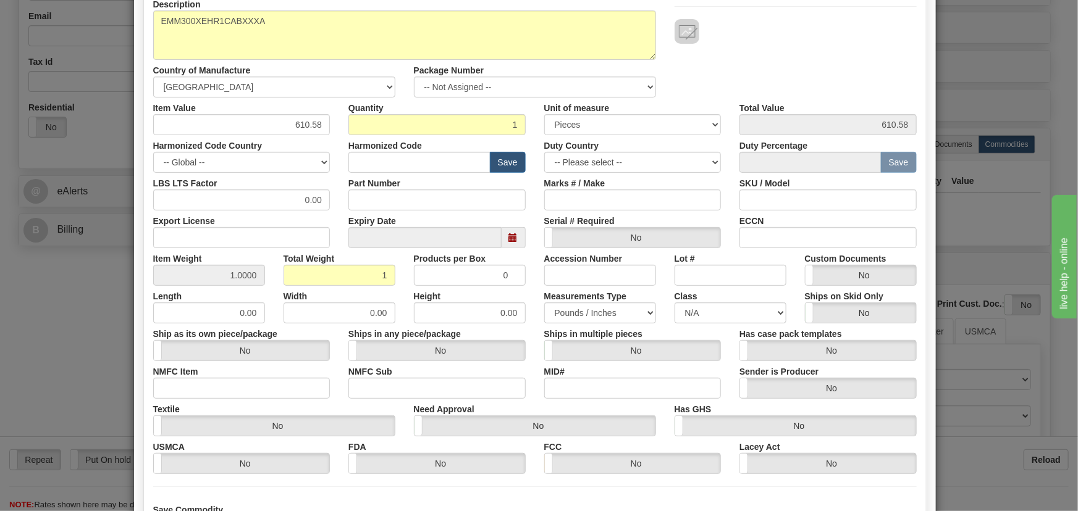
scroll to position [224, 0]
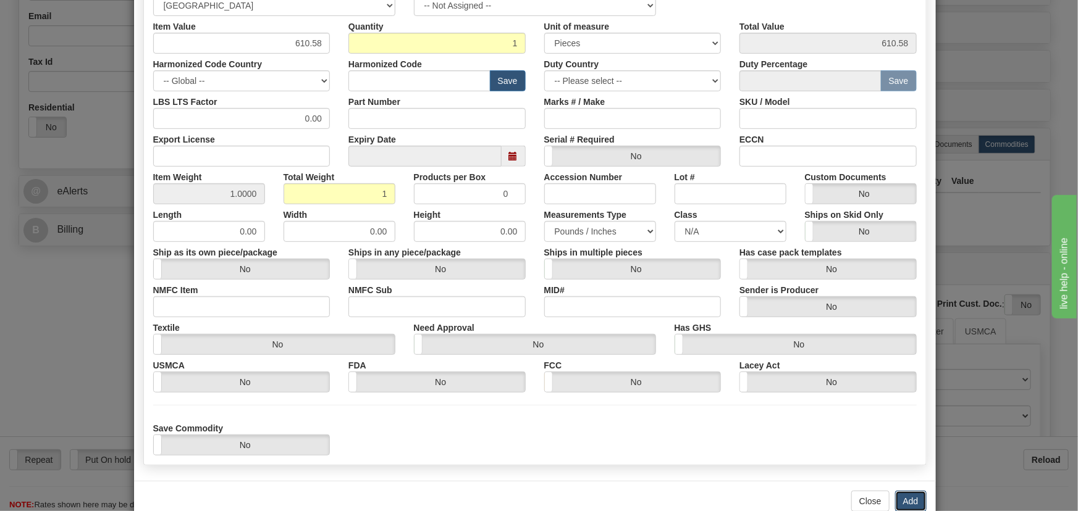
click at [903, 494] on button "Add" at bounding box center [910, 501] width 31 height 21
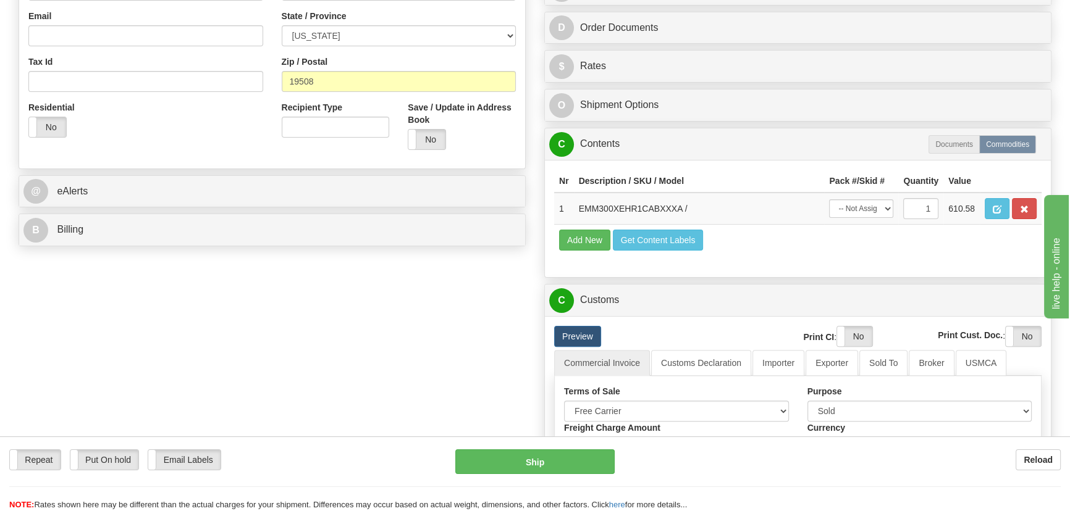
scroll to position [280, 0]
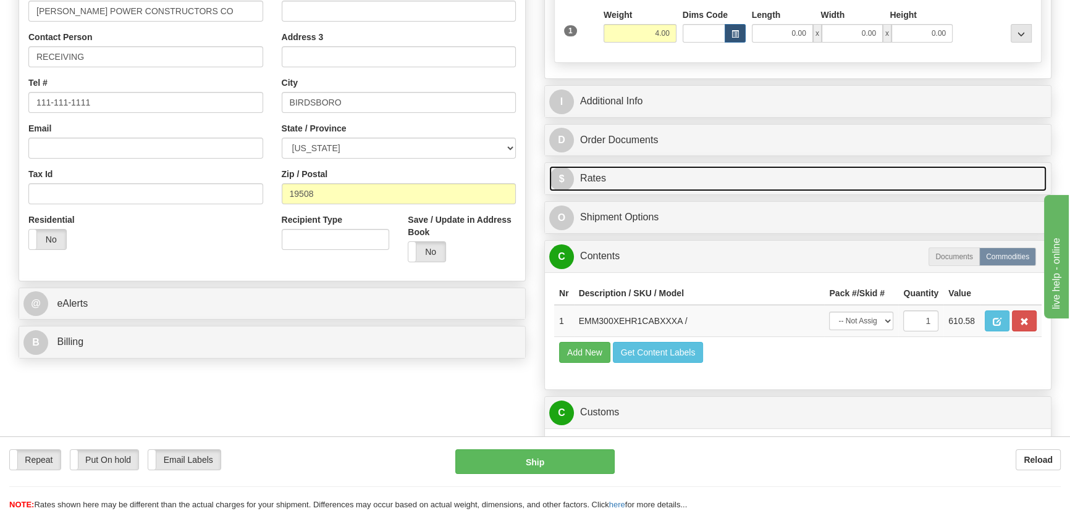
click at [868, 173] on link "$ Rates" at bounding box center [797, 178] width 497 height 25
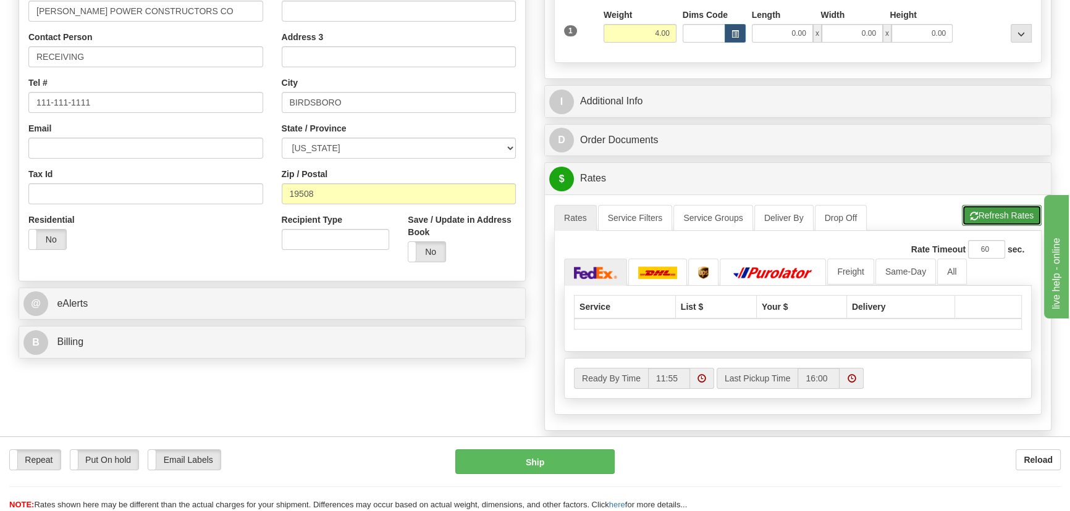
click at [1012, 216] on button "Refresh Rates" at bounding box center [1002, 215] width 80 height 21
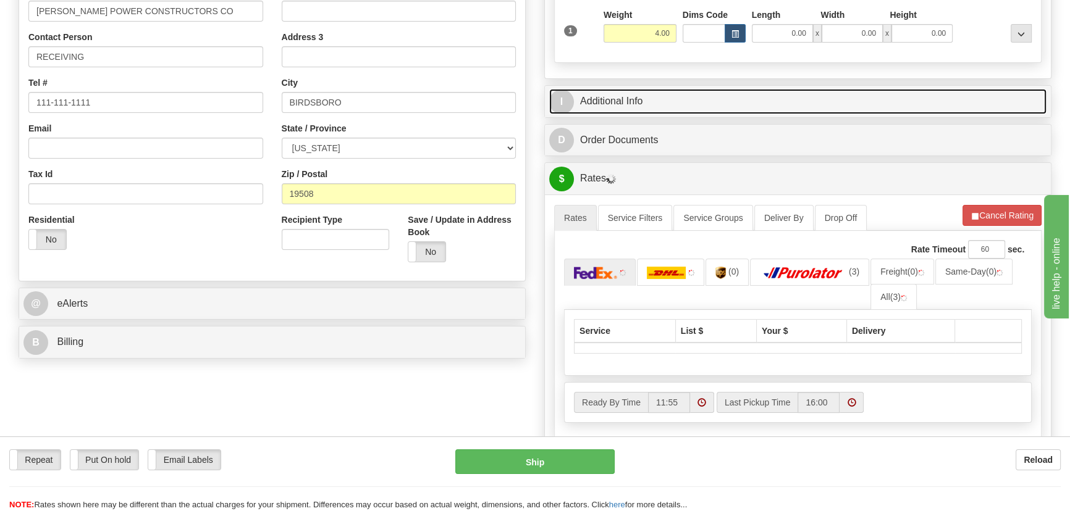
click at [917, 91] on link "I Additional Info" at bounding box center [797, 101] width 497 height 25
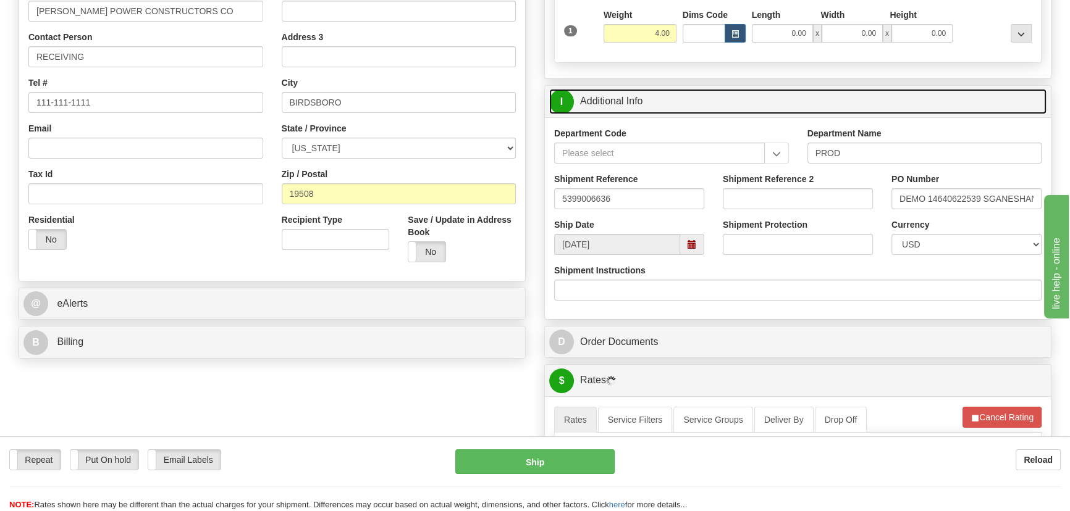
click at [917, 90] on link "I Additional Info" at bounding box center [797, 101] width 497 height 25
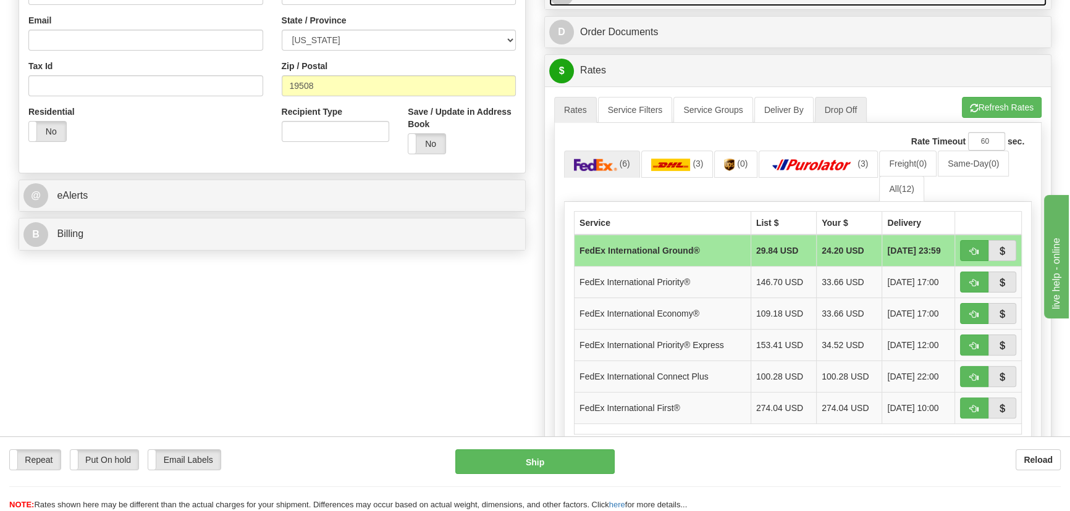
scroll to position [393, 0]
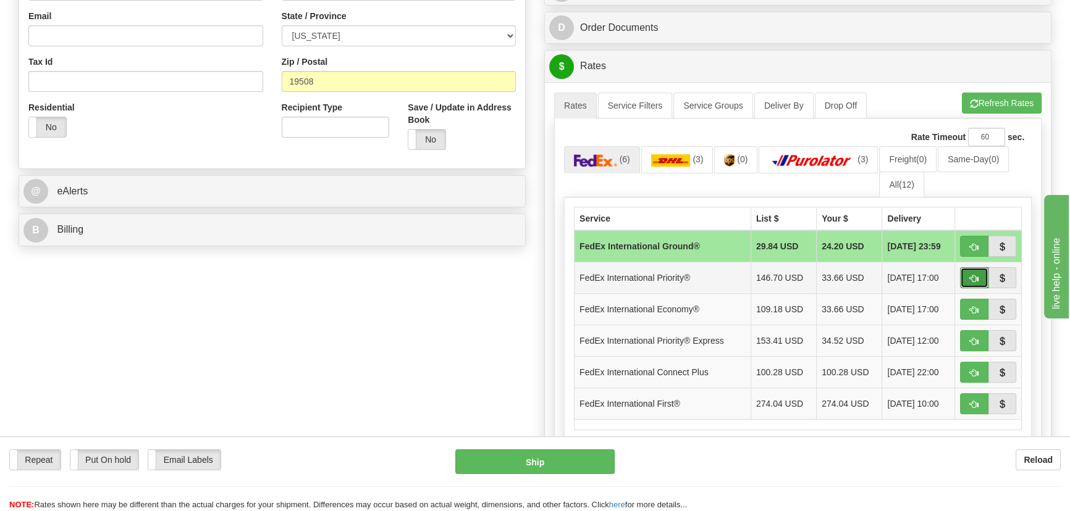
click at [970, 275] on span "button" at bounding box center [974, 279] width 9 height 8
type input "01"
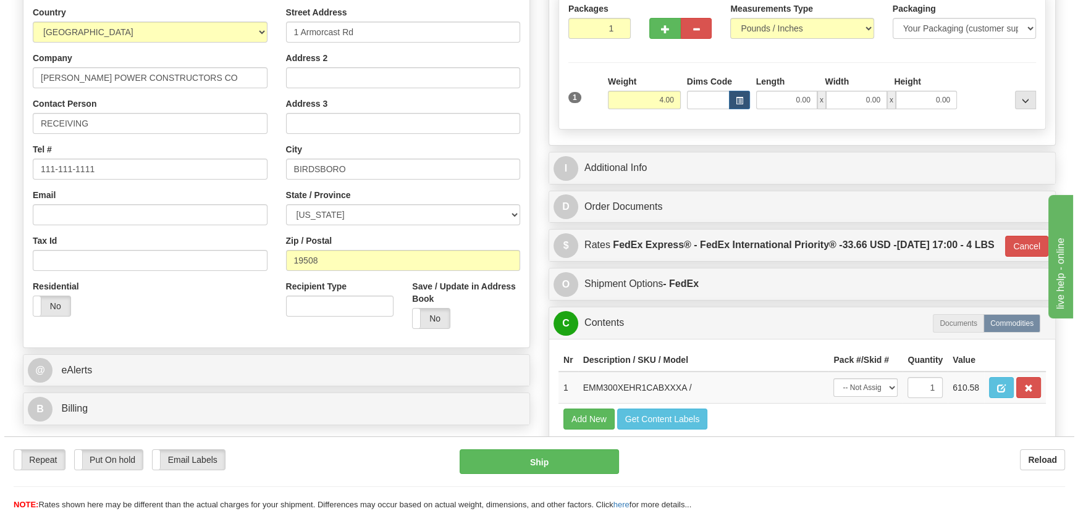
scroll to position [168, 0]
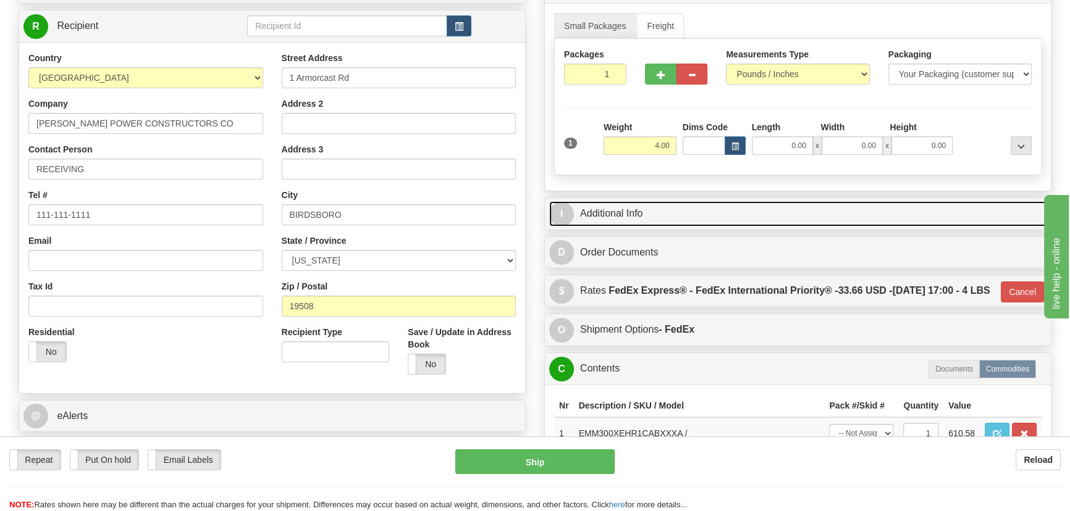
click at [837, 212] on link "I Additional Info" at bounding box center [797, 213] width 497 height 25
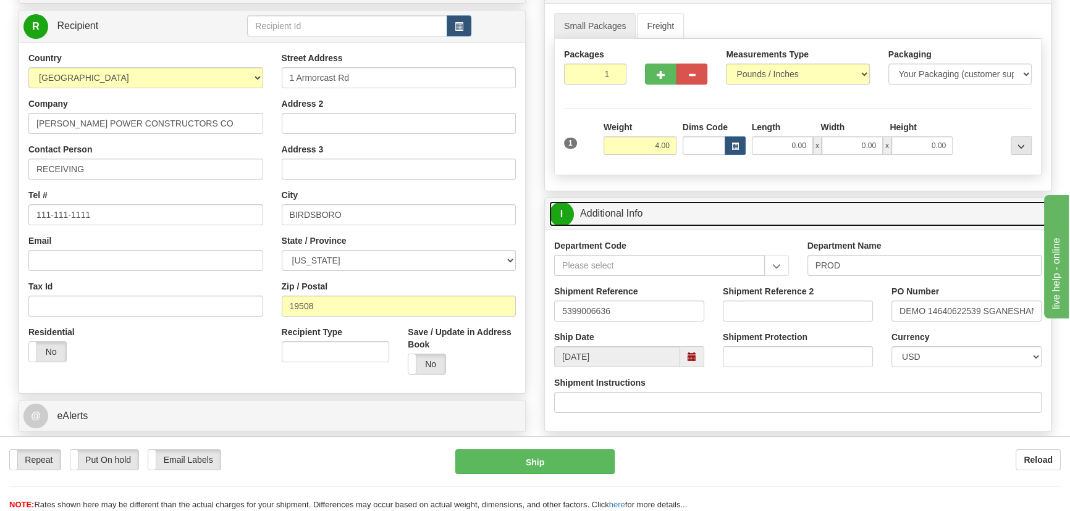
click at [837, 211] on link "I Additional Info" at bounding box center [797, 213] width 497 height 25
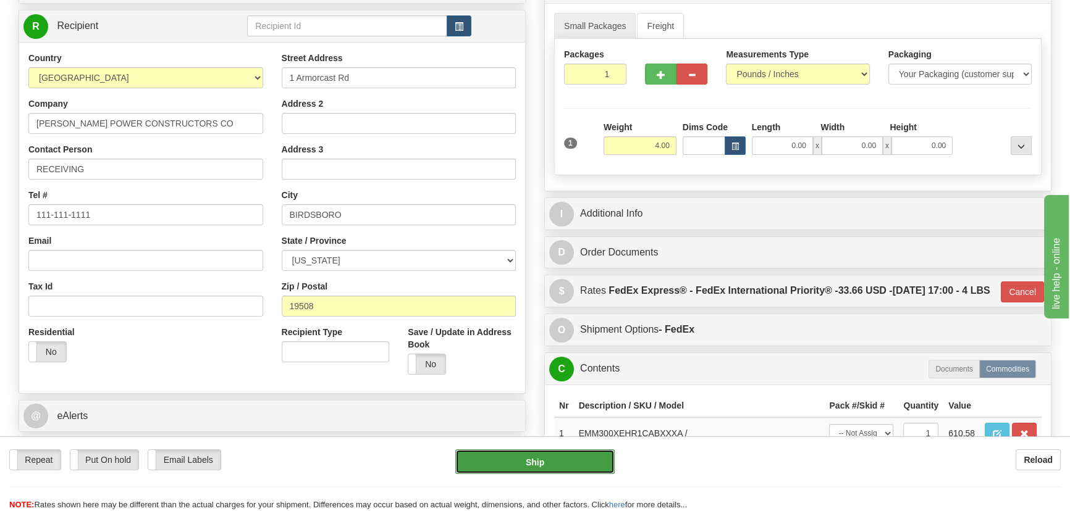
click at [535, 463] on button "Ship" at bounding box center [535, 462] width 160 height 25
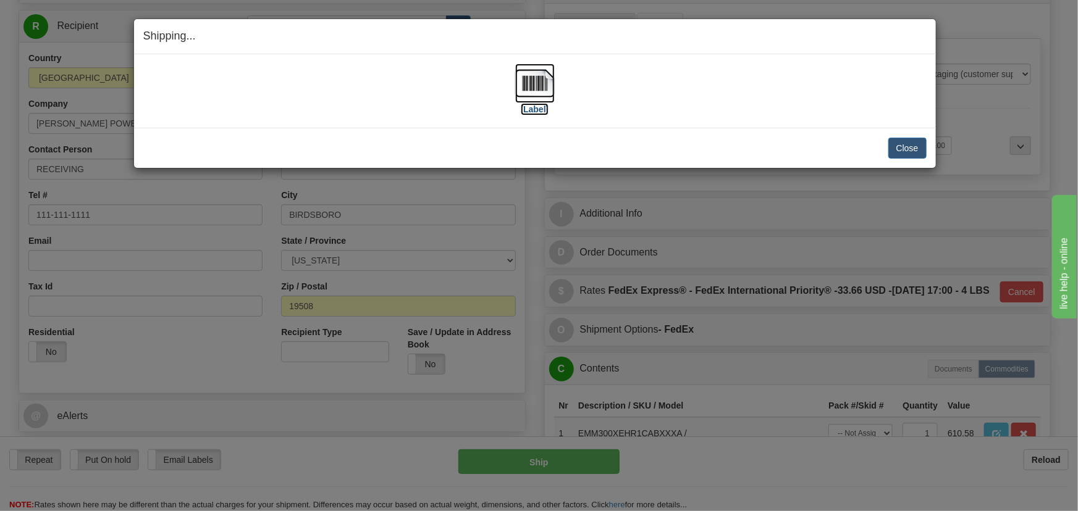
click at [534, 85] on img at bounding box center [535, 84] width 40 height 40
click at [912, 151] on button "Close" at bounding box center [907, 148] width 38 height 21
